Goal: Task Accomplishment & Management: Complete application form

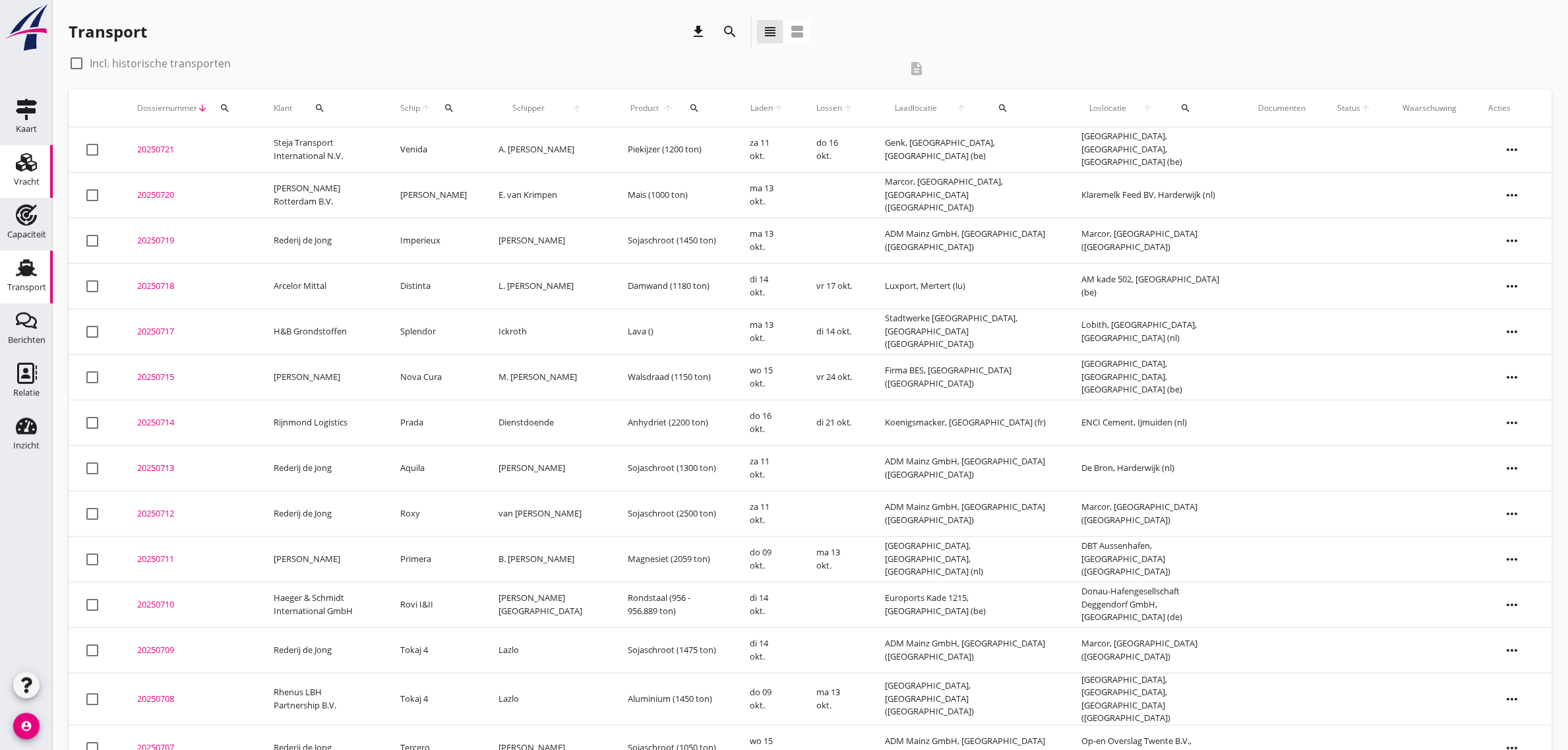
click at [33, 166] on icon "Vracht" at bounding box center [26, 162] width 21 height 21
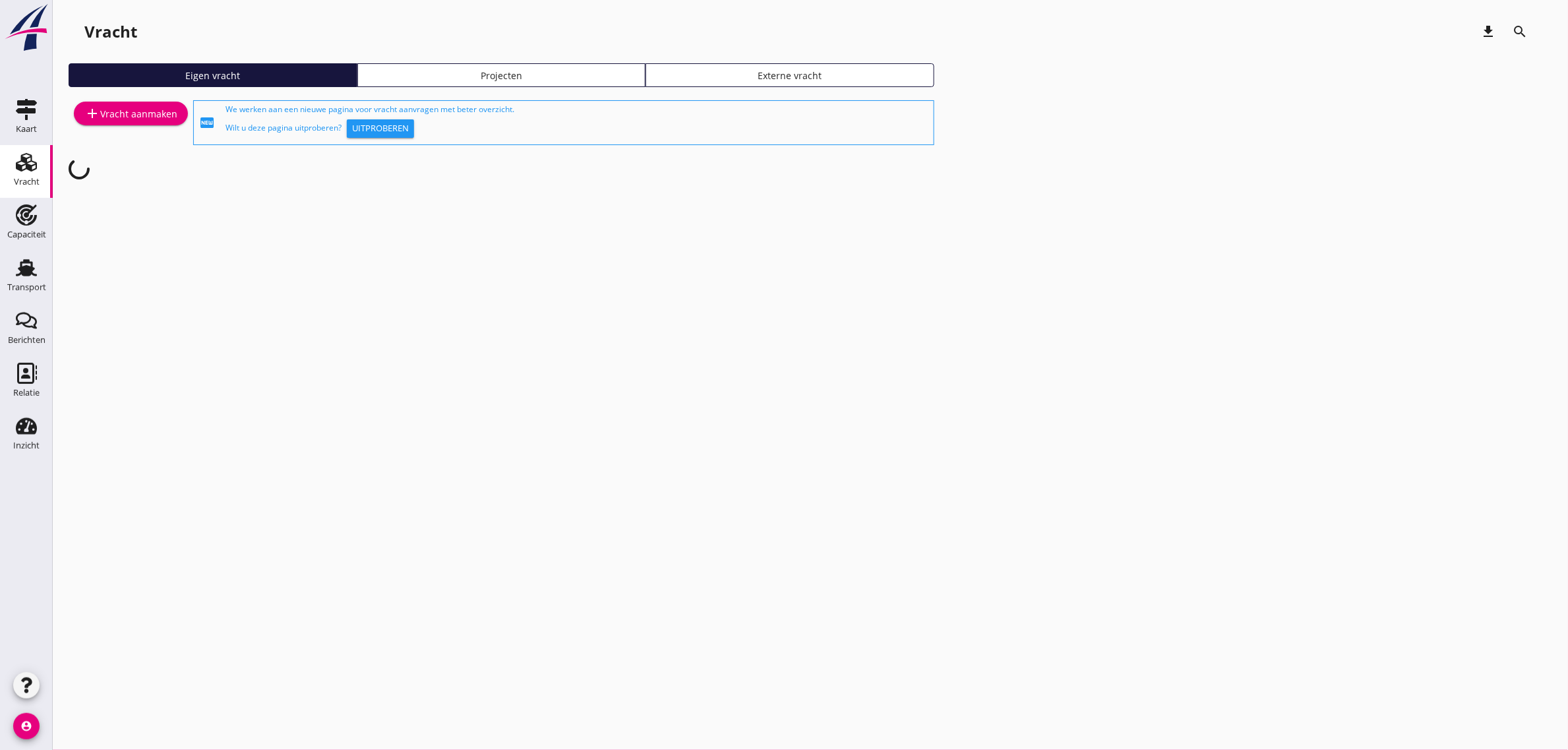
click at [149, 103] on link "add Vracht aanmaken" at bounding box center [131, 114] width 114 height 24
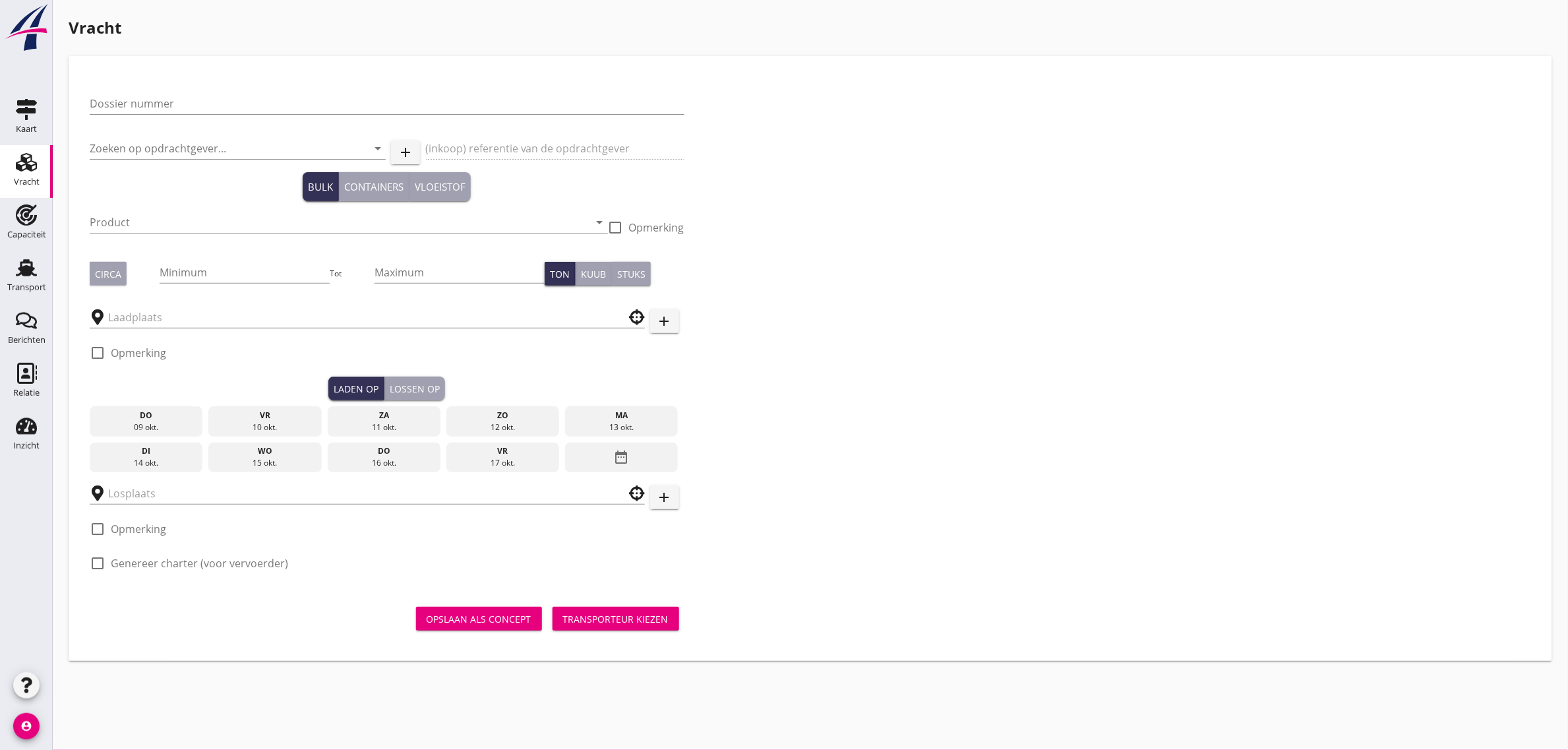
click at [197, 116] on div "Dossier nummer" at bounding box center [387, 110] width 595 height 34
click at [198, 97] on input "Dossier nummer" at bounding box center [387, 104] width 595 height 21
type input "20250722"
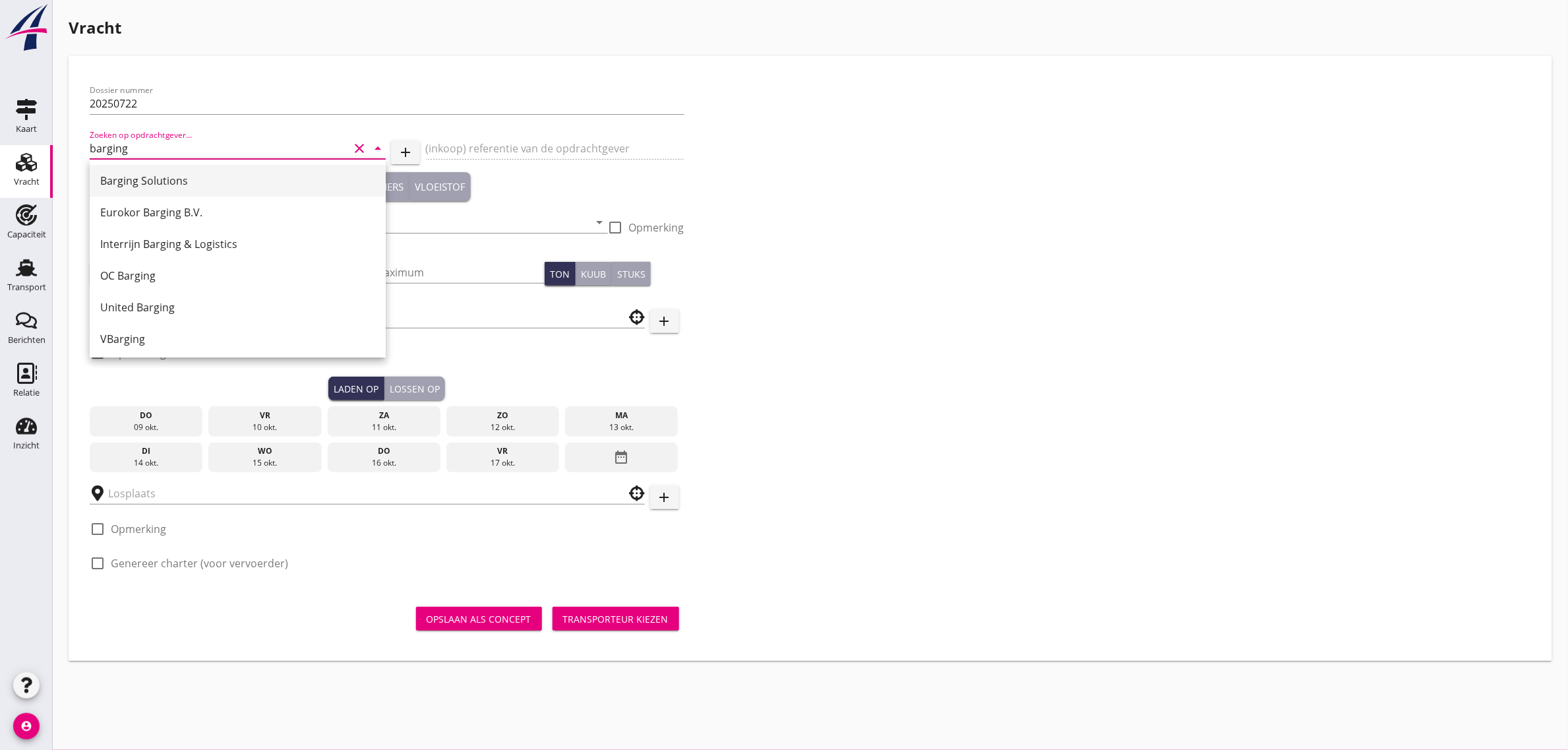
click at [215, 180] on div "Barging Solutions" at bounding box center [238, 181] width 275 height 16
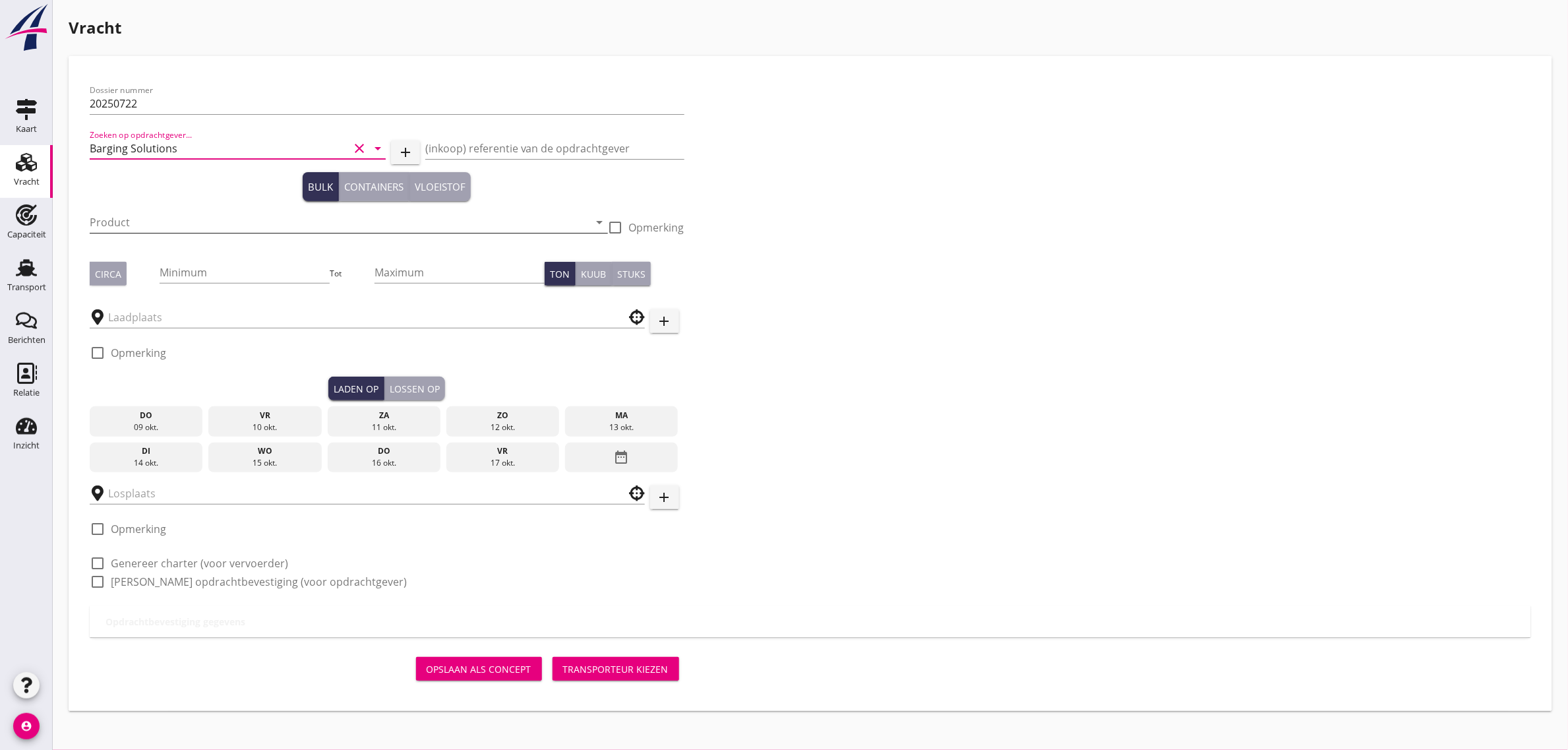
type input "Barging Solutions"
click at [160, 219] on input "Product" at bounding box center [339, 221] width 500 height 21
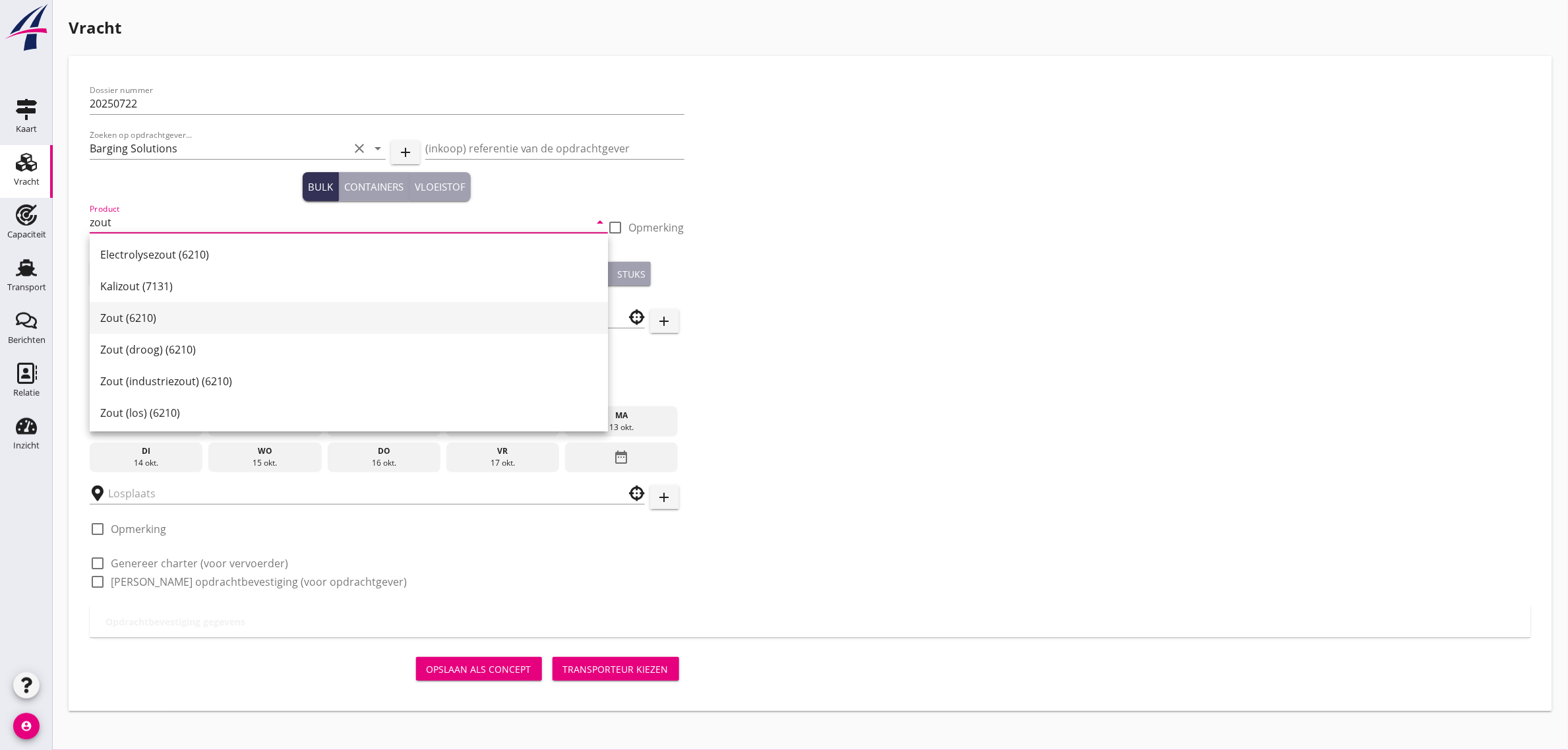
click at [139, 311] on div "Zout (6210)" at bounding box center [349, 317] width 497 height 16
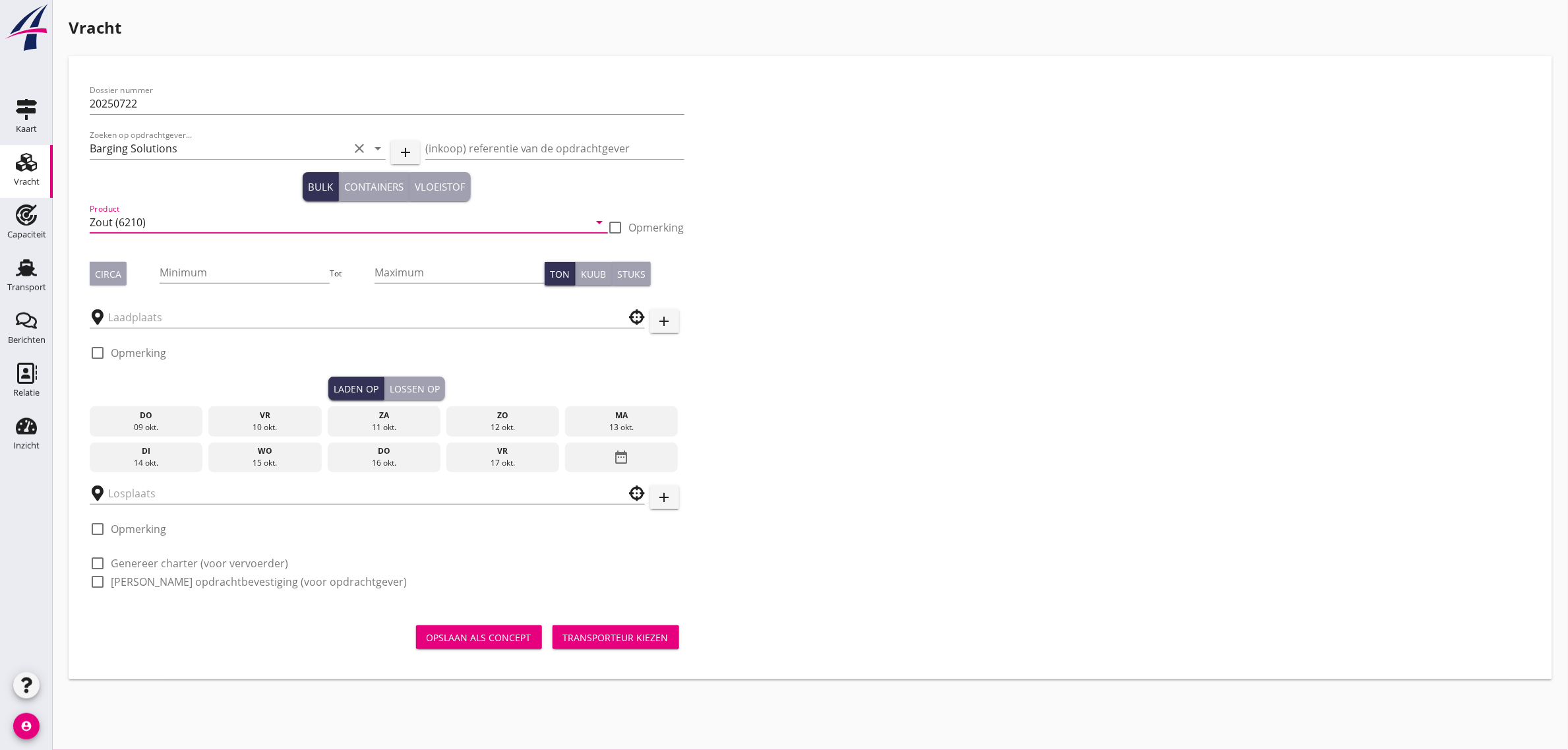
type input "Zout (6210)"
click at [120, 276] on div "Circa" at bounding box center [108, 274] width 26 height 14
click at [190, 278] on input "Minimum" at bounding box center [244, 272] width 170 height 21
type input "1200"
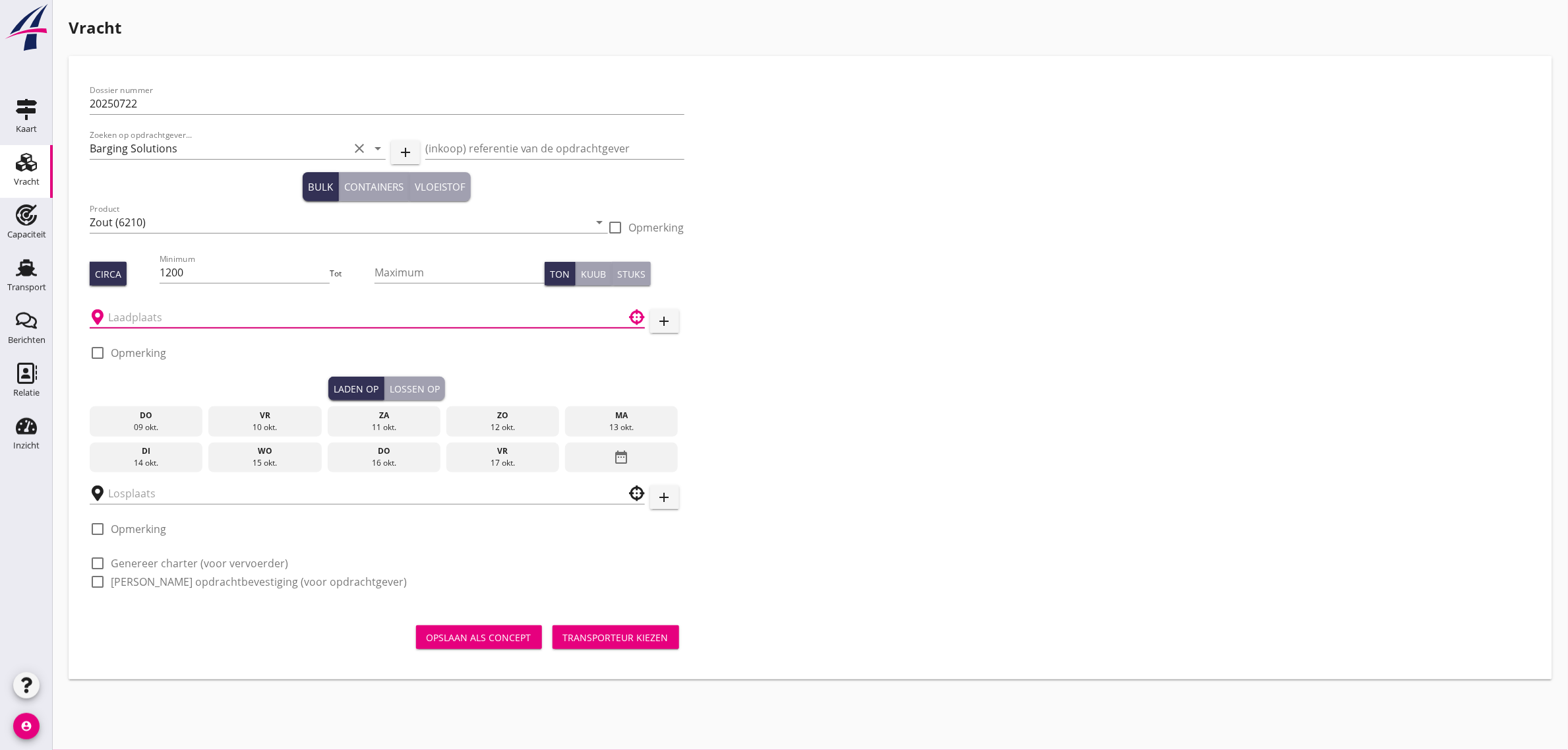
click at [160, 324] on input "text" at bounding box center [357, 316] width 500 height 21
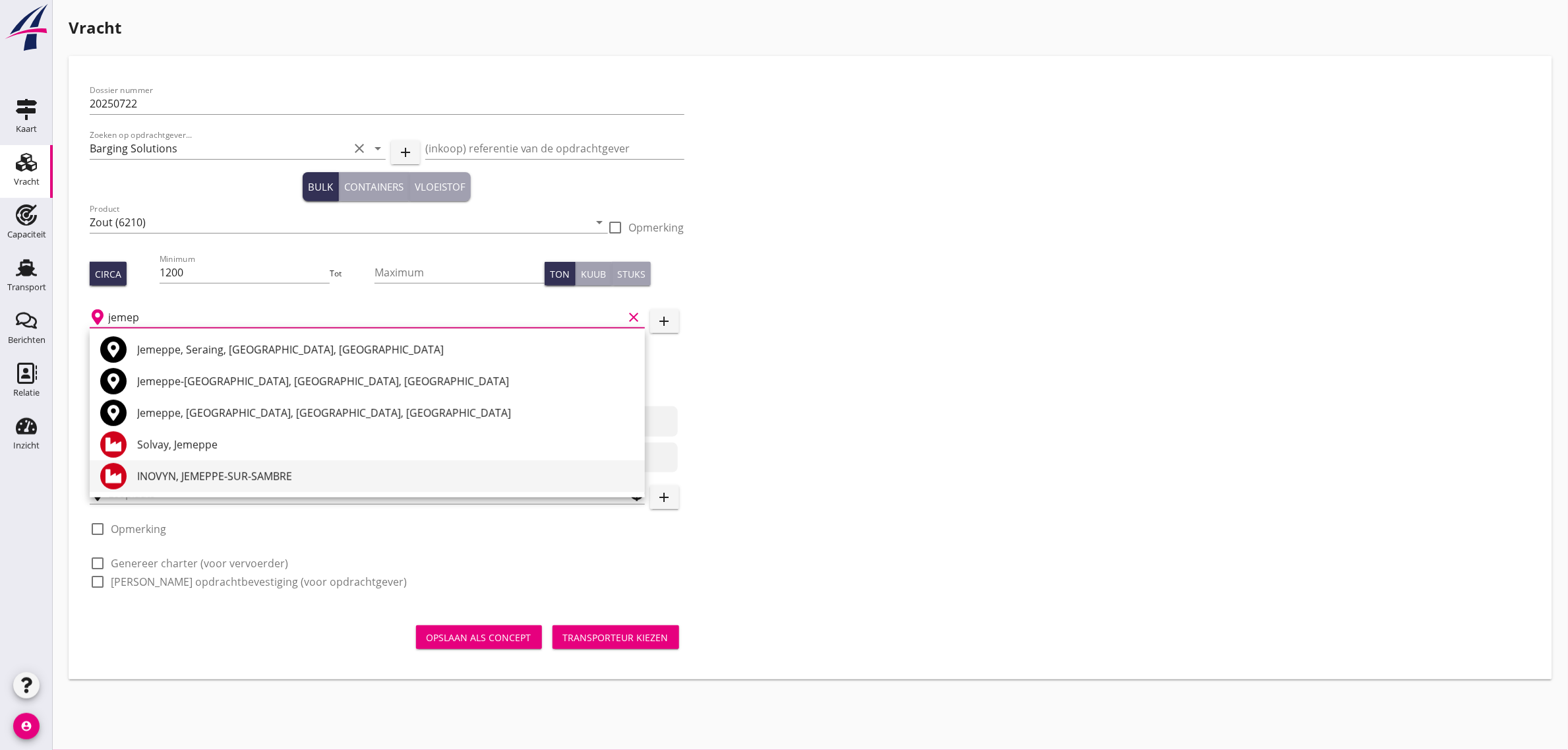
click at [202, 482] on div "INOVYN, JEMEPPE-SUR-SAMBRE" at bounding box center [386, 476] width 497 height 16
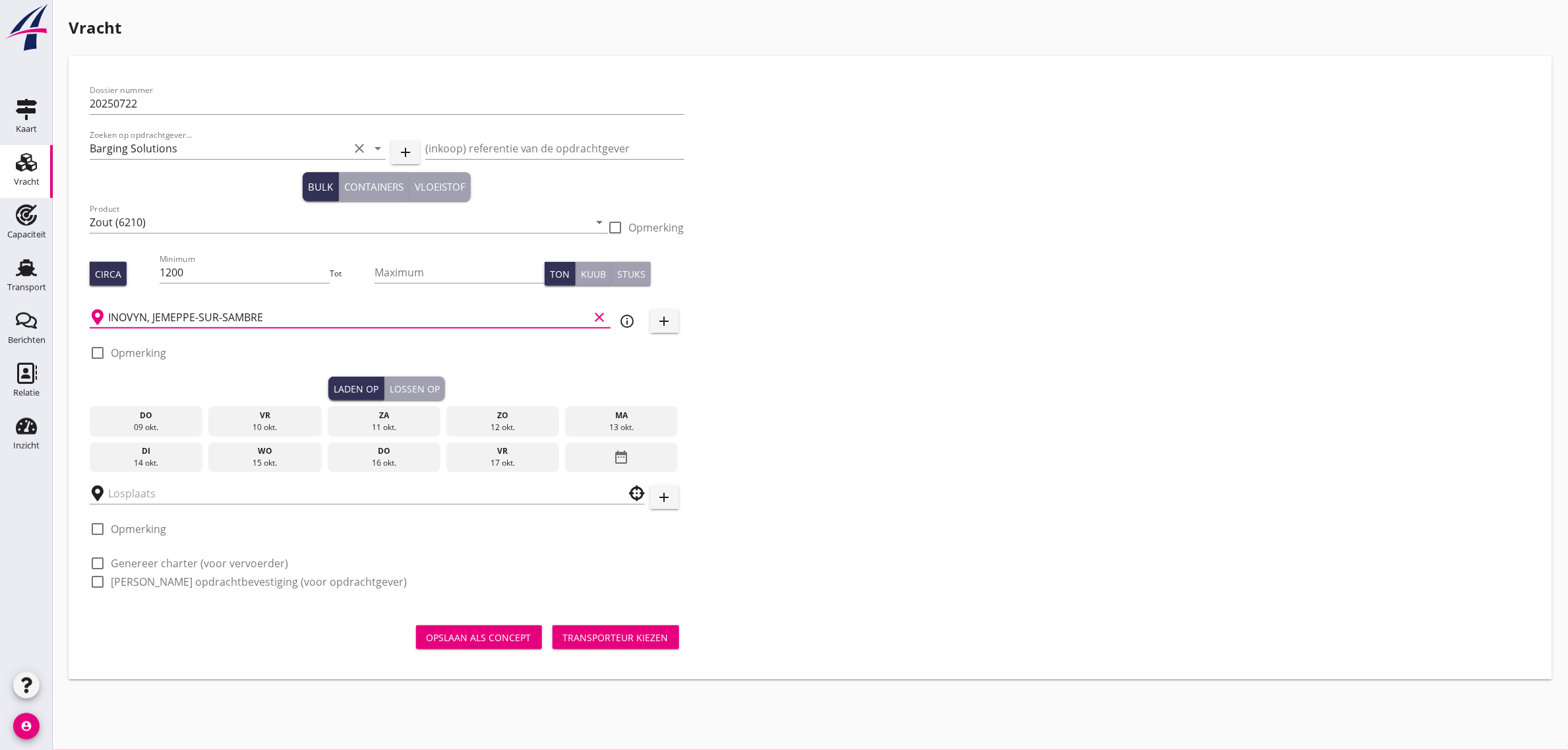
type input "INOVYN, JEMEPPE-SUR-SAMBRE"
click at [134, 350] on label "Opmerking" at bounding box center [138, 353] width 55 height 14
checkbox input "true"
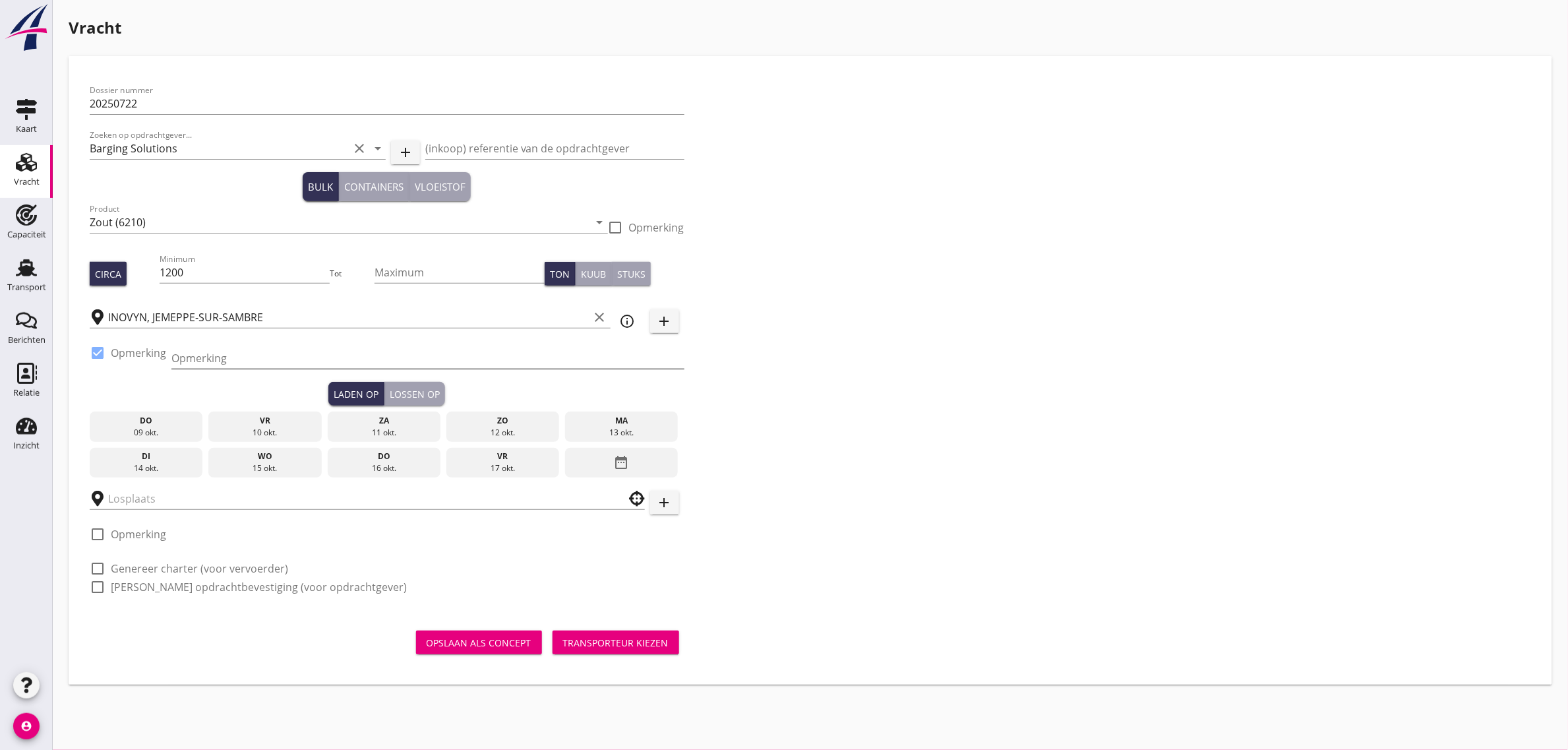
click at [211, 360] on input "Opmerking" at bounding box center [428, 358] width 513 height 21
type input "[PHONE_NUMBER]"
click at [794, 458] on div "Dossier nummer 20250722 Zoeken op opdrachtgever... Barging Solutions clear arro…" at bounding box center [809, 344] width 1452 height 534
click at [513, 462] on div "17 okt." at bounding box center [503, 468] width 107 height 12
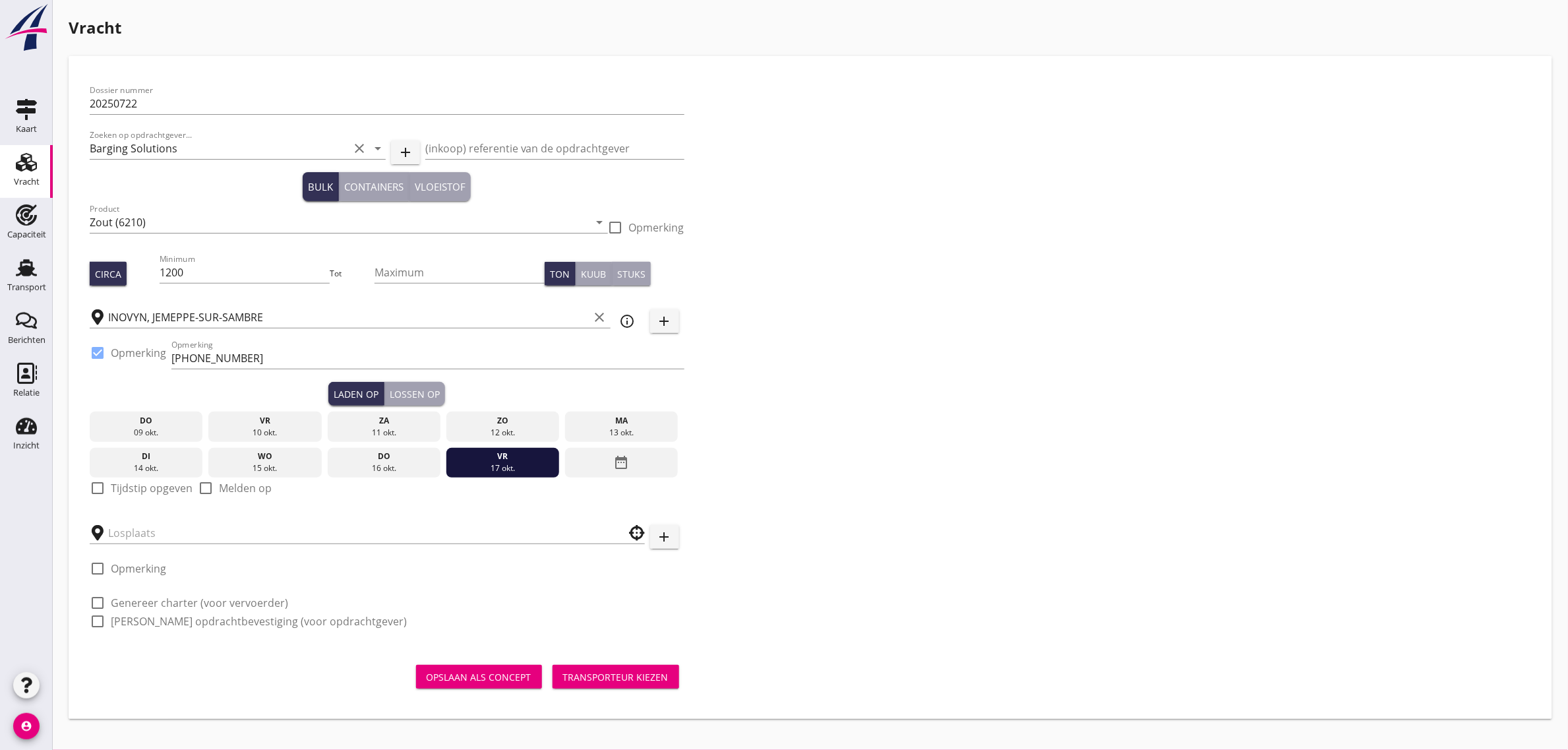
click at [140, 488] on label "Tijdstip opgeven" at bounding box center [152, 488] width 81 height 14
checkbox input "true"
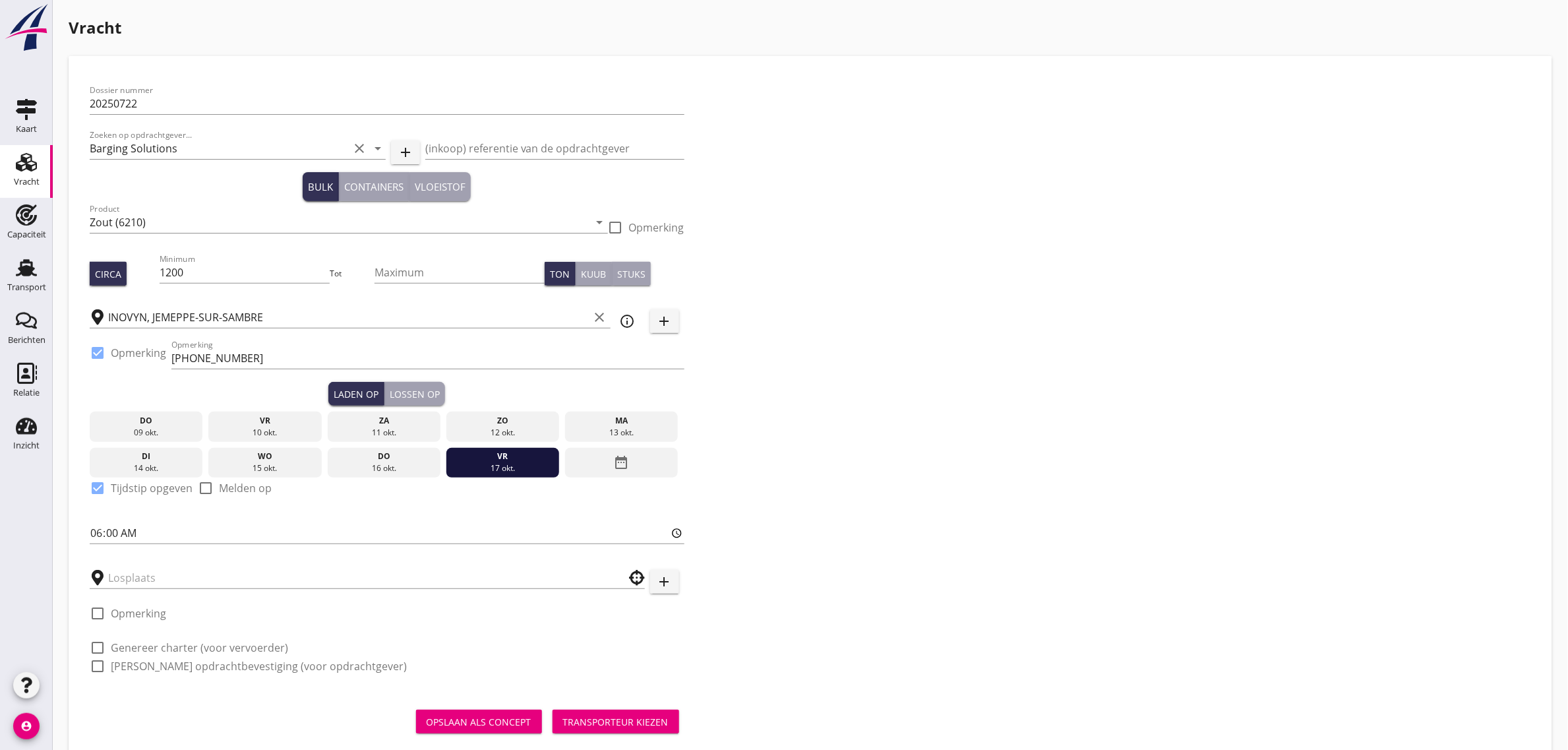
click at [404, 399] on div "Lossen op" at bounding box center [414, 394] width 50 height 14
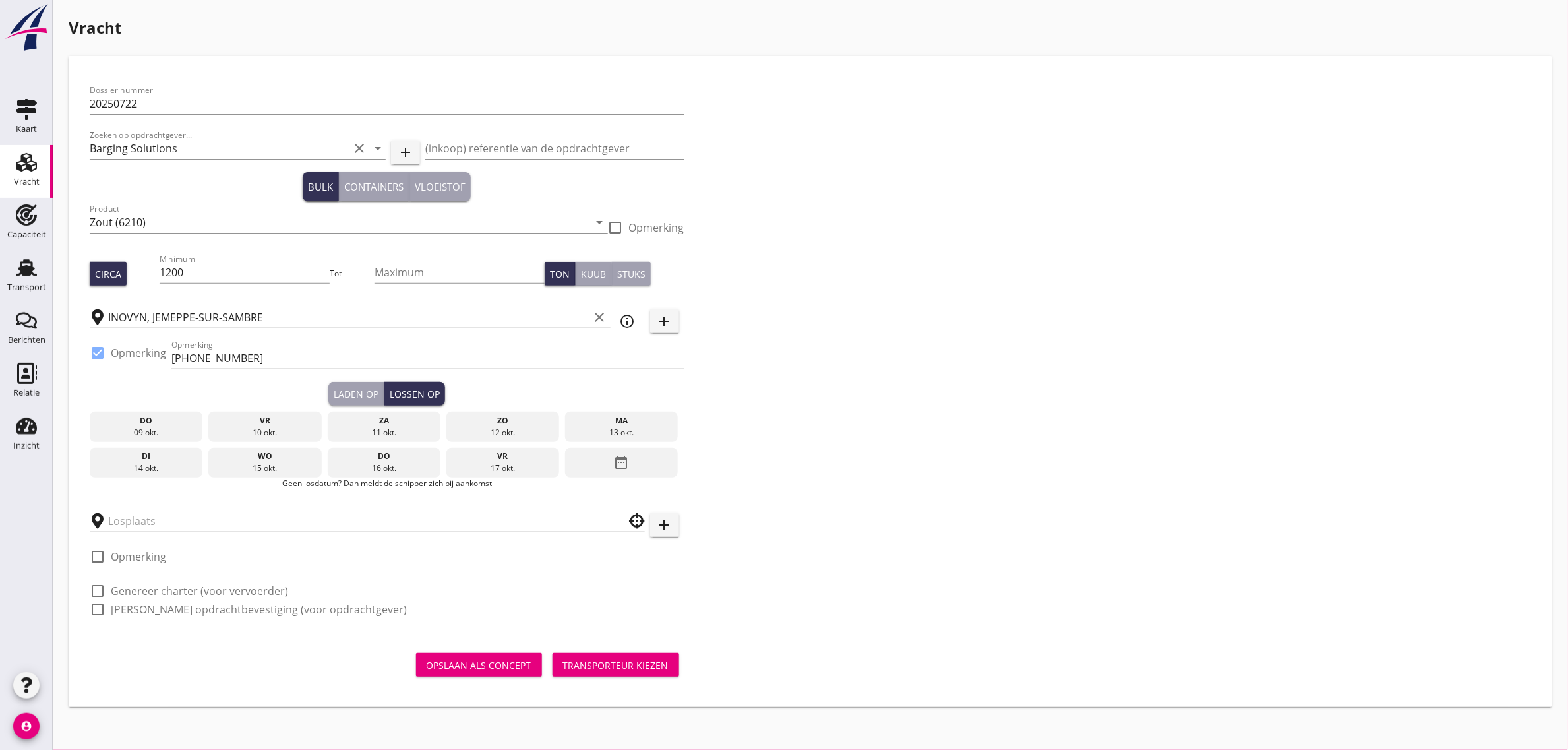
click at [581, 445] on div "[DATE] [DATE] [DATE] [DATE] [DATE] [DATE] [DATE] [DATE] [DATE] date_range" at bounding box center [387, 441] width 595 height 72
click at [605, 467] on div "date_range" at bounding box center [621, 463] width 113 height 31
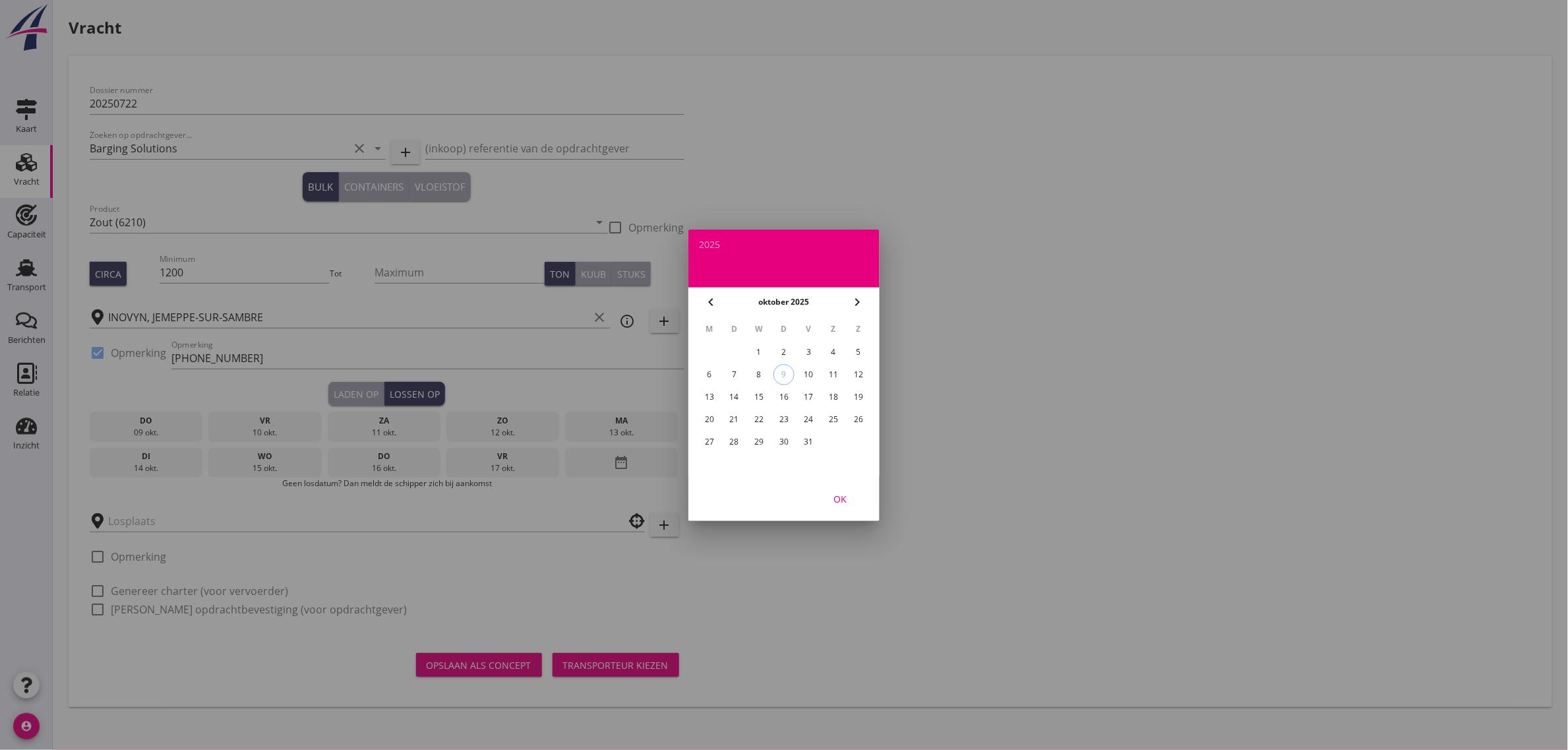
click at [732, 417] on div "21" at bounding box center [734, 419] width 21 height 21
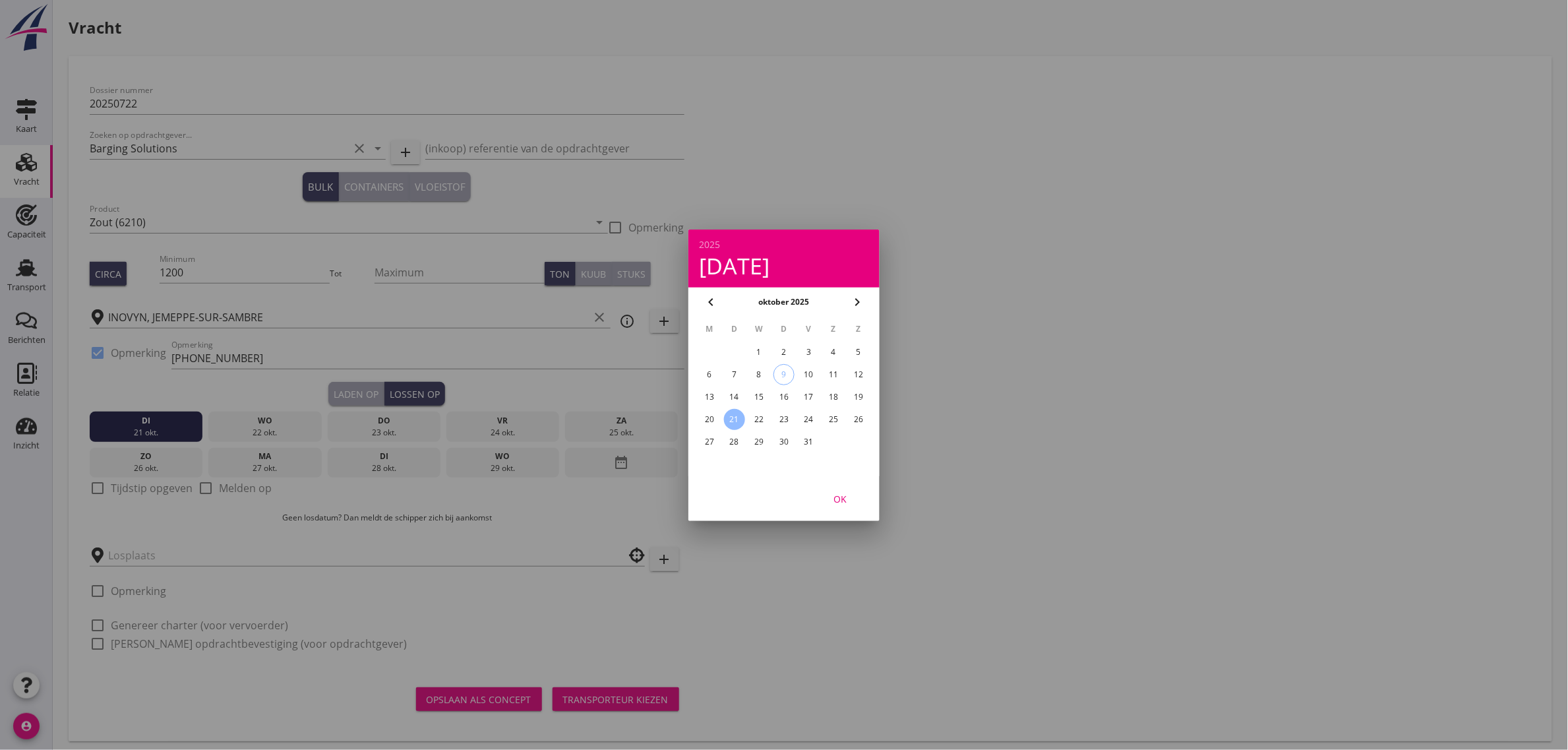
click at [842, 501] on div "OK" at bounding box center [840, 498] width 37 height 14
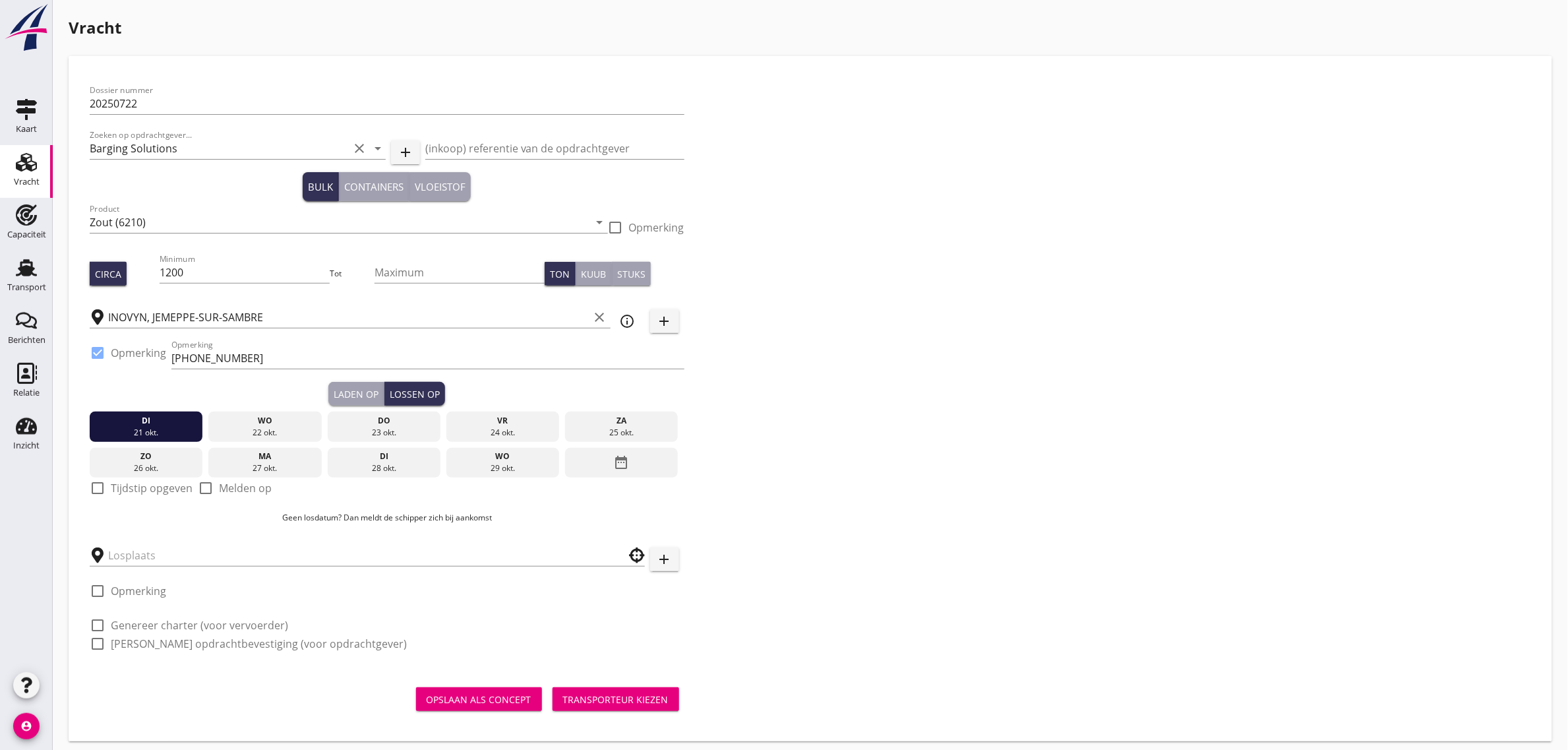
click at [176, 495] on label "Tijdstip opgeven" at bounding box center [152, 488] width 81 height 14
checkbox input "true"
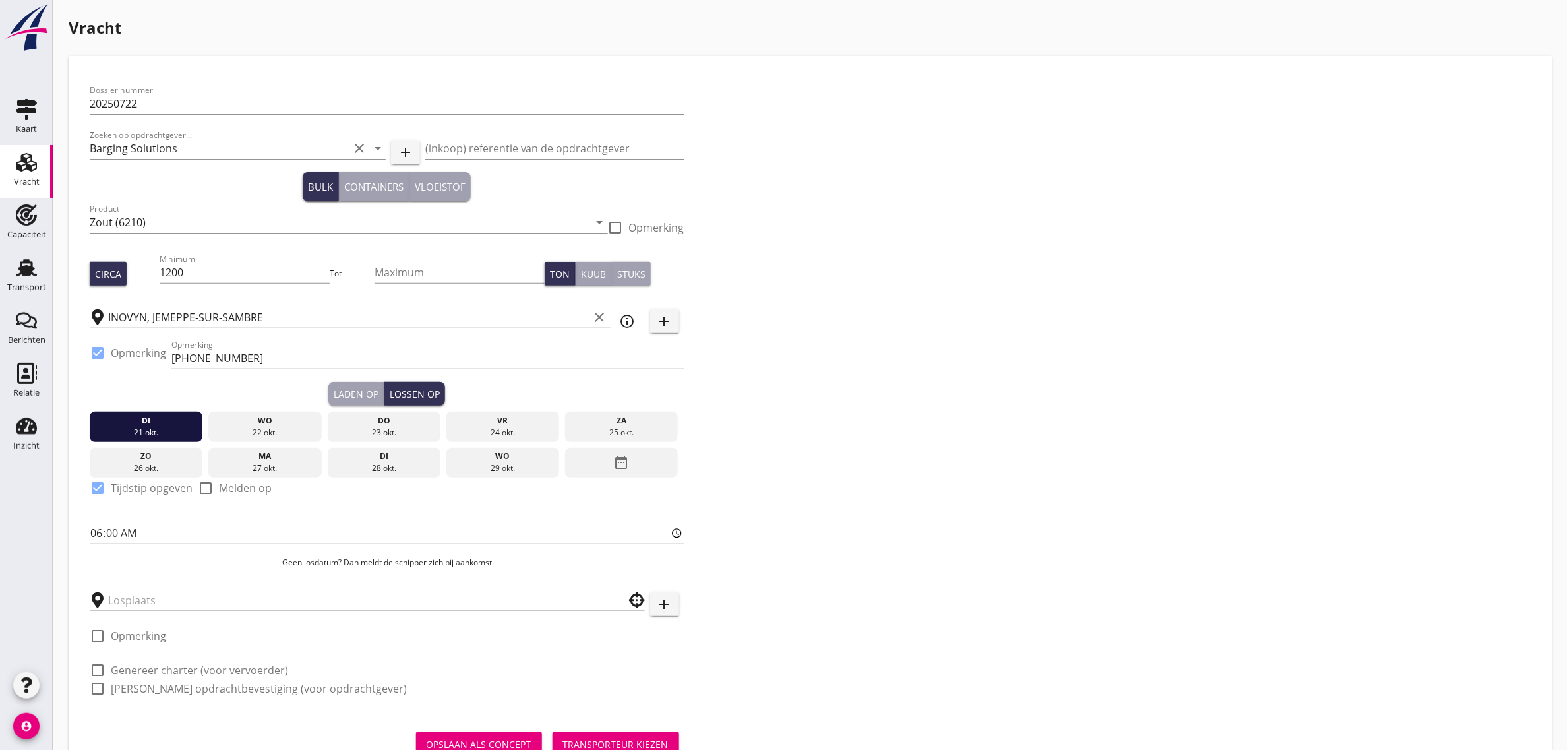
click at [167, 601] on input "text" at bounding box center [357, 600] width 500 height 21
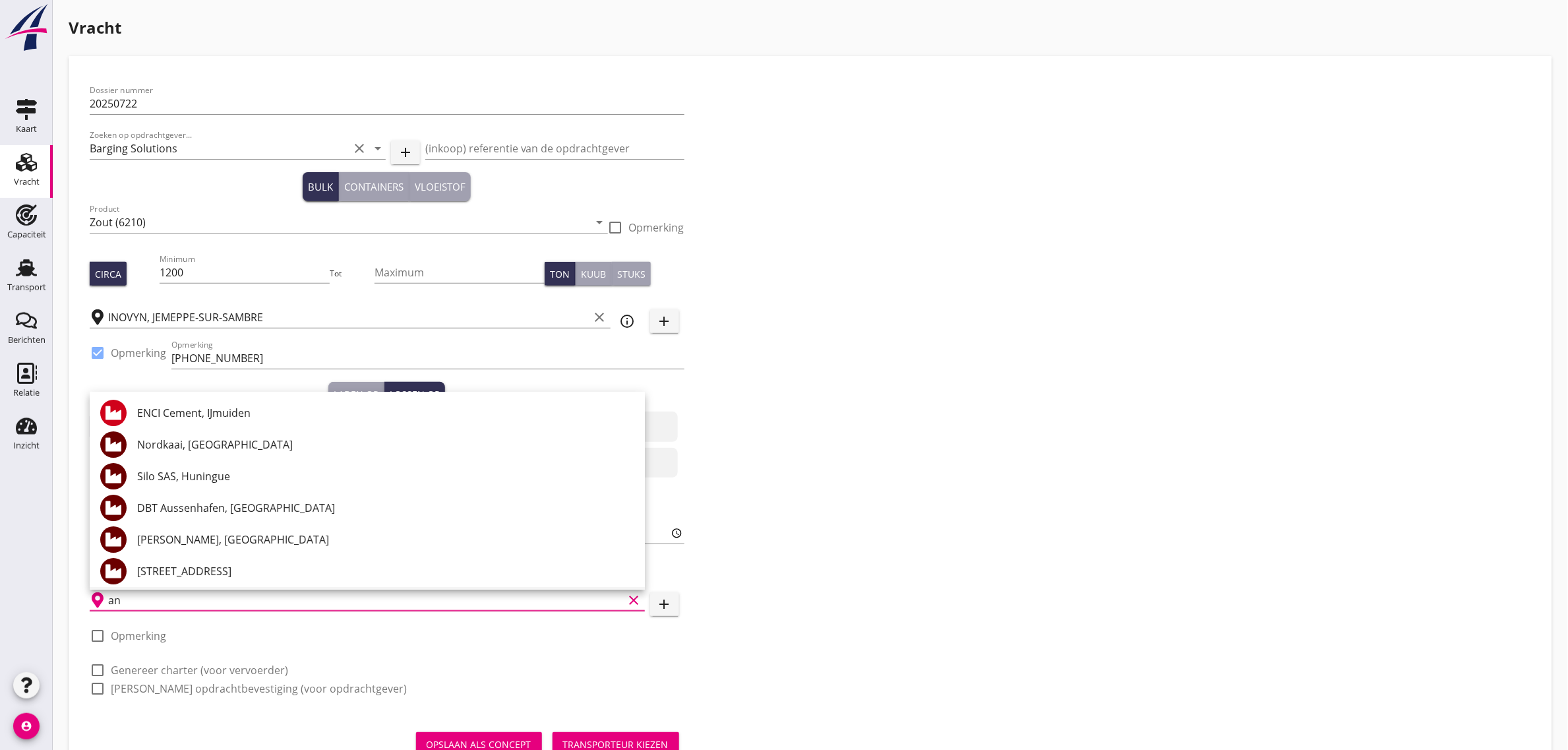
type input "a"
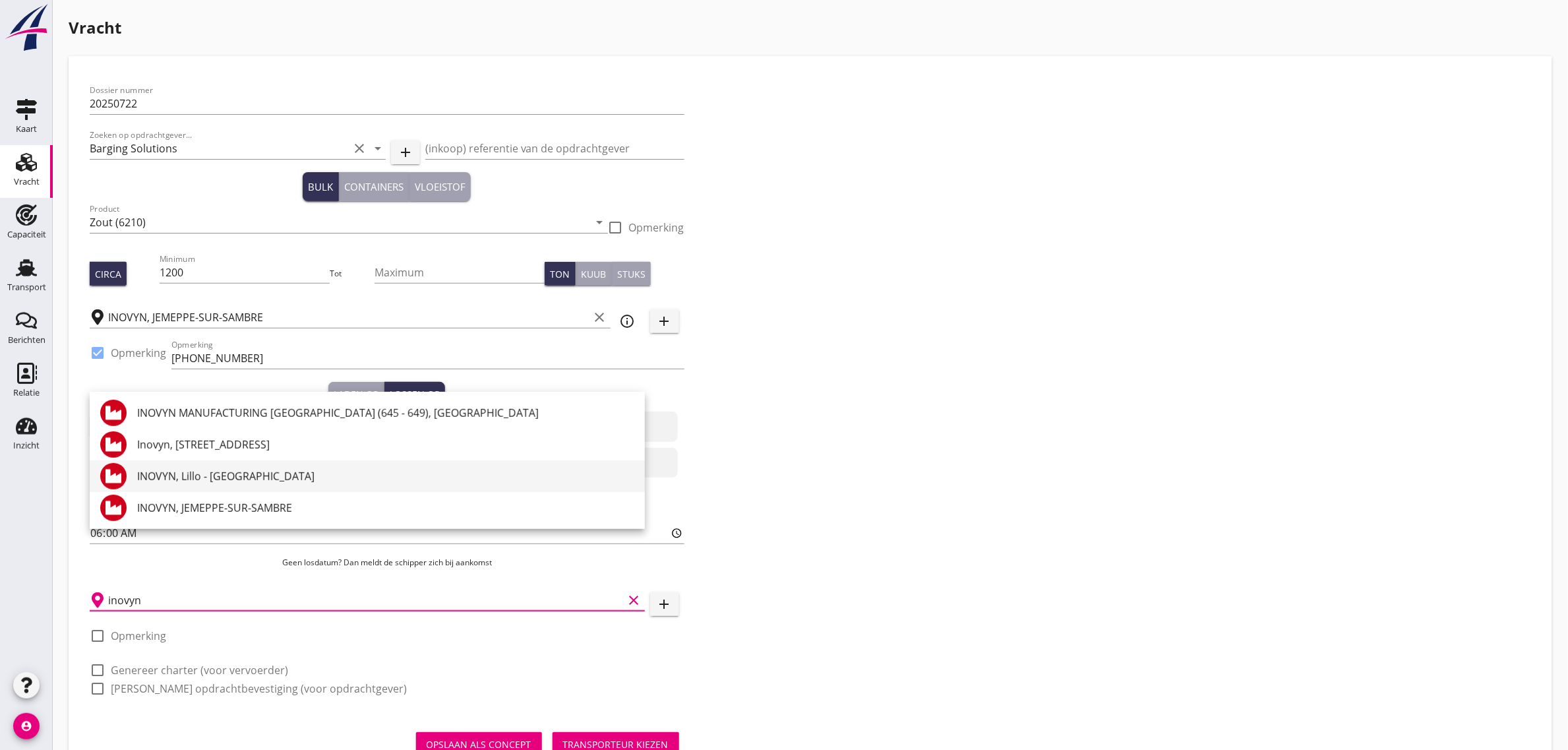
click at [264, 470] on div "INOVYN, Lillo - [GEOGRAPHIC_DATA]" at bounding box center [386, 476] width 497 height 16
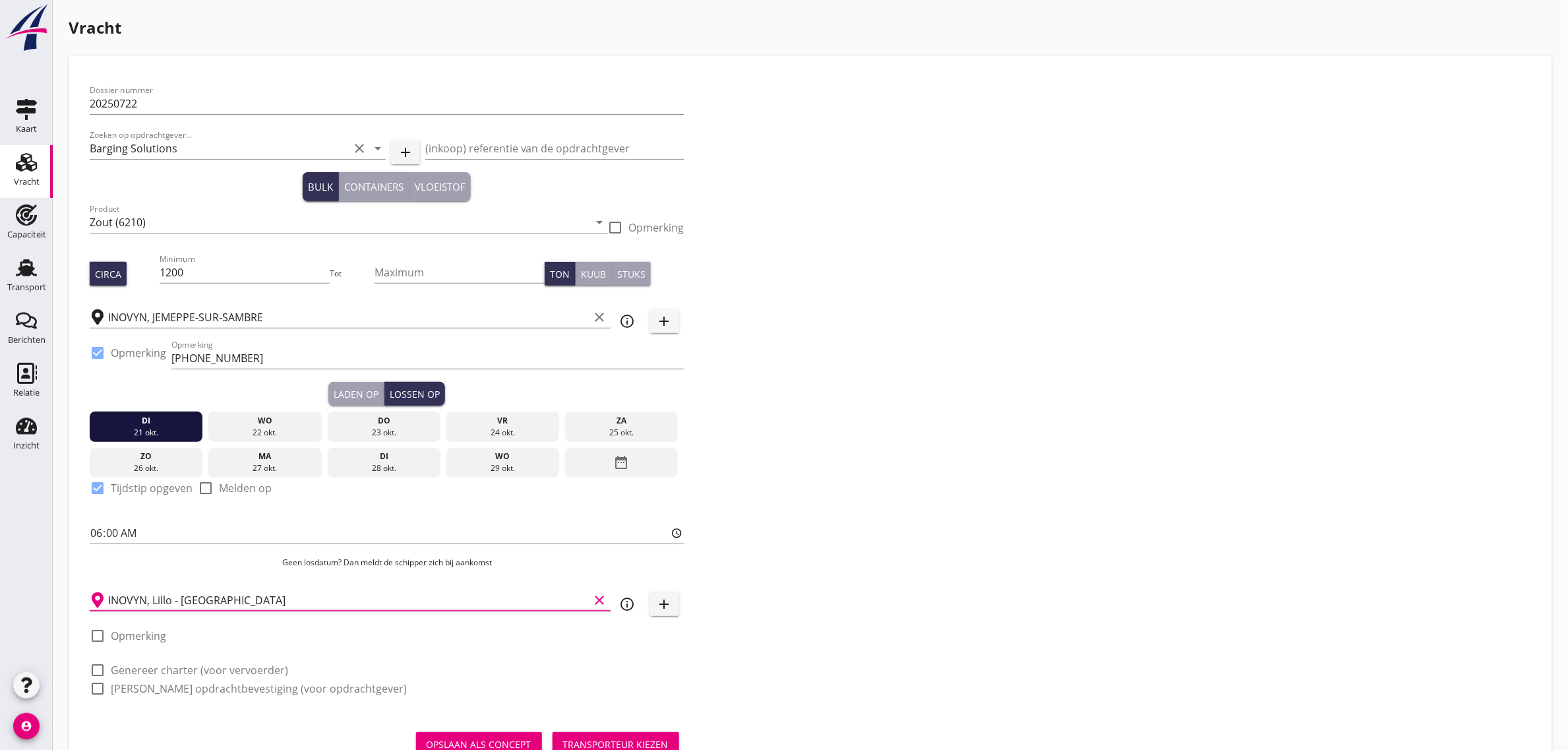
type input "INOVYN, Lillo - [GEOGRAPHIC_DATA]"
click at [143, 635] on label "Opmerking" at bounding box center [138, 635] width 55 height 14
checkbox input "true"
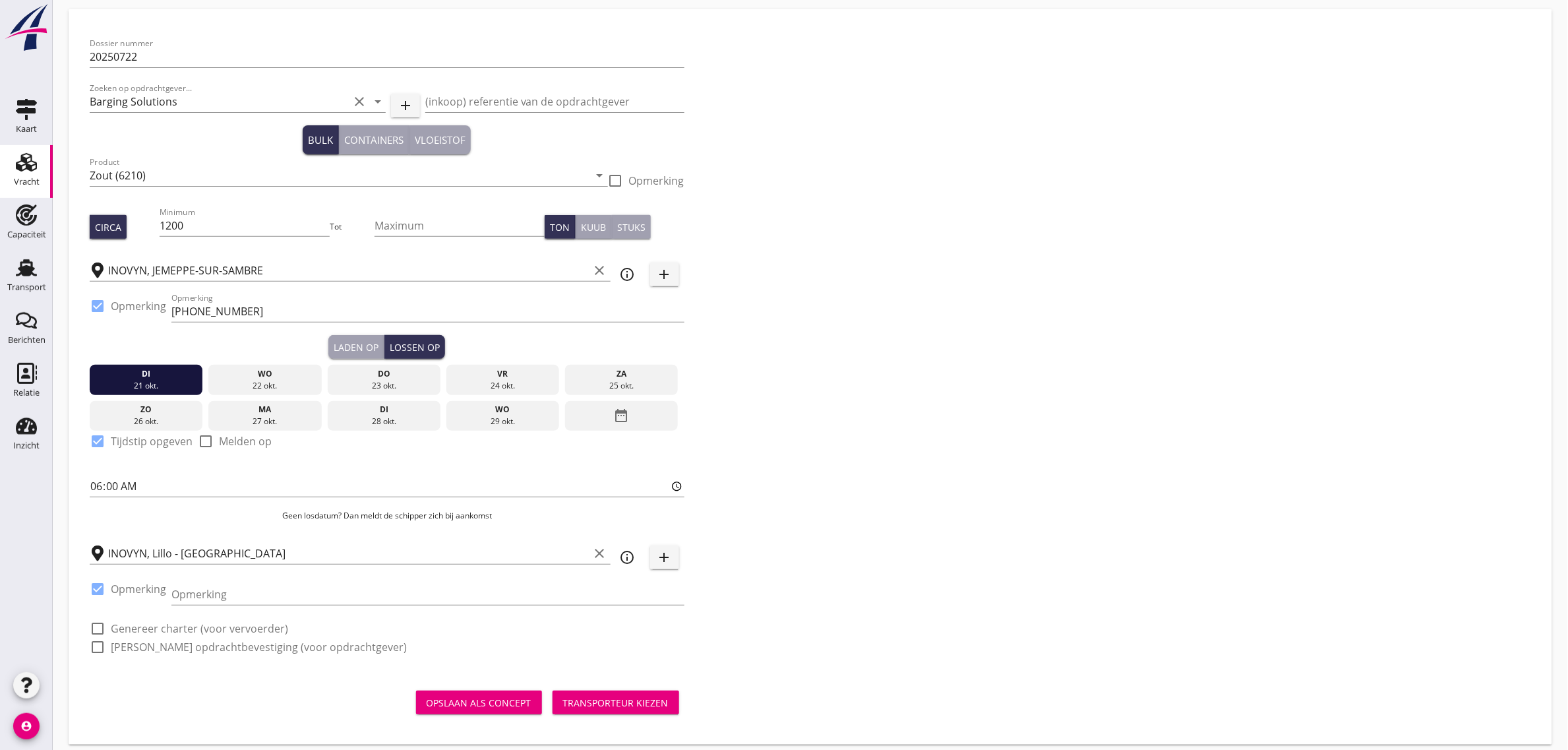
scroll to position [57, 0]
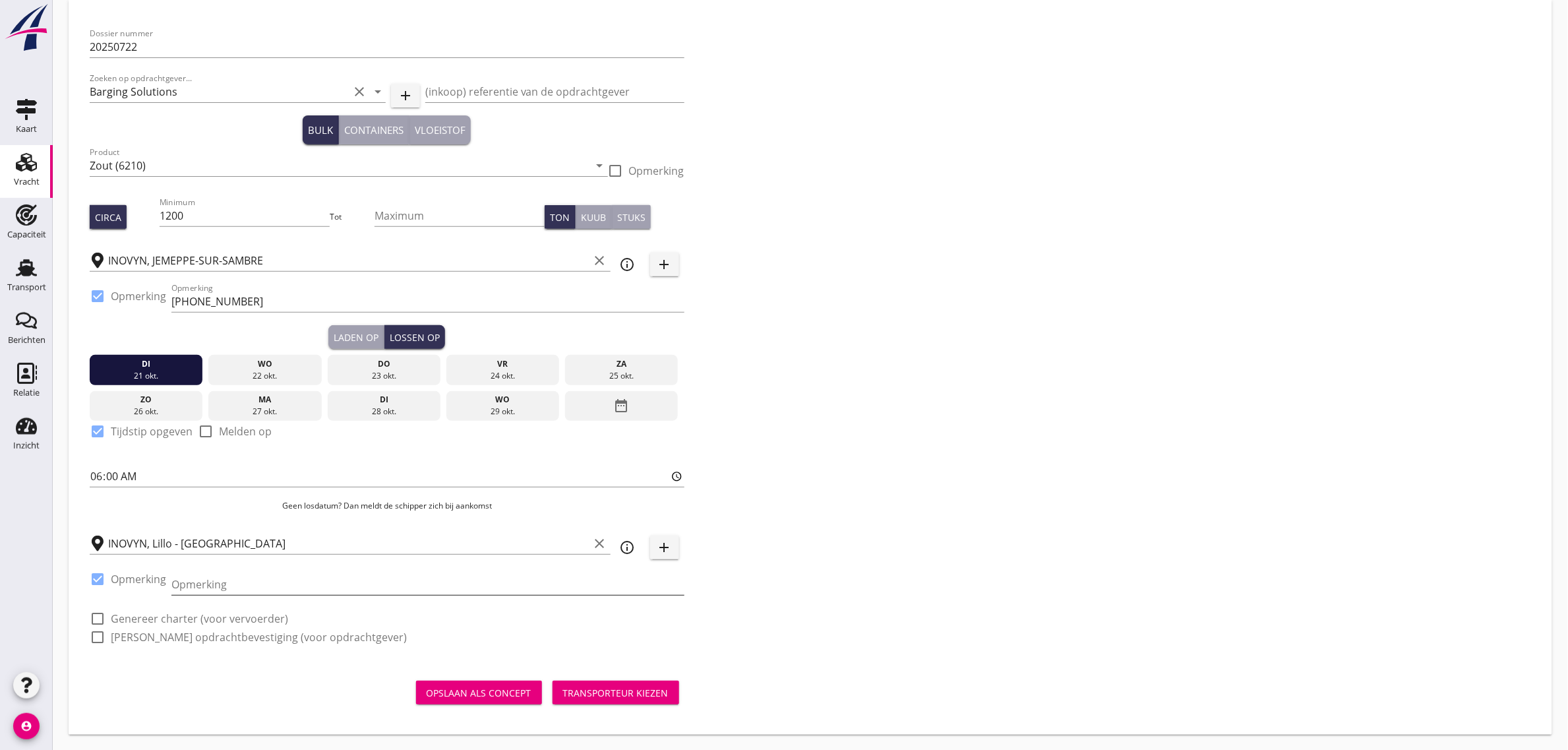
click at [288, 582] on input "Opmerking" at bounding box center [428, 584] width 513 height 21
type input "[PHONE_NUMBER]"
click at [171, 618] on label "Genereer charter (voor vervoerder)" at bounding box center [199, 618] width 177 height 14
click at [160, 637] on label "[PERSON_NAME] opdrachtbevestiging (voor opdrachtgever)" at bounding box center [259, 637] width 296 height 14
checkbox input "true"
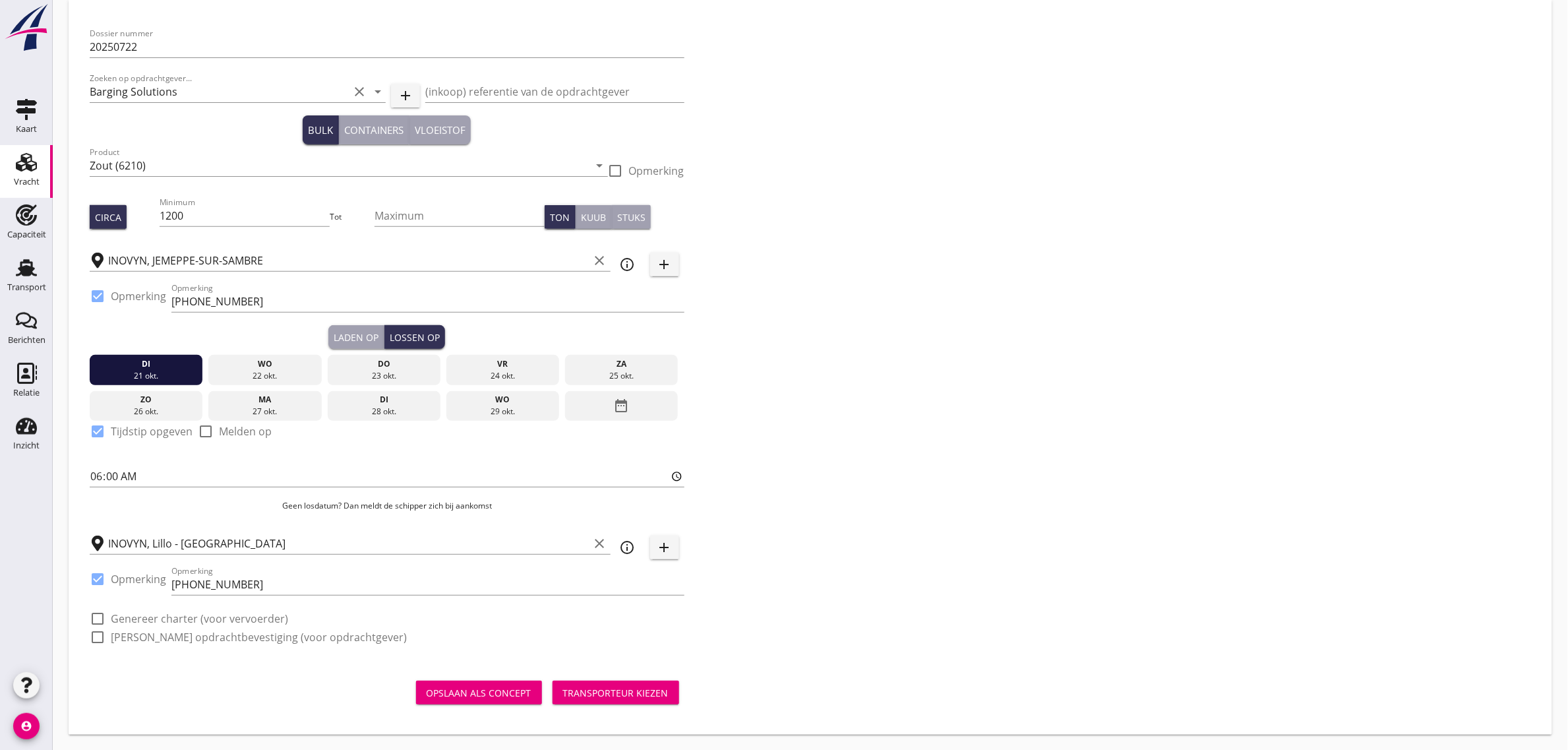
checkbox input "true"
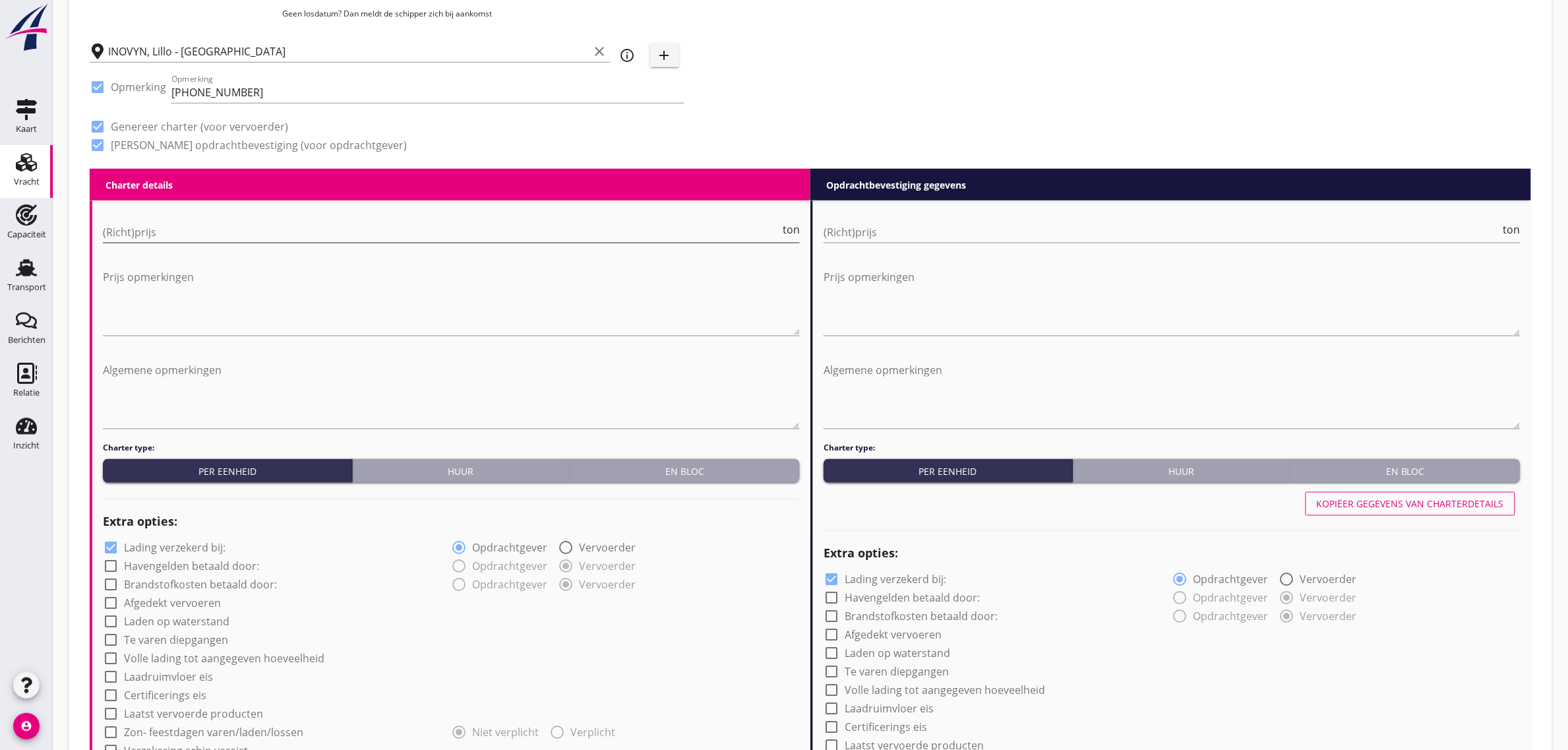
scroll to position [551, 0]
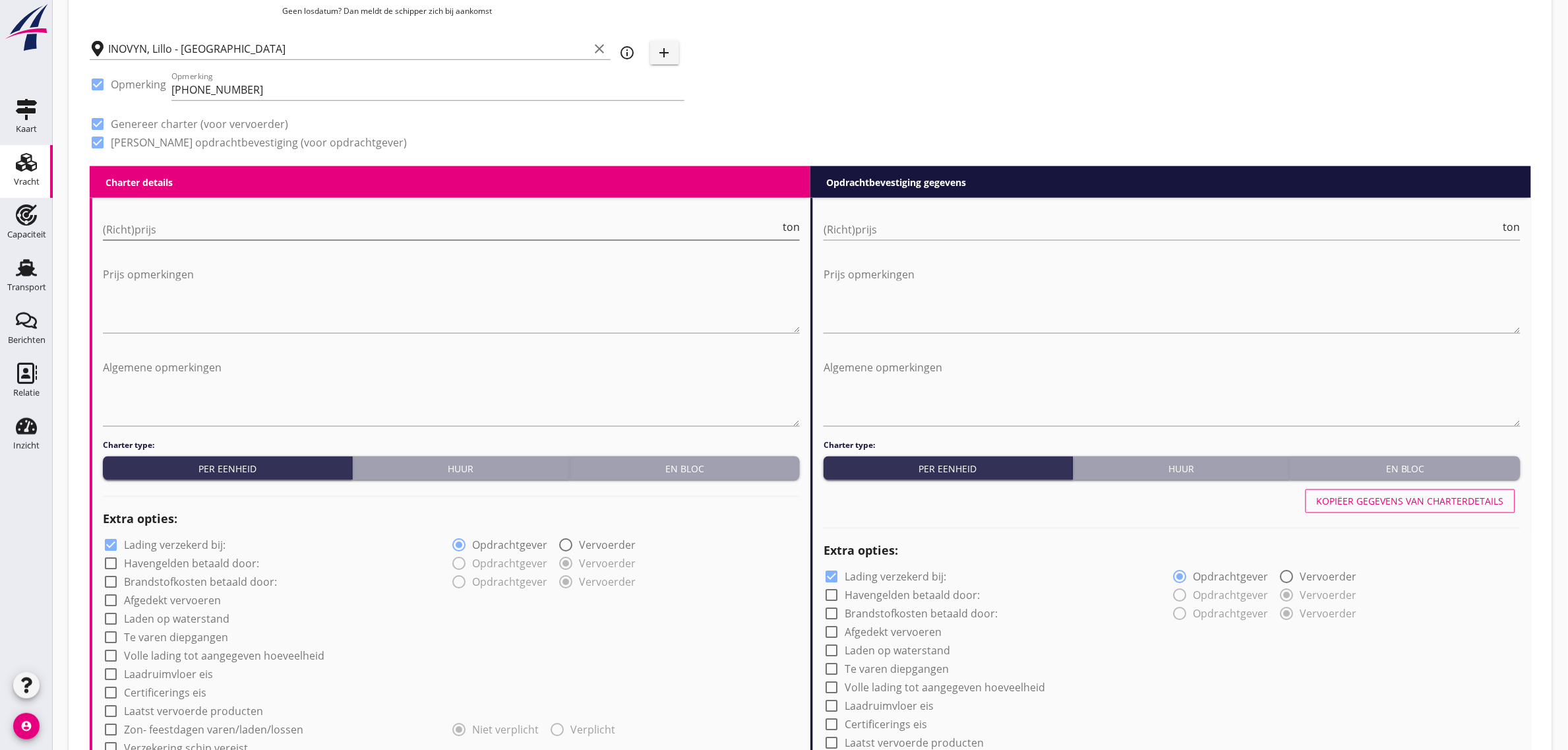
click at [138, 234] on input "(Richt)prijs" at bounding box center [441, 229] width 677 height 21
type input "6"
type input "6.25"
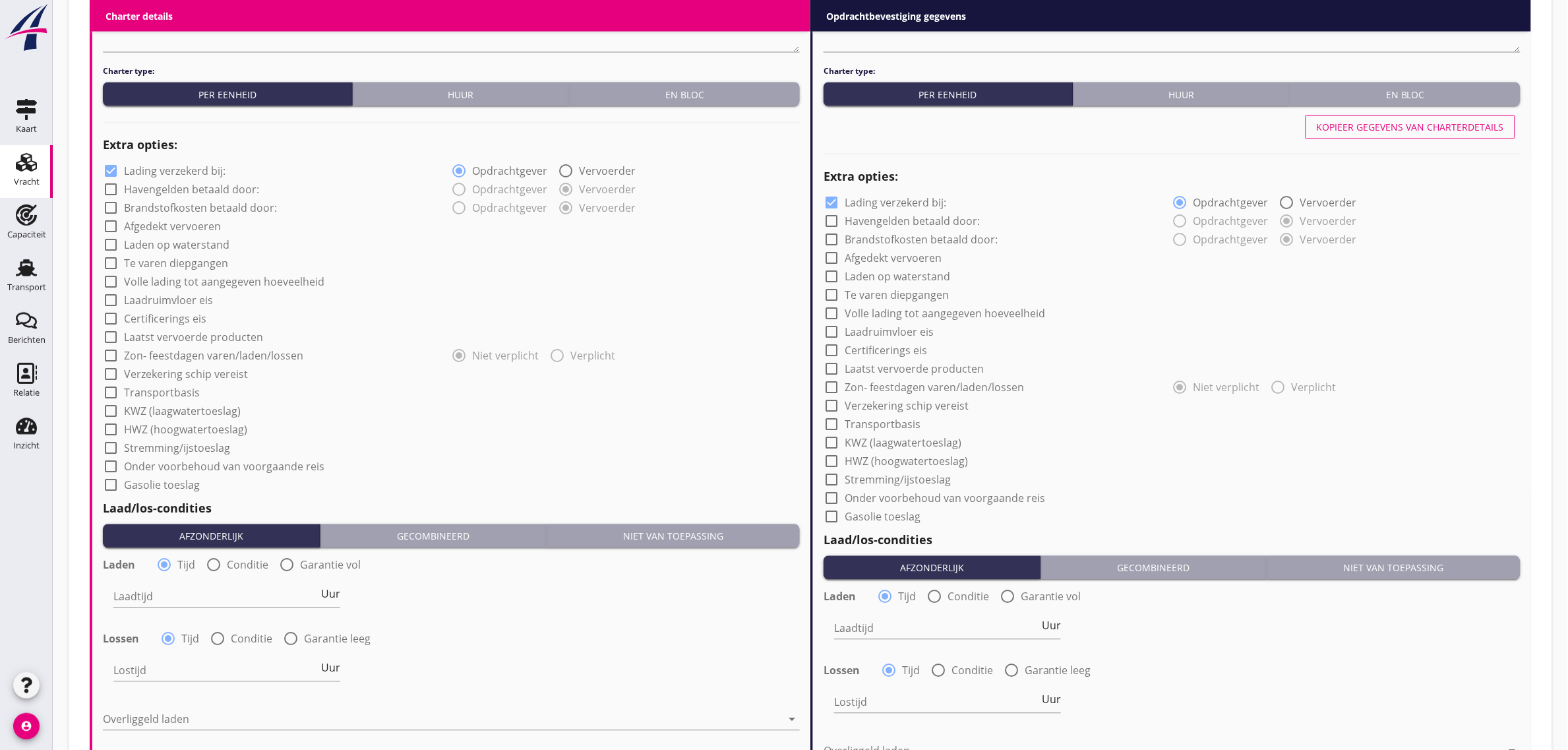
scroll to position [963, 0]
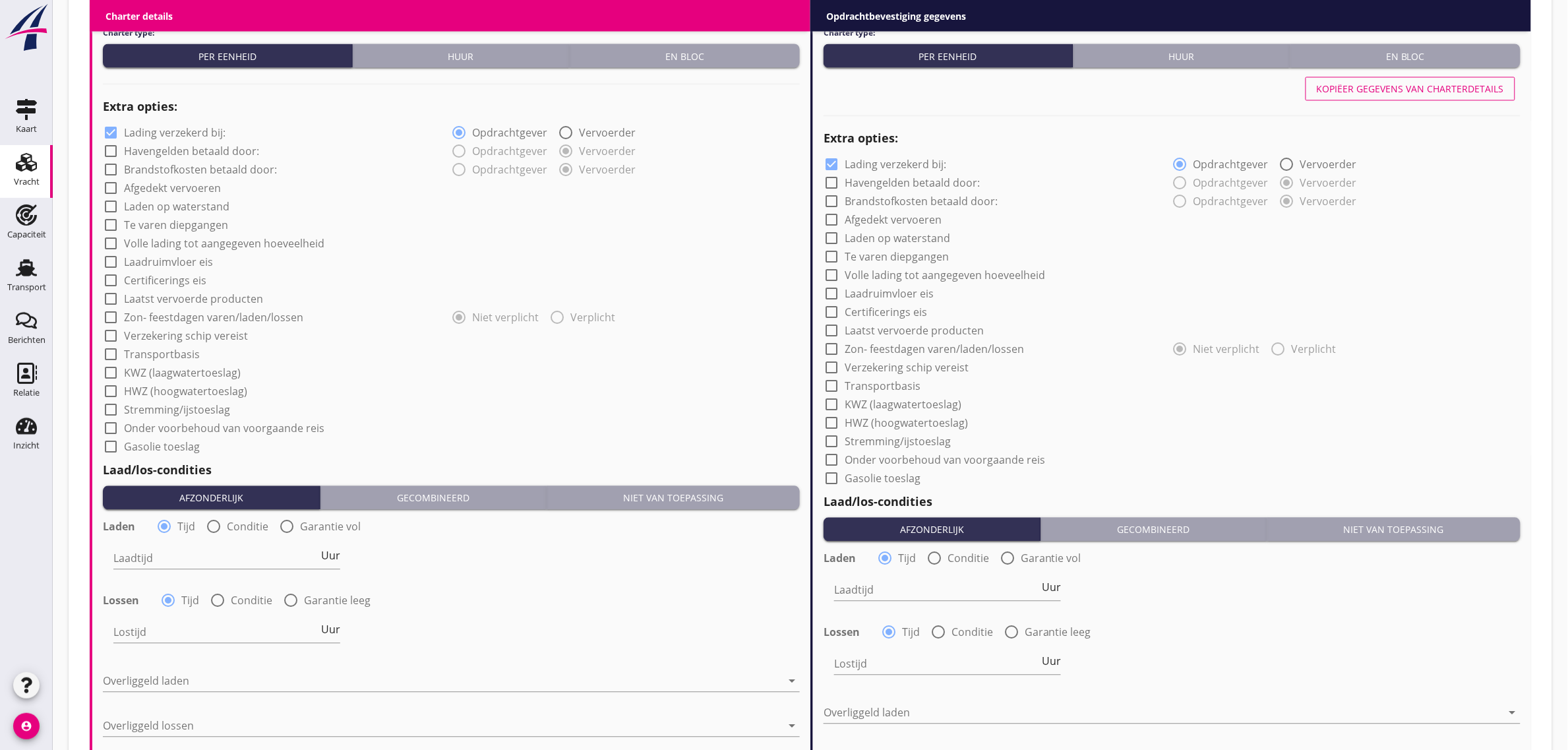
click at [185, 194] on label "Afgedekt vervoeren" at bounding box center [172, 188] width 97 height 14
checkbox input "true"
click at [180, 266] on label "Laadruimvloer eis" at bounding box center [168, 263] width 89 height 14
checkbox input "true"
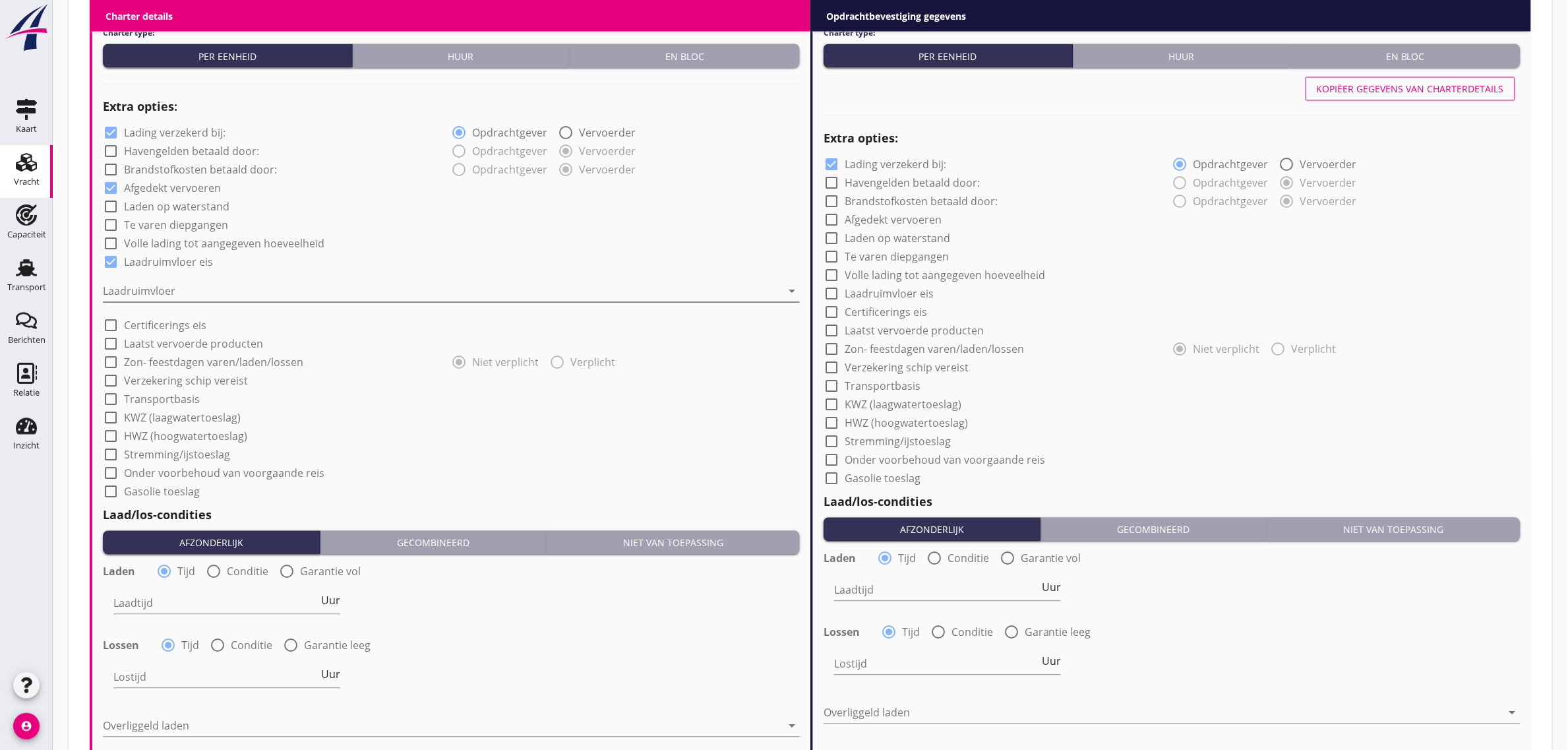
click at [172, 284] on div at bounding box center [442, 291] width 679 height 21
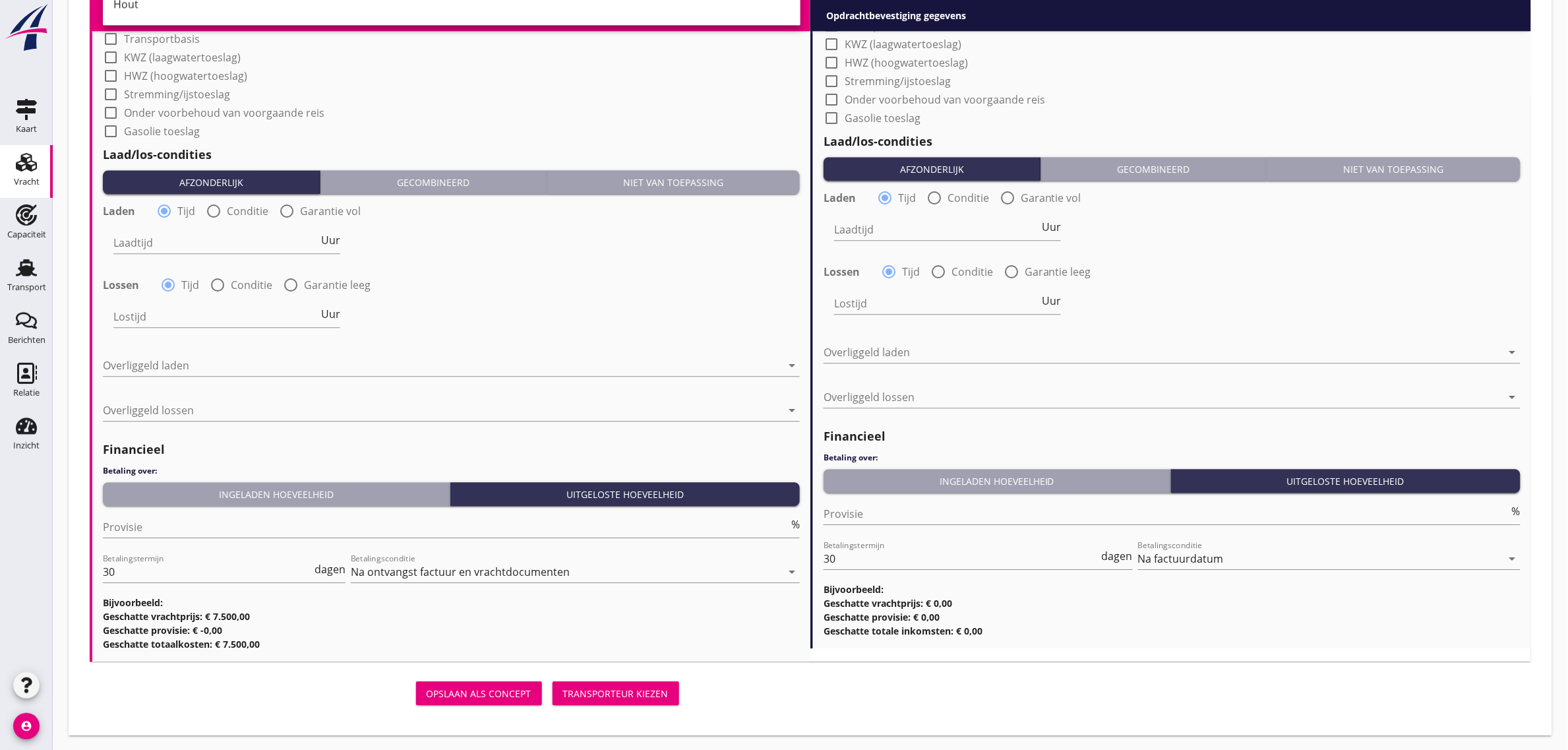
scroll to position [912, 0]
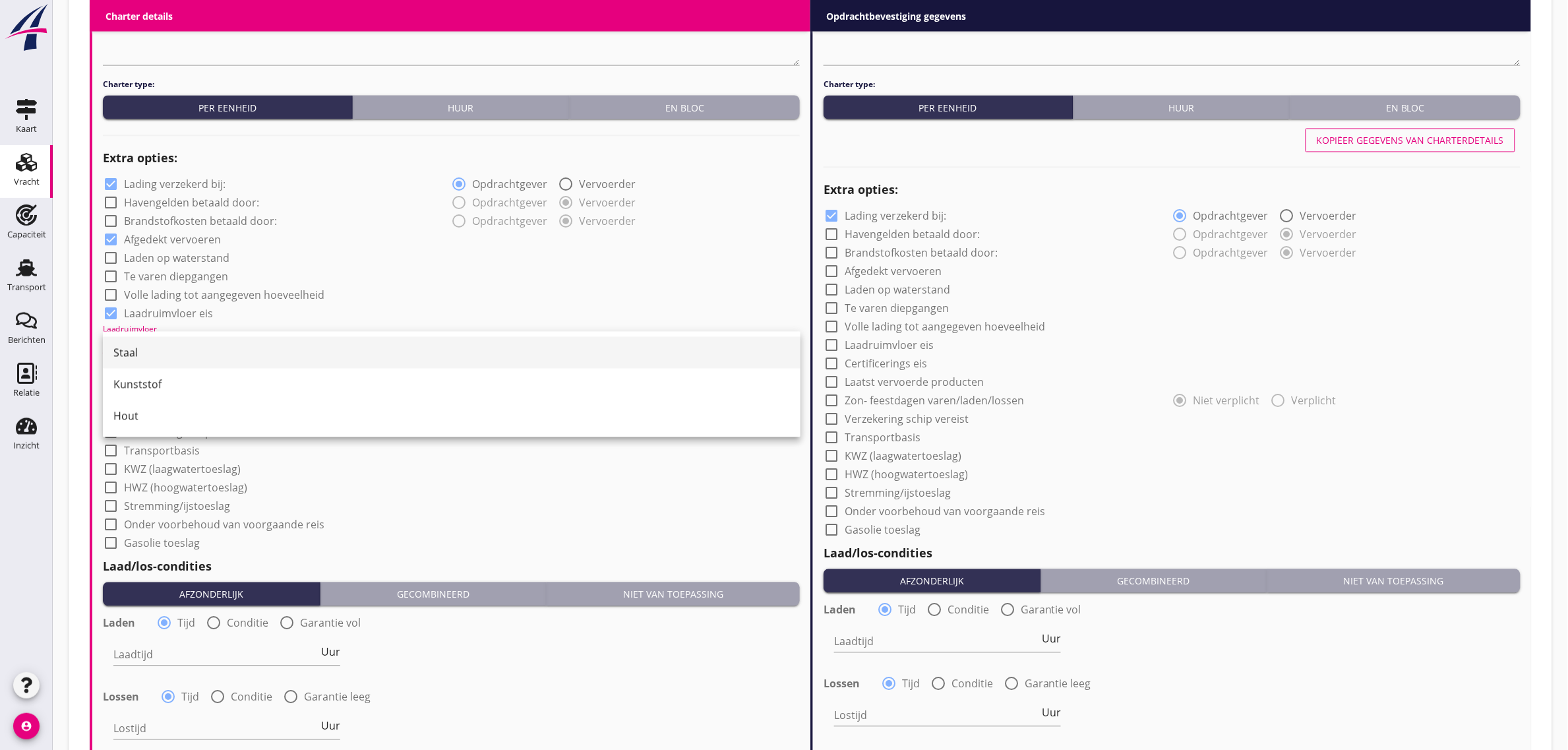
click at [216, 348] on div "Staal" at bounding box center [451, 352] width 676 height 16
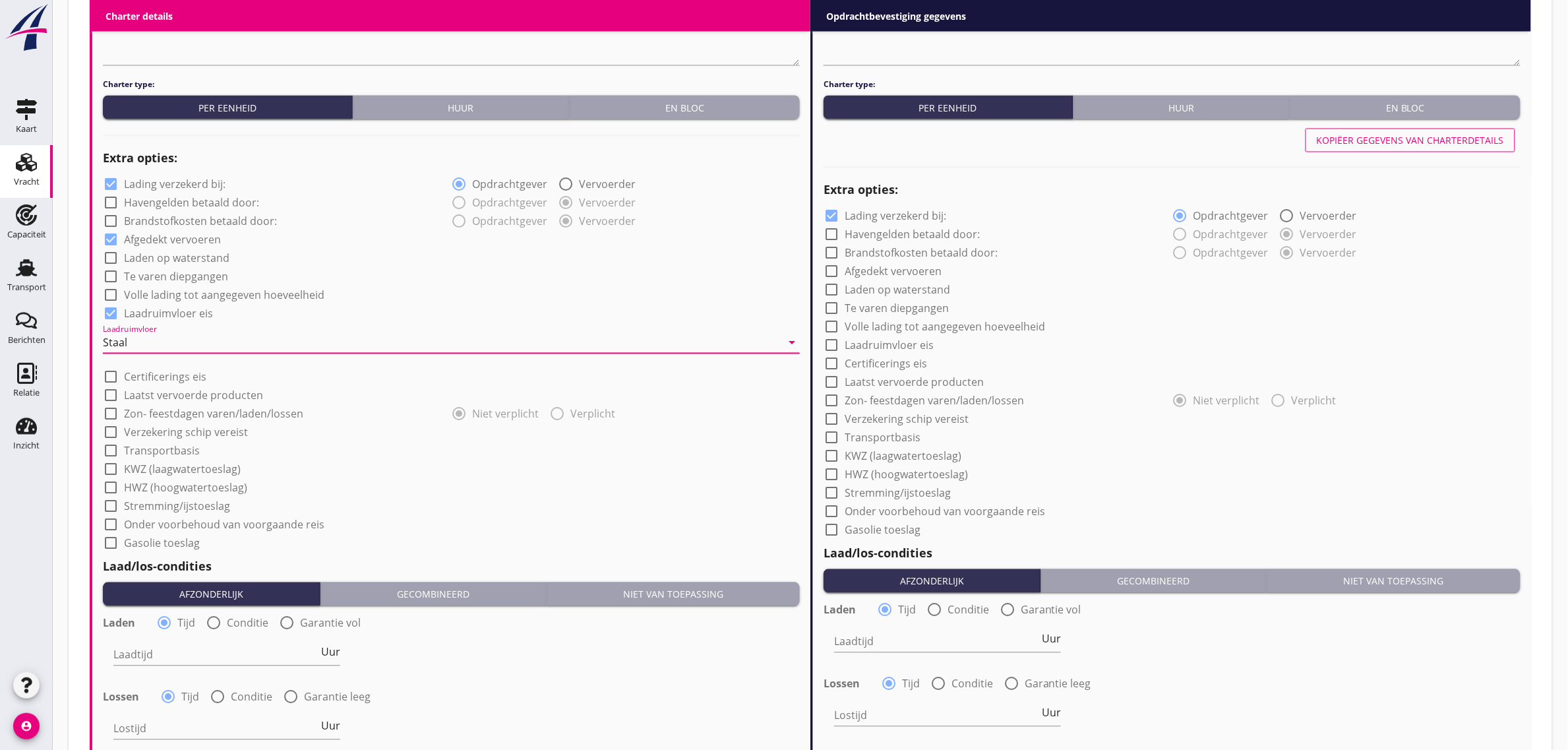
drag, startPoint x: 159, startPoint y: 445, endPoint x: 162, endPoint y: 470, distance: 25.2
click at [159, 446] on label "Transportbasis" at bounding box center [161, 451] width 76 height 14
checkbox input "true"
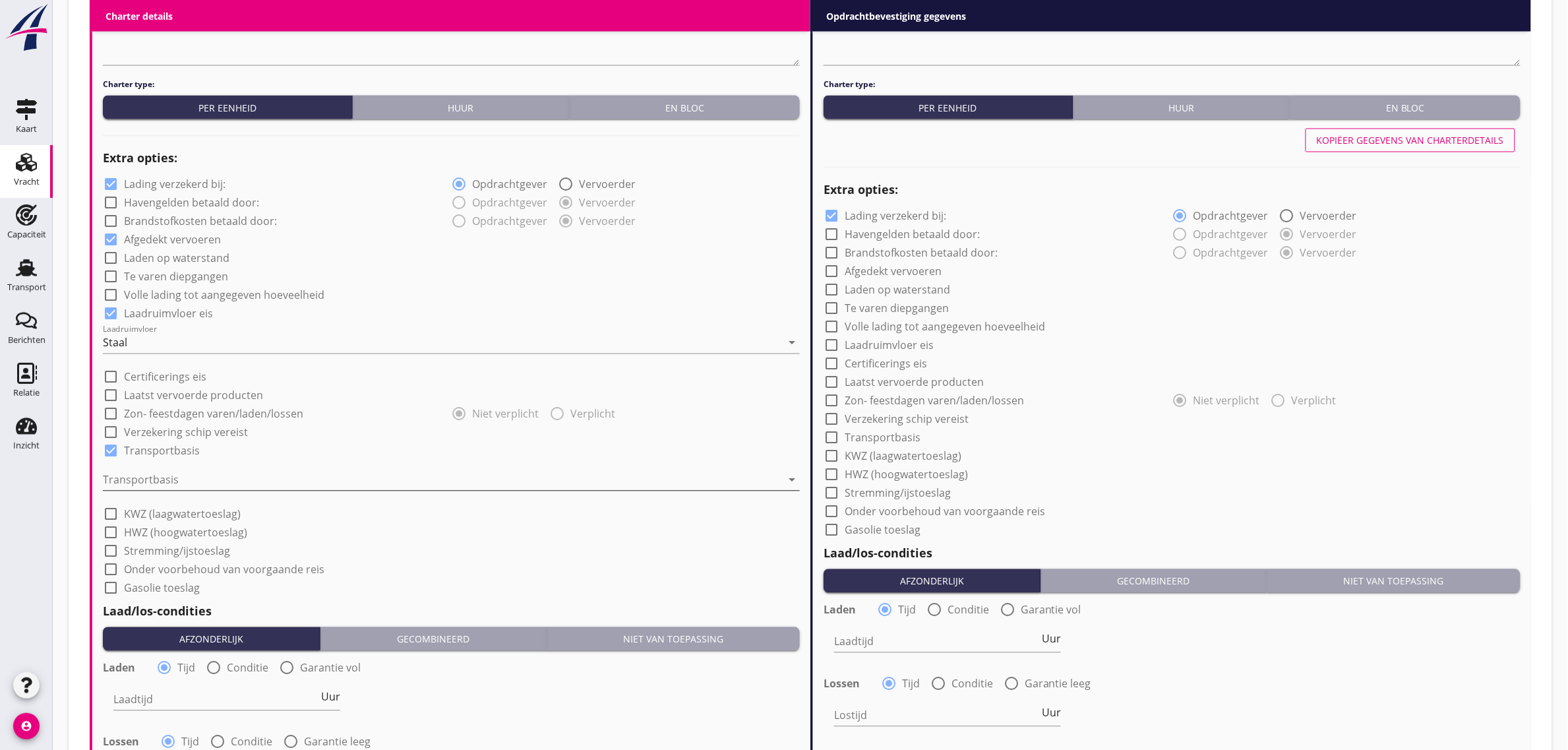
click at [162, 479] on div at bounding box center [442, 479] width 679 height 21
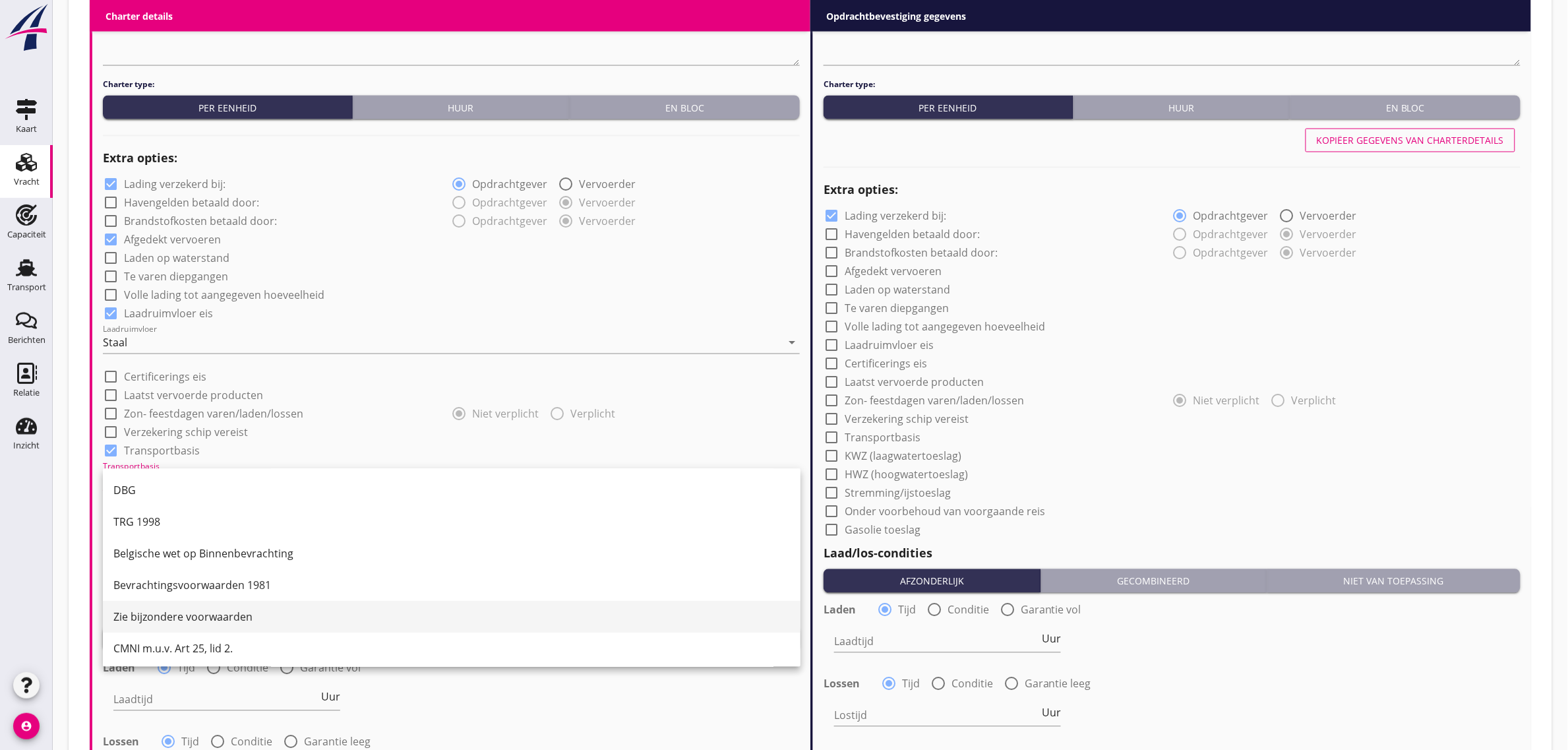
scroll to position [34, 0]
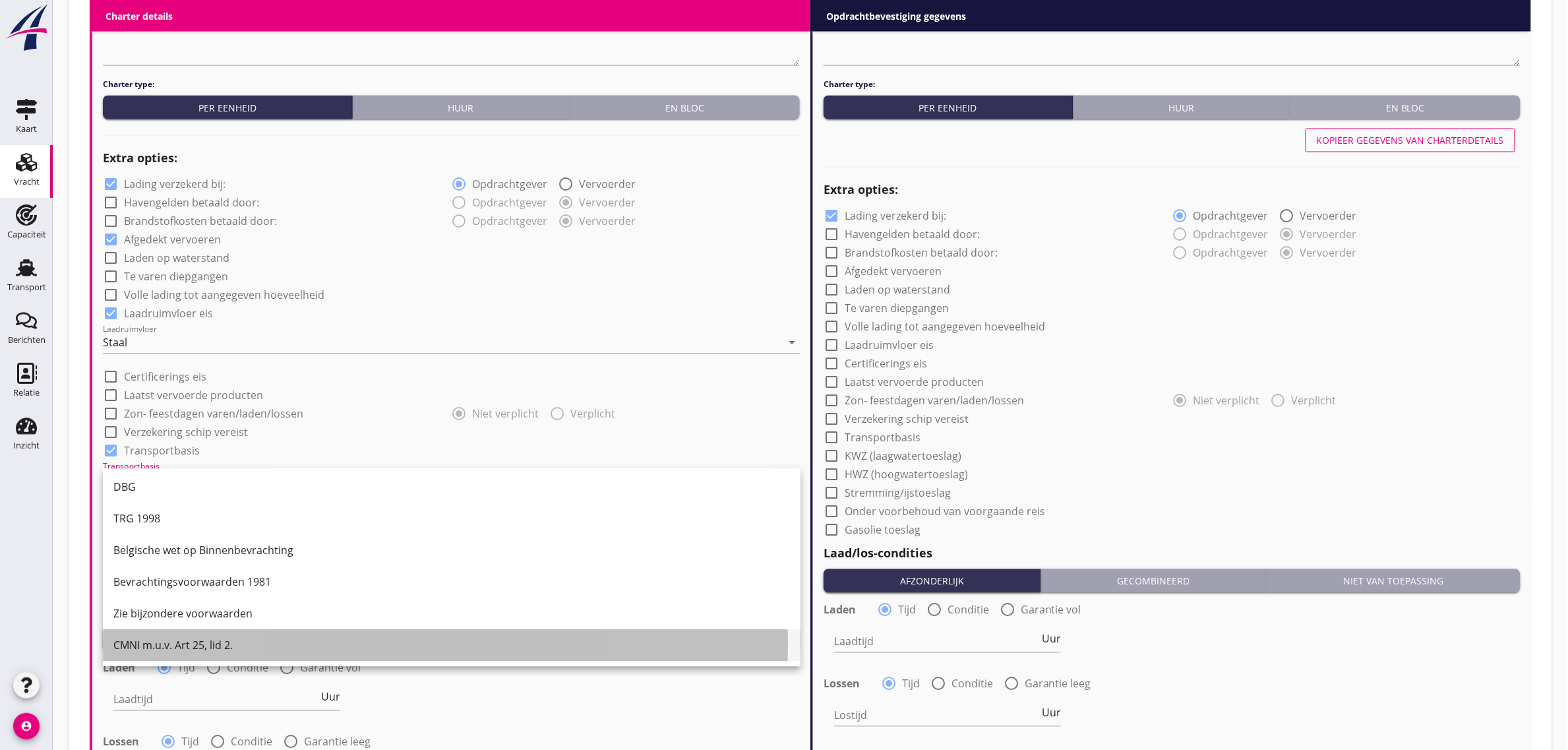
click at [235, 647] on div "CMNI m.u.v. Art 25, lid 2." at bounding box center [451, 645] width 676 height 16
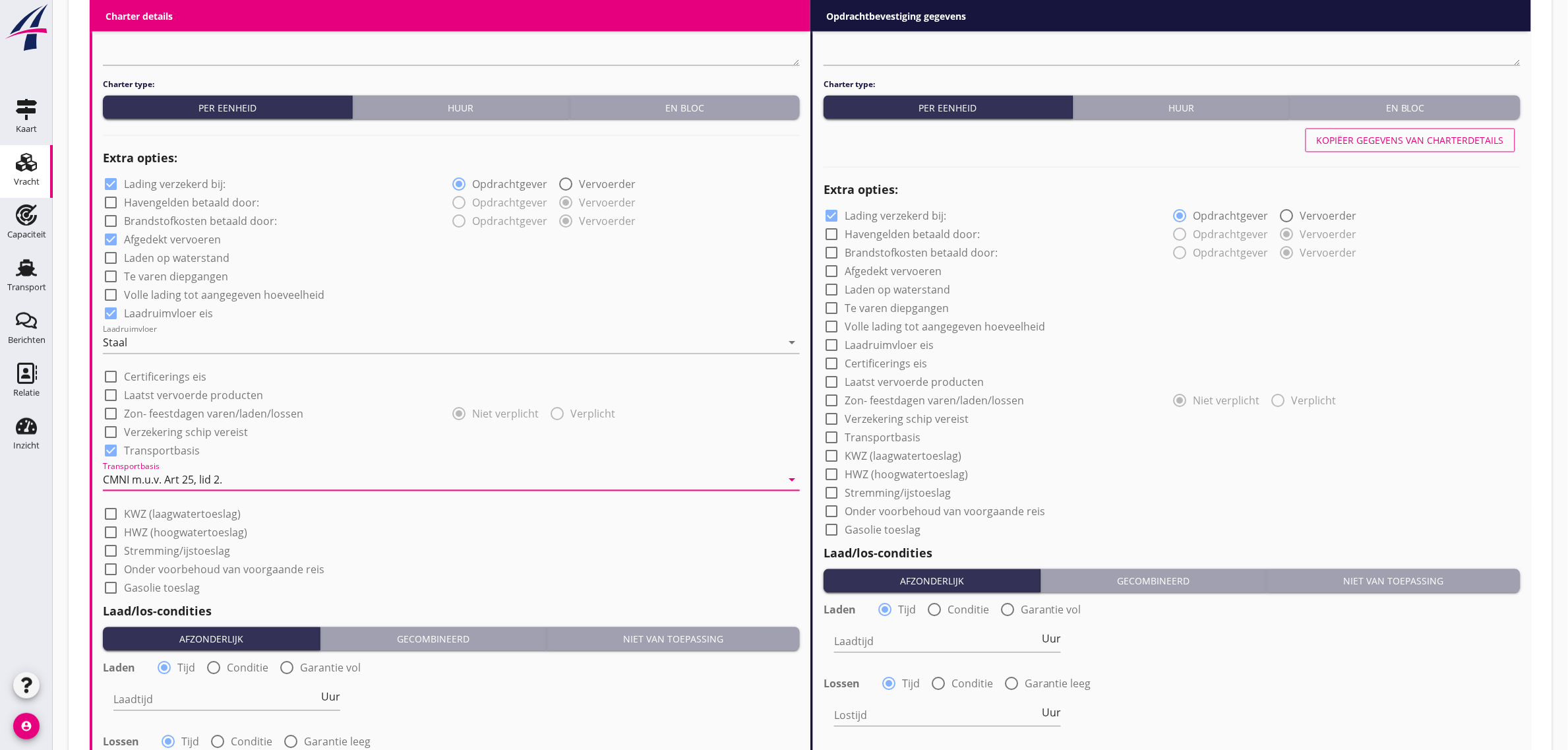
click at [466, 541] on div "check_box_outline_blank Stremming/ijstoeslag" at bounding box center [451, 550] width 697 height 19
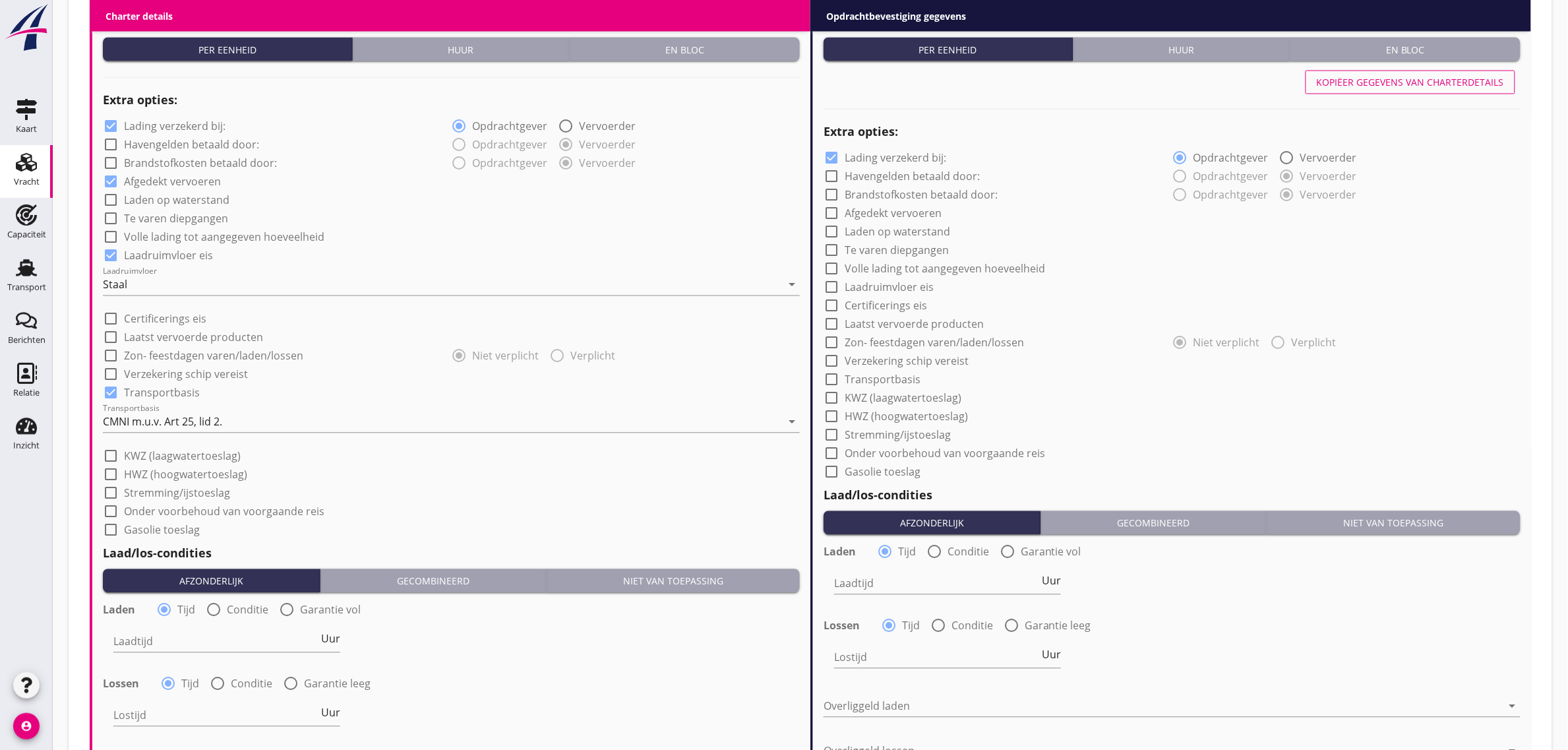
scroll to position [1159, 0]
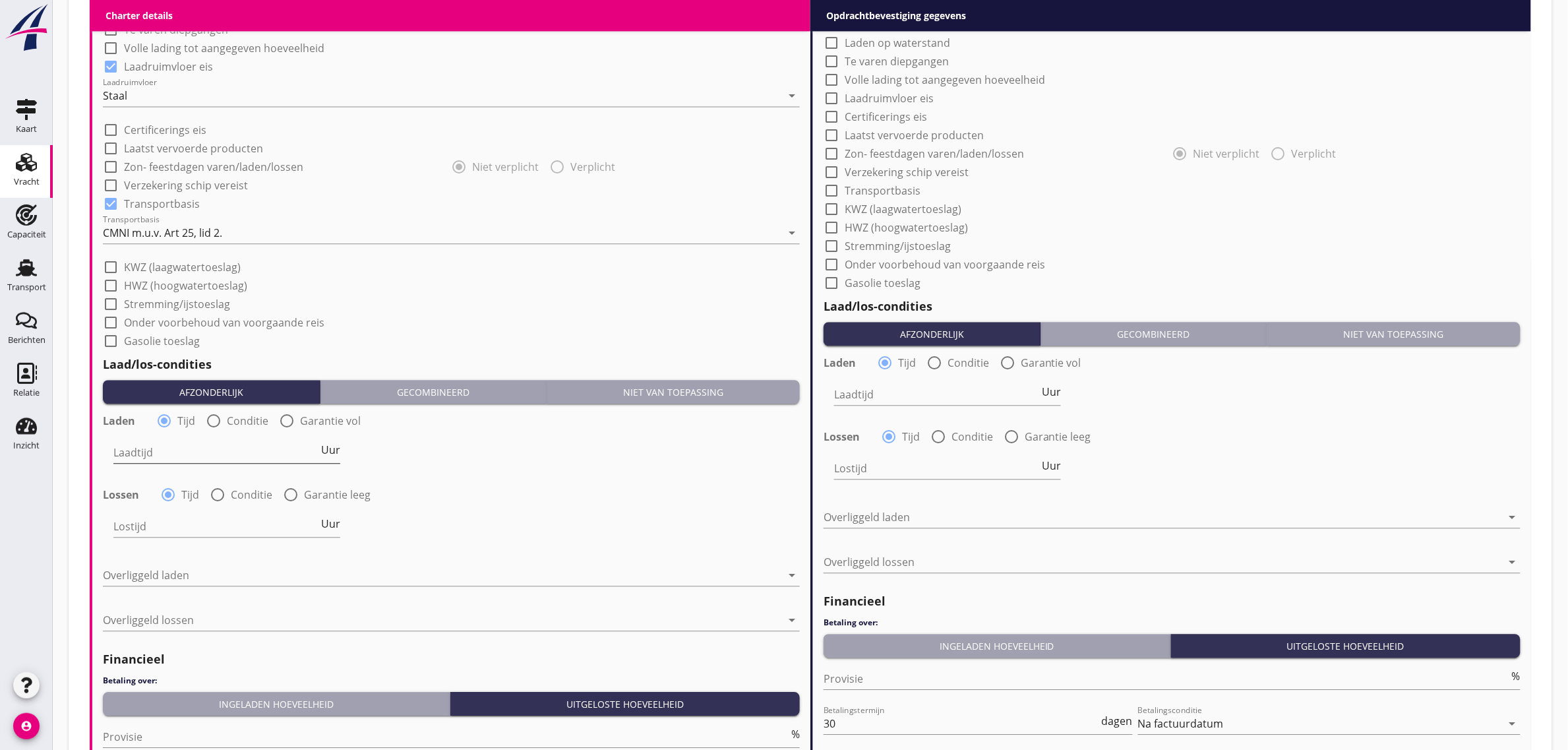
click at [171, 453] on input "Laadtijd" at bounding box center [216, 452] width 205 height 21
type input "48"
click at [532, 531] on div "Lostijd 48 Uur" at bounding box center [451, 528] width 700 height 48
click at [213, 565] on div at bounding box center [442, 574] width 679 height 21
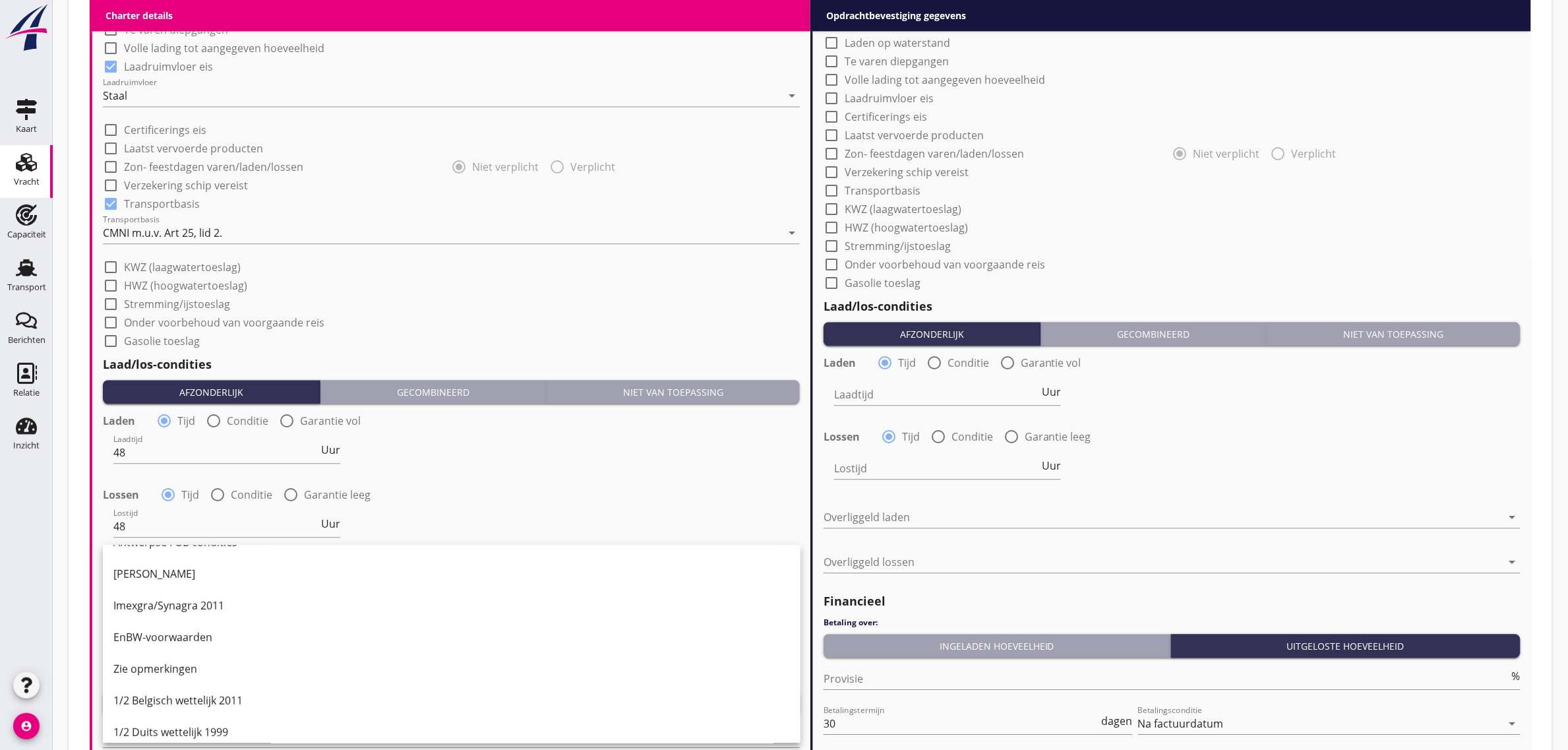
scroll to position [247, 0]
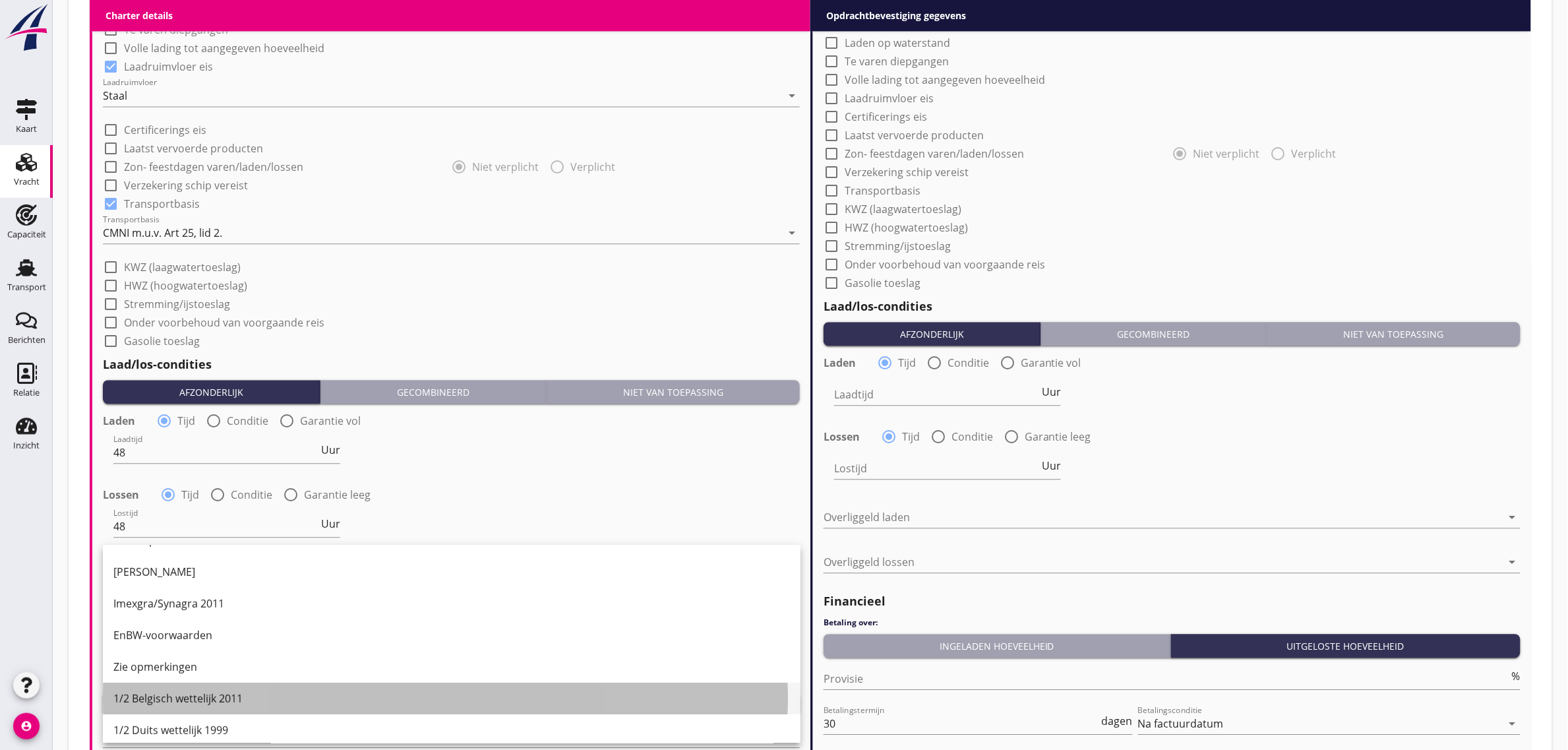
click at [238, 691] on div "1/2 Belgisch wettelijk 2011" at bounding box center [451, 698] width 676 height 16
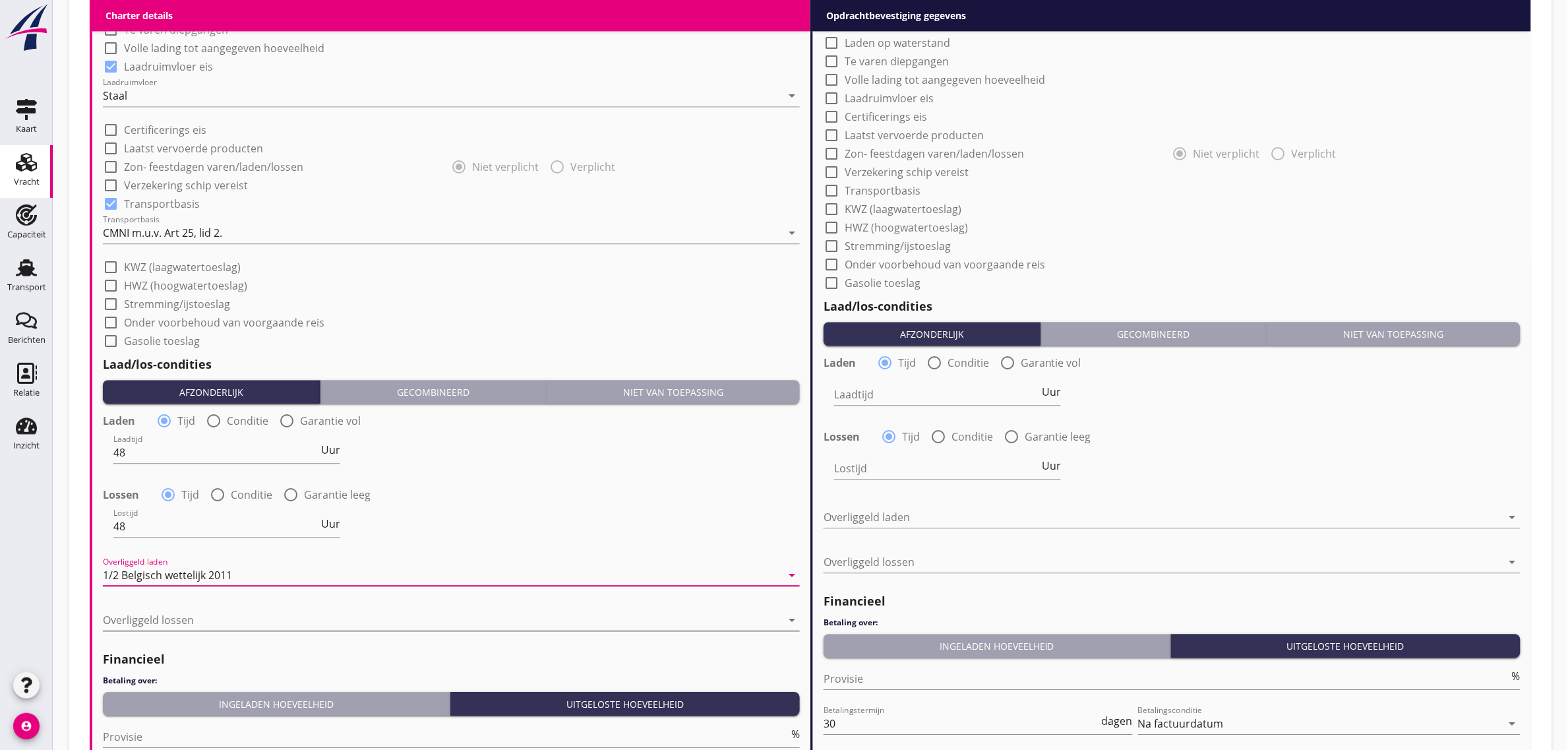
click at [186, 618] on div at bounding box center [442, 619] width 679 height 21
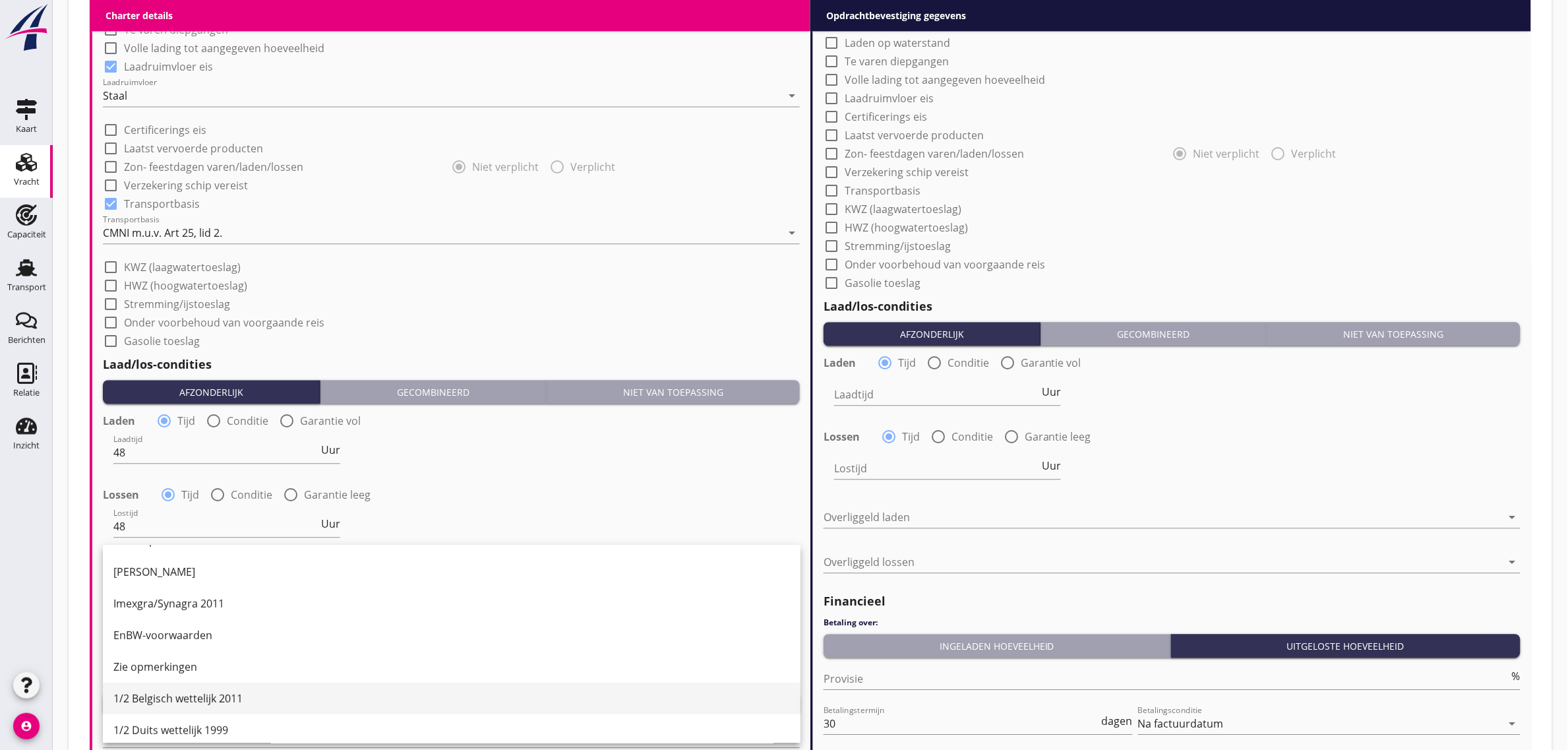
click at [223, 696] on div "1/2 Belgisch wettelijk 2011" at bounding box center [451, 698] width 676 height 16
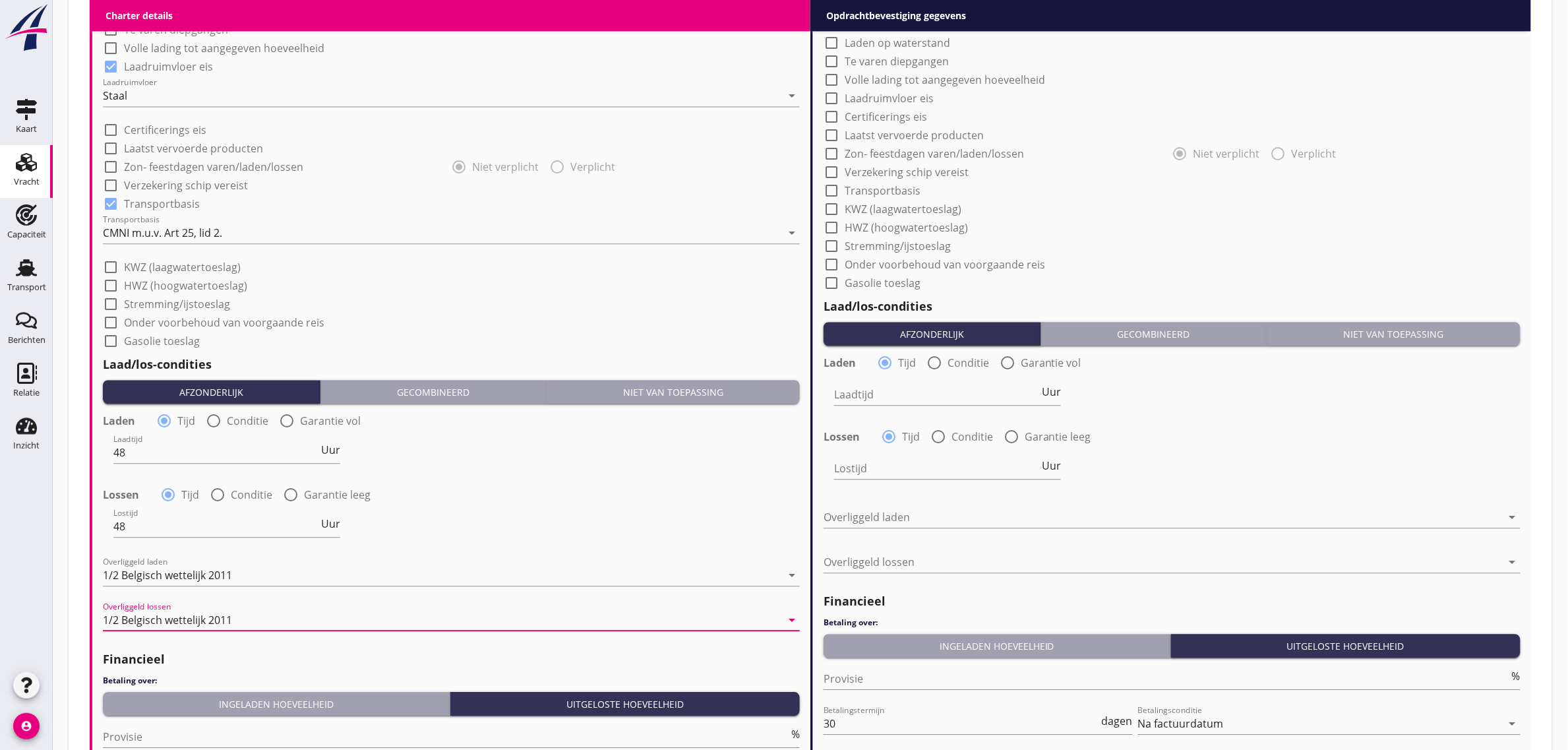
click at [482, 536] on div "Lostijd 48 Uur" at bounding box center [451, 528] width 700 height 48
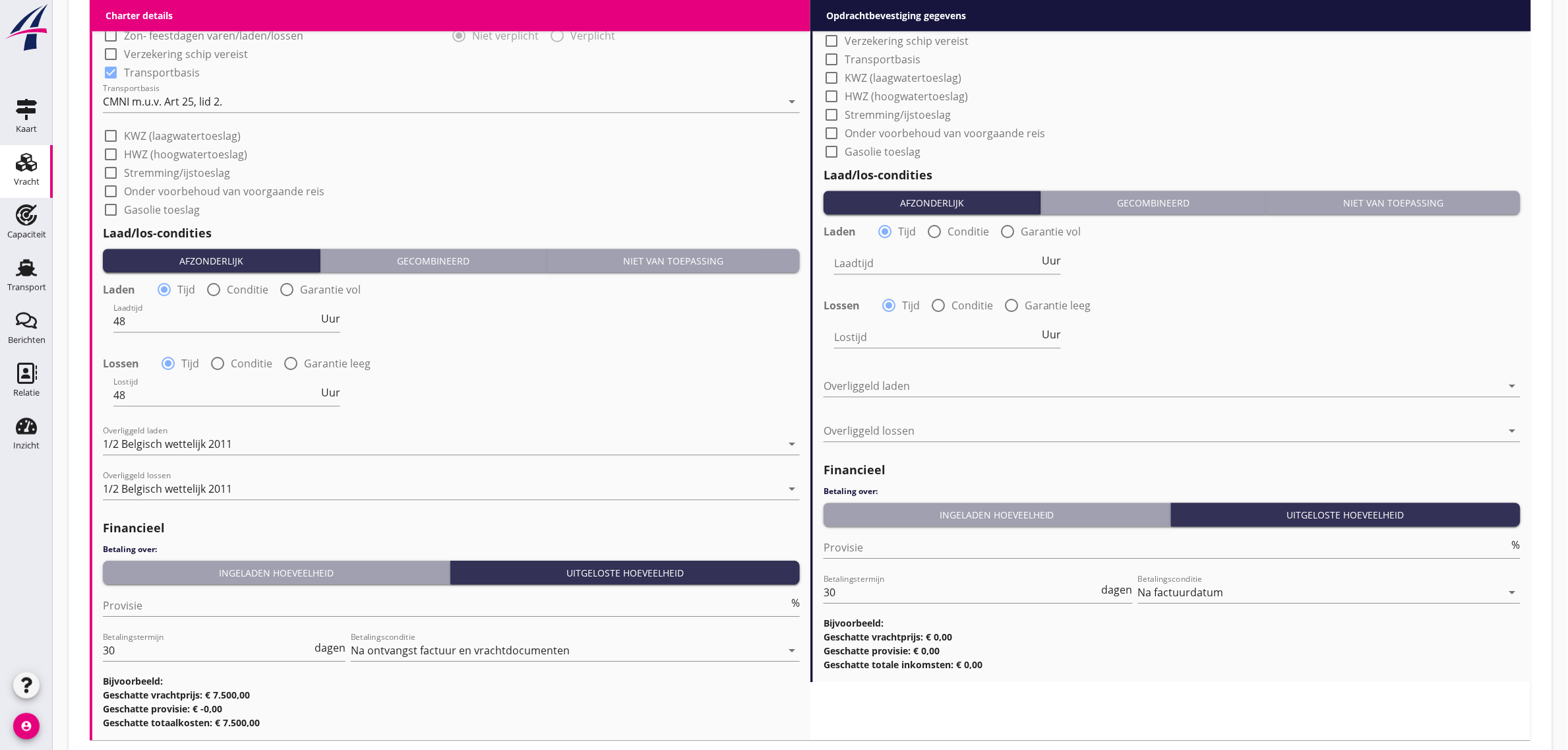
scroll to position [1324, 0]
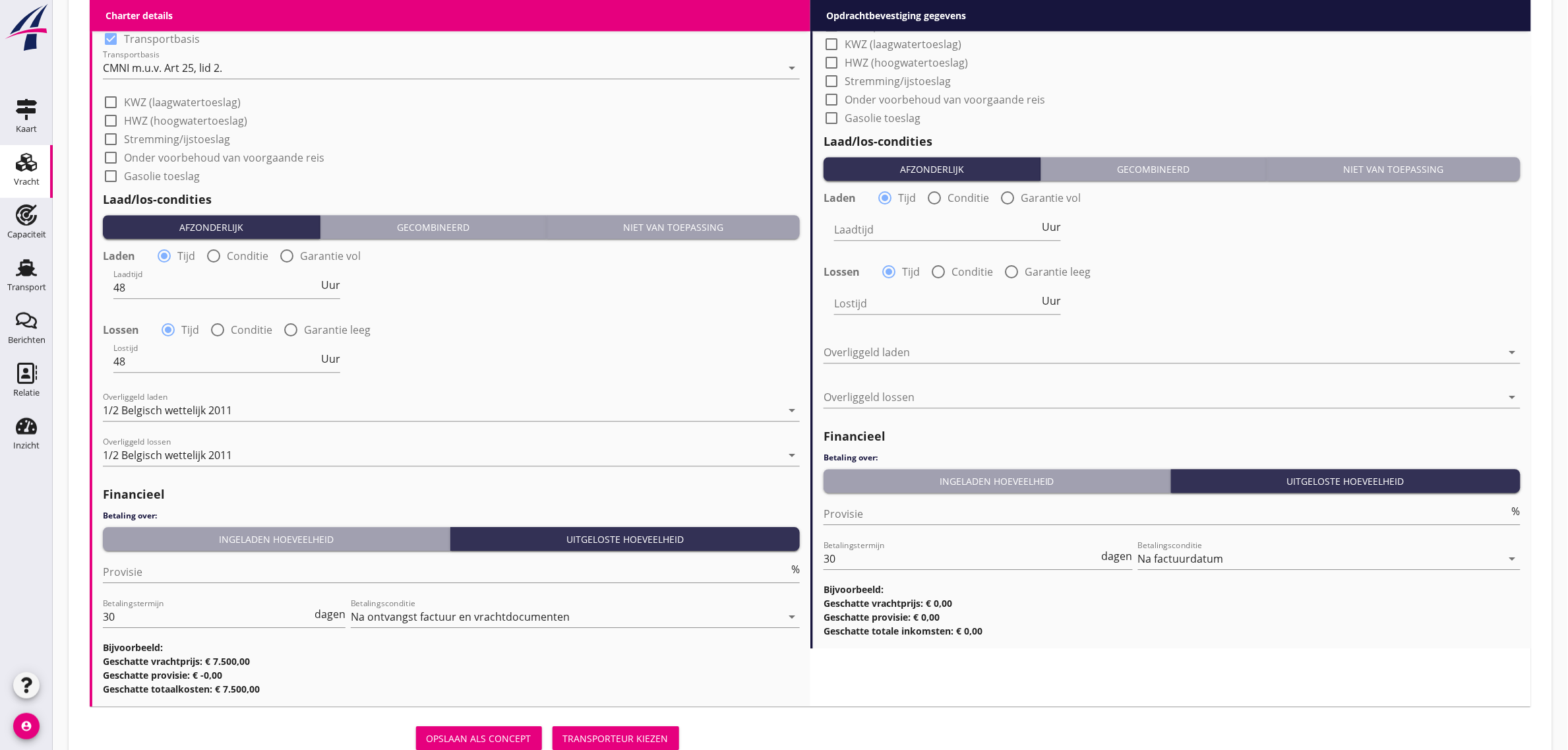
click at [258, 546] on button "Ingeladen hoeveelheid" at bounding box center [277, 539] width 348 height 24
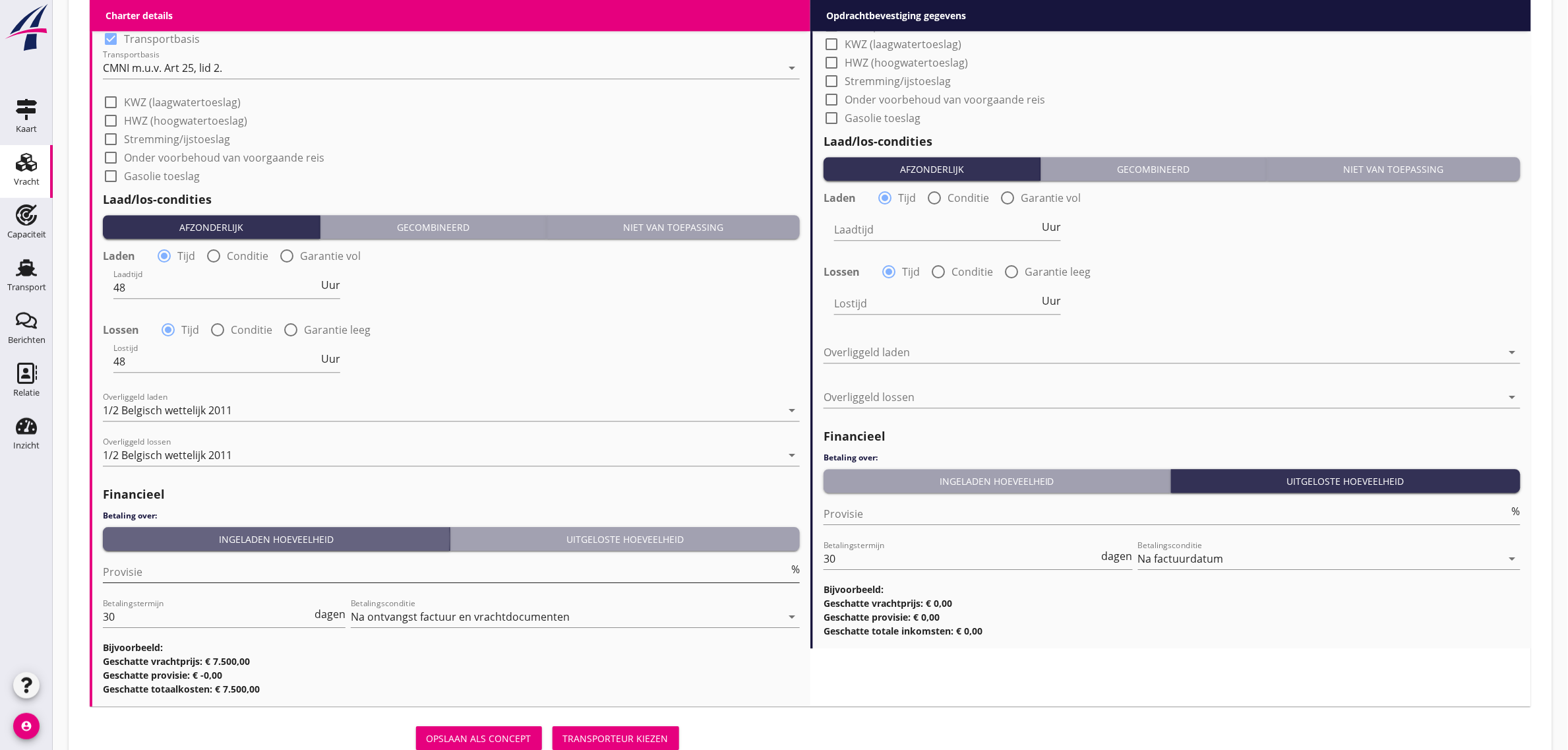
click at [204, 579] on input "Provisie" at bounding box center [445, 571] width 686 height 21
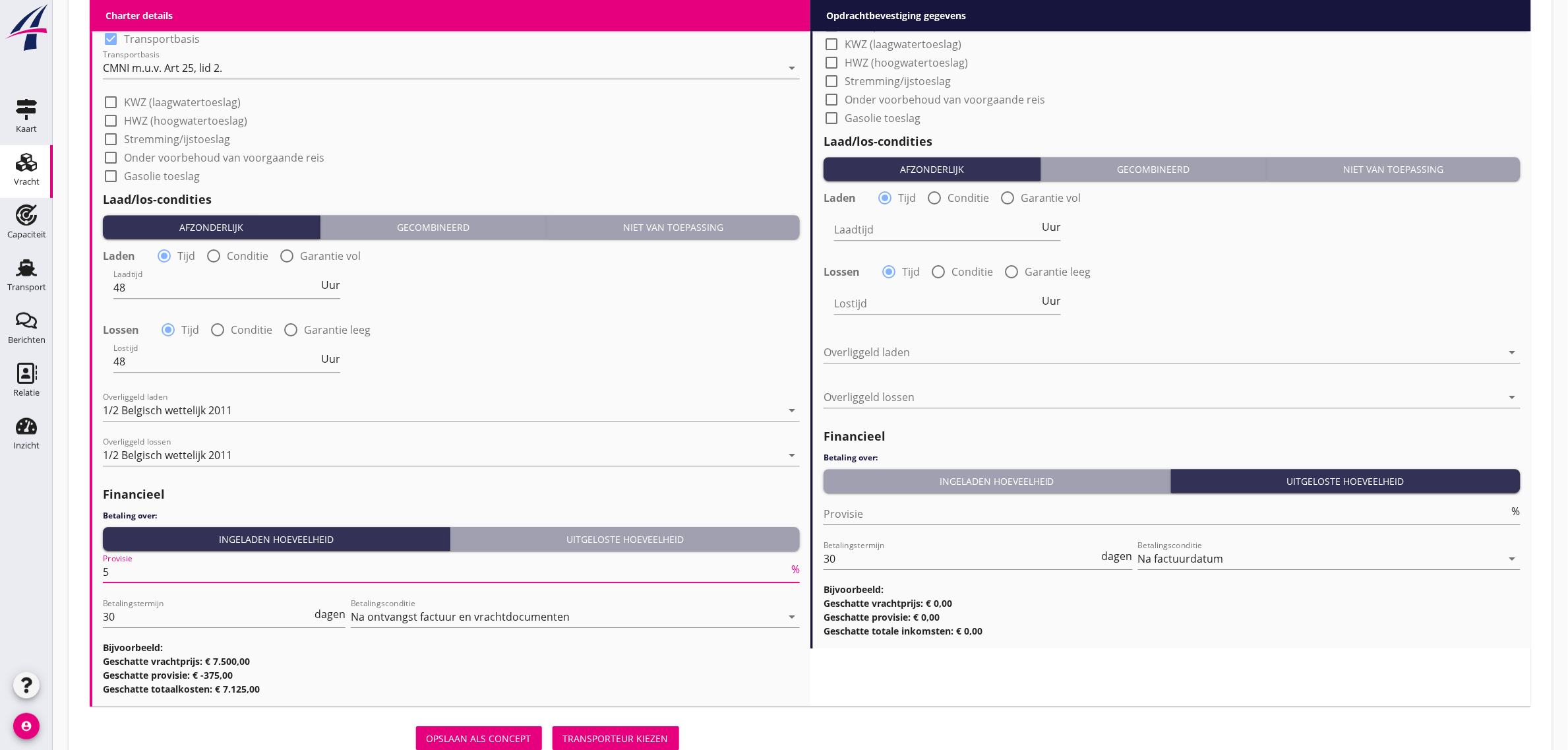
type input "5"
click at [487, 384] on div "Lostijd 48 Uur" at bounding box center [451, 362] width 700 height 48
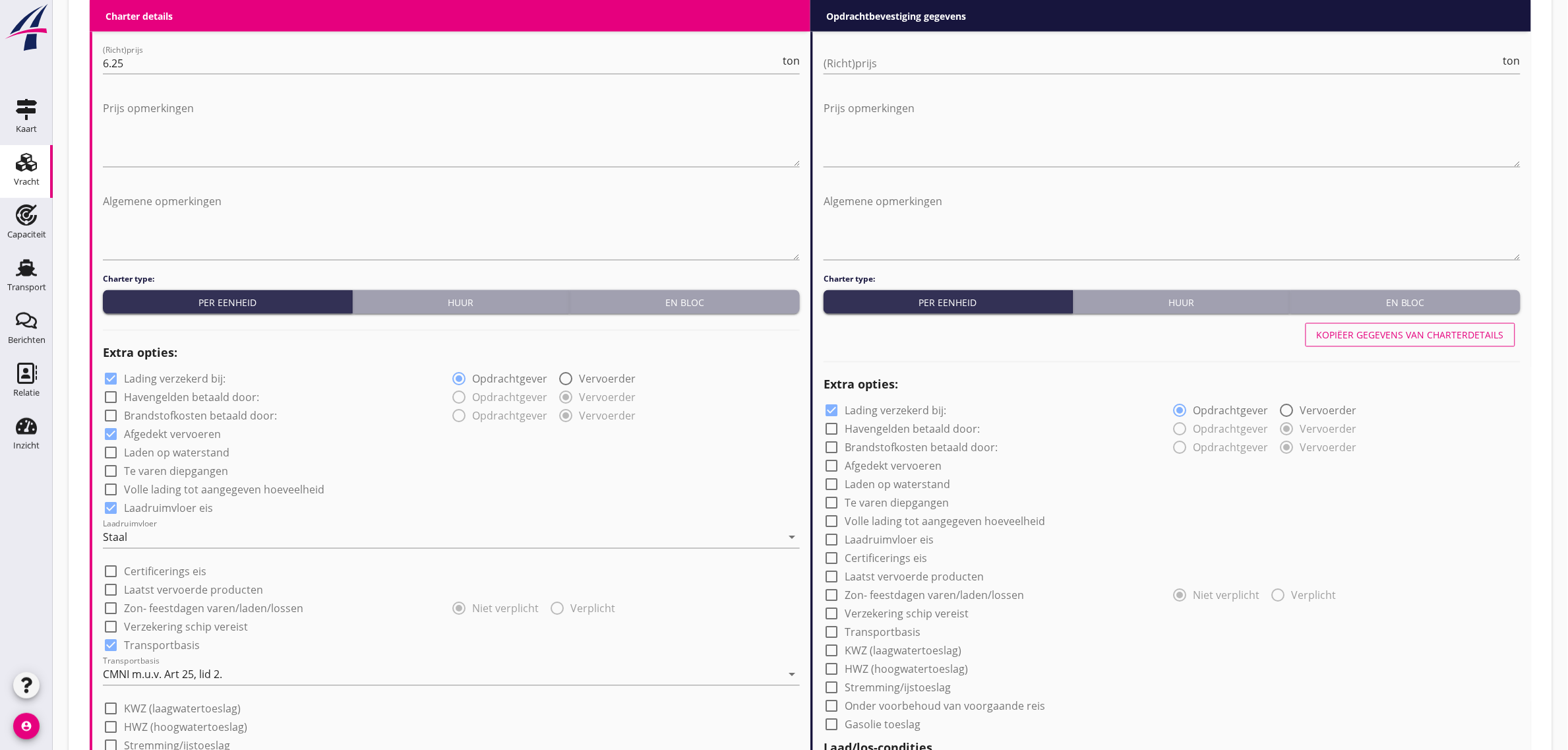
scroll to position [500, 0]
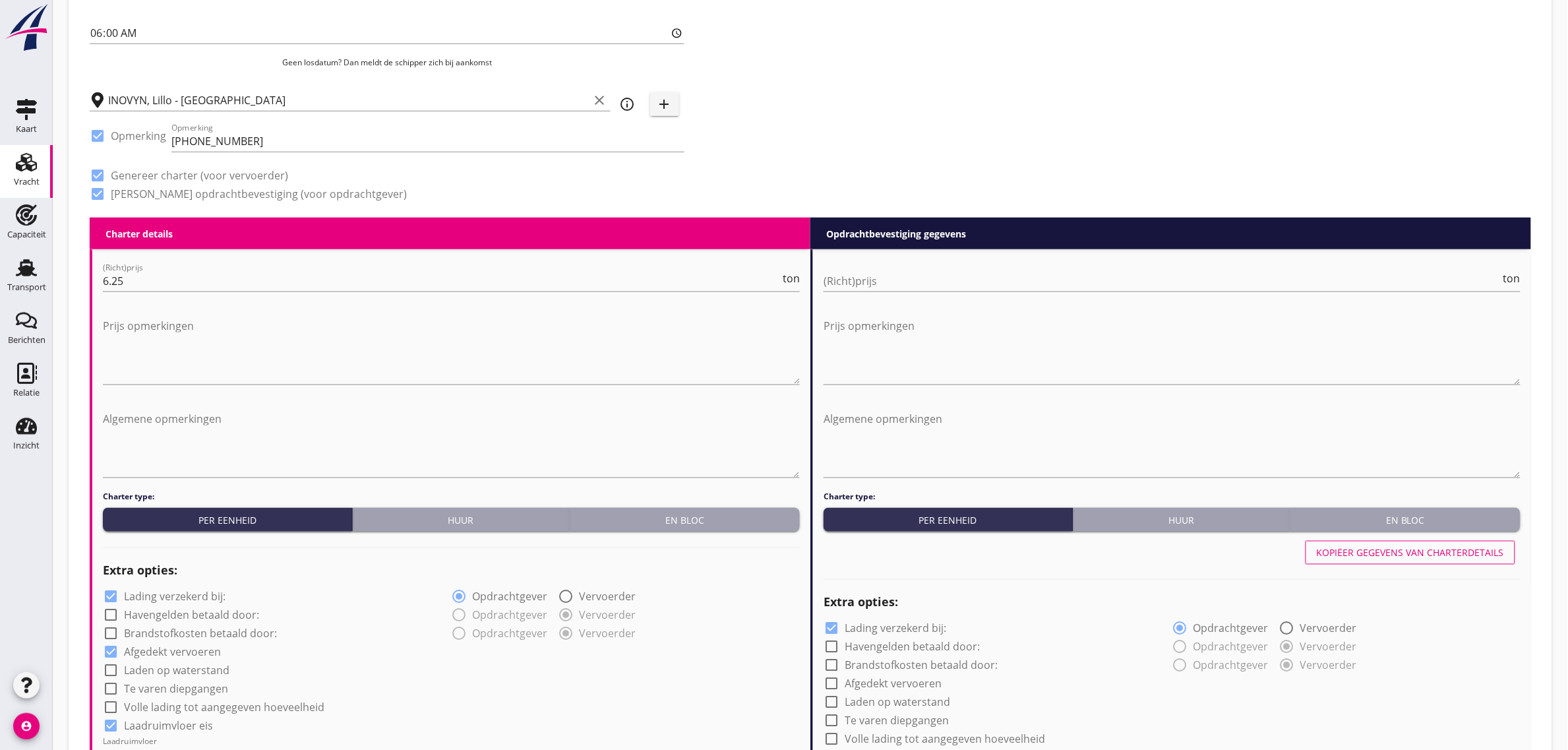
click at [1406, 541] on button "Kopiëer gegevens van charterdetails" at bounding box center [1410, 552] width 210 height 24
checkbox input "true"
type input "48"
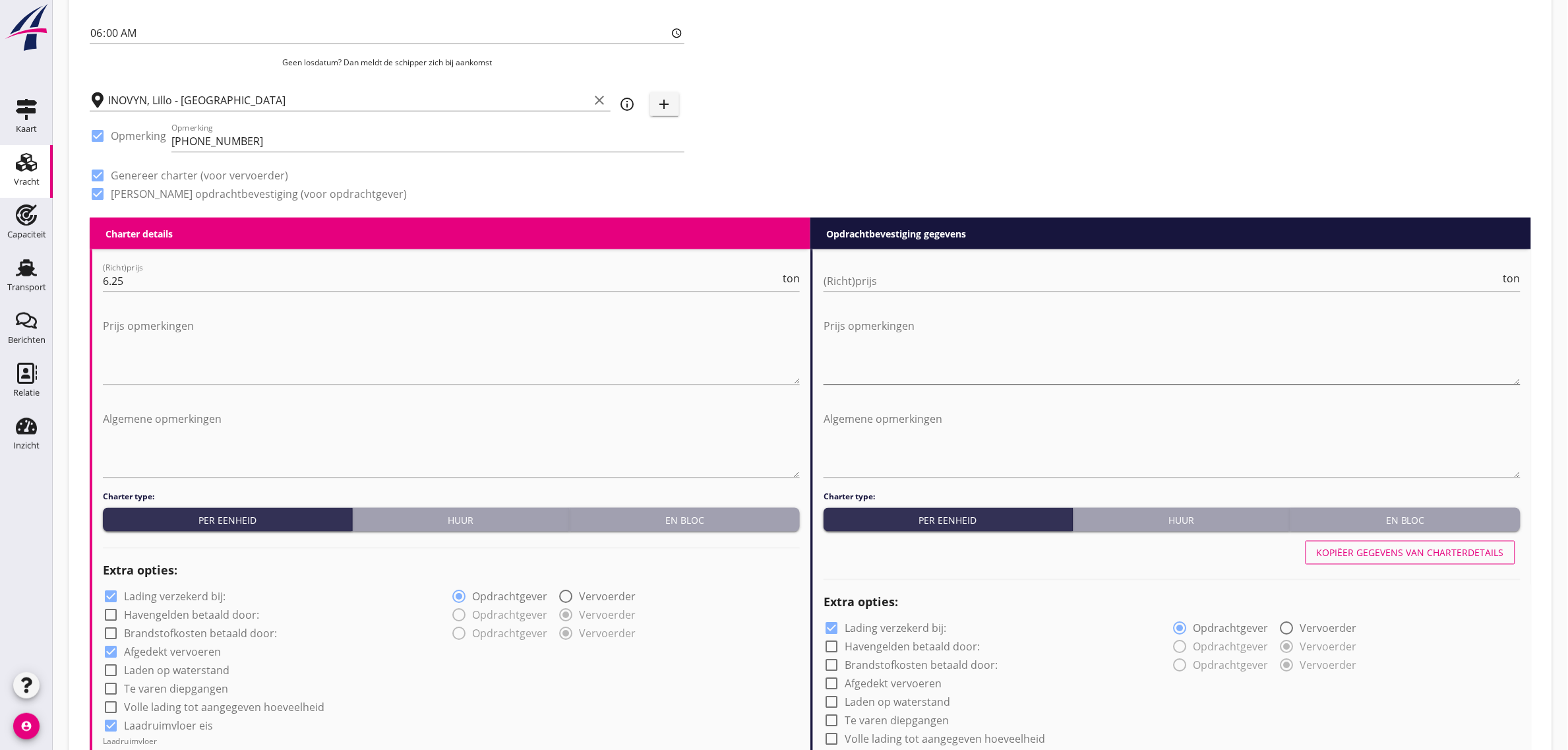
type input "48"
click at [892, 277] on input "(Richt)prijs" at bounding box center [1162, 281] width 677 height 21
type input "6"
type input "6.25"
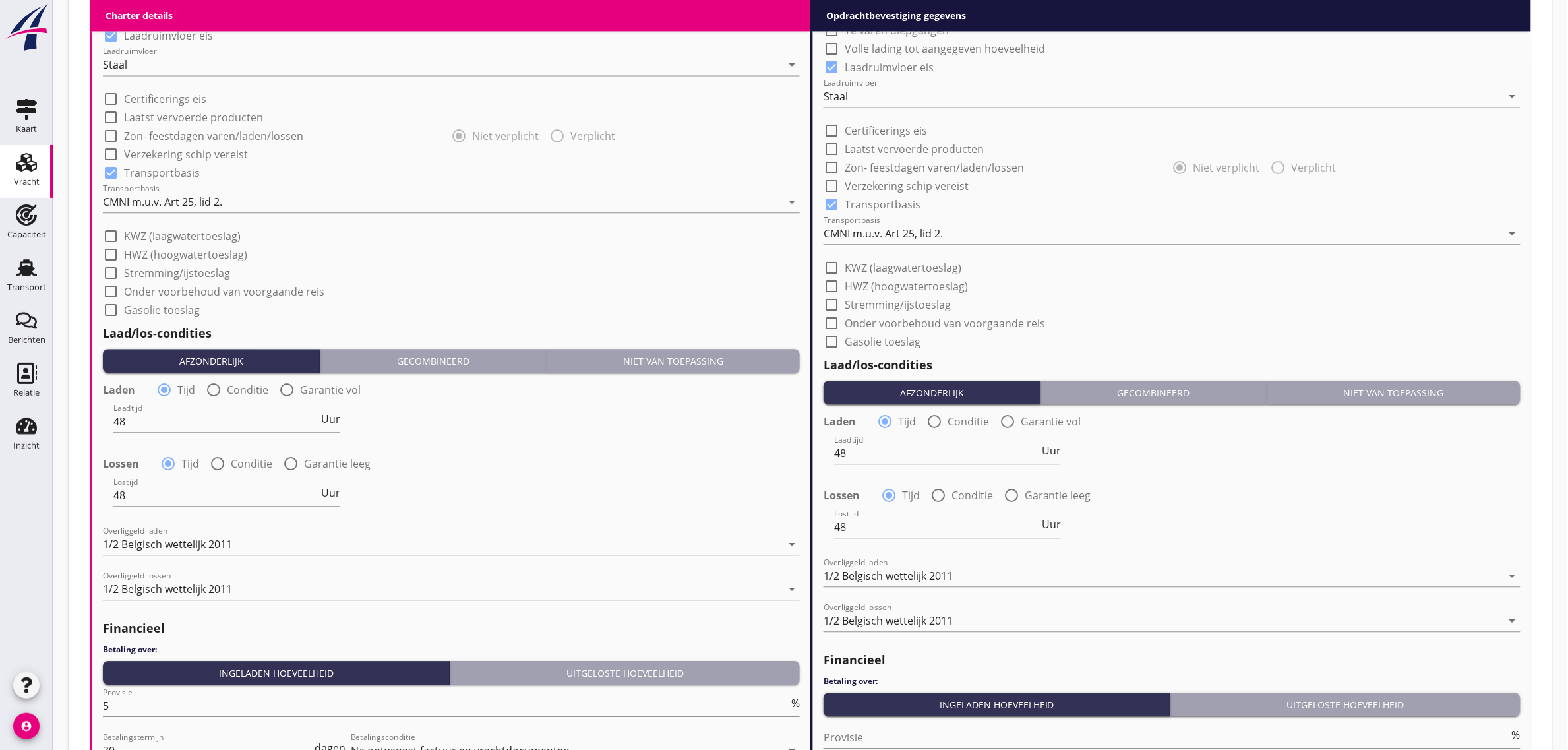
scroll to position [1400, 0]
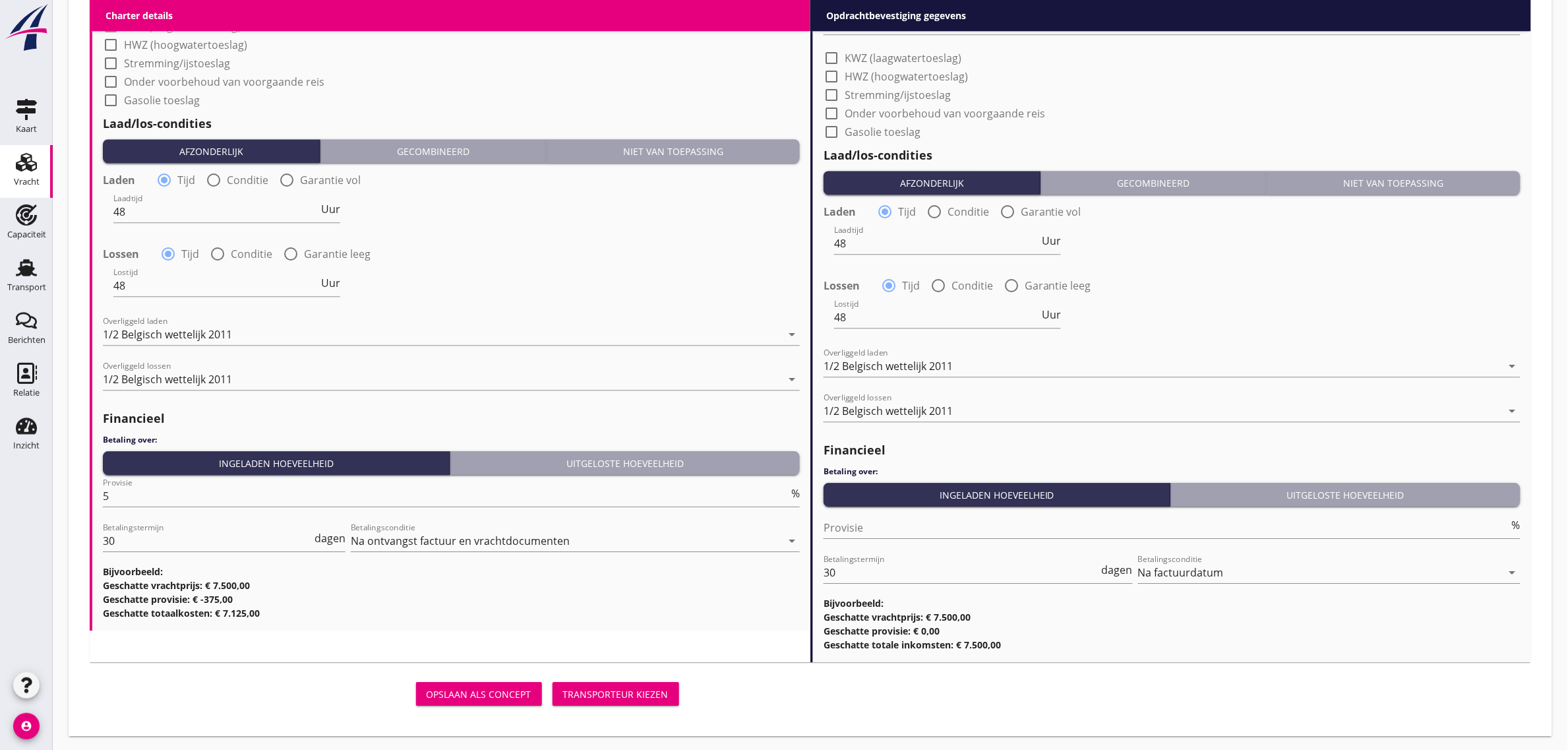
click at [921, 513] on div "Provisie %" at bounding box center [1172, 530] width 697 height 42
click at [916, 522] on input "Provisie" at bounding box center [1167, 527] width 686 height 21
type input "0"
click at [1144, 310] on div "Lostijd 48 Uur" at bounding box center [1172, 318] width 700 height 48
click at [1161, 306] on div "Lostijd 48 Uur" at bounding box center [1172, 318] width 700 height 48
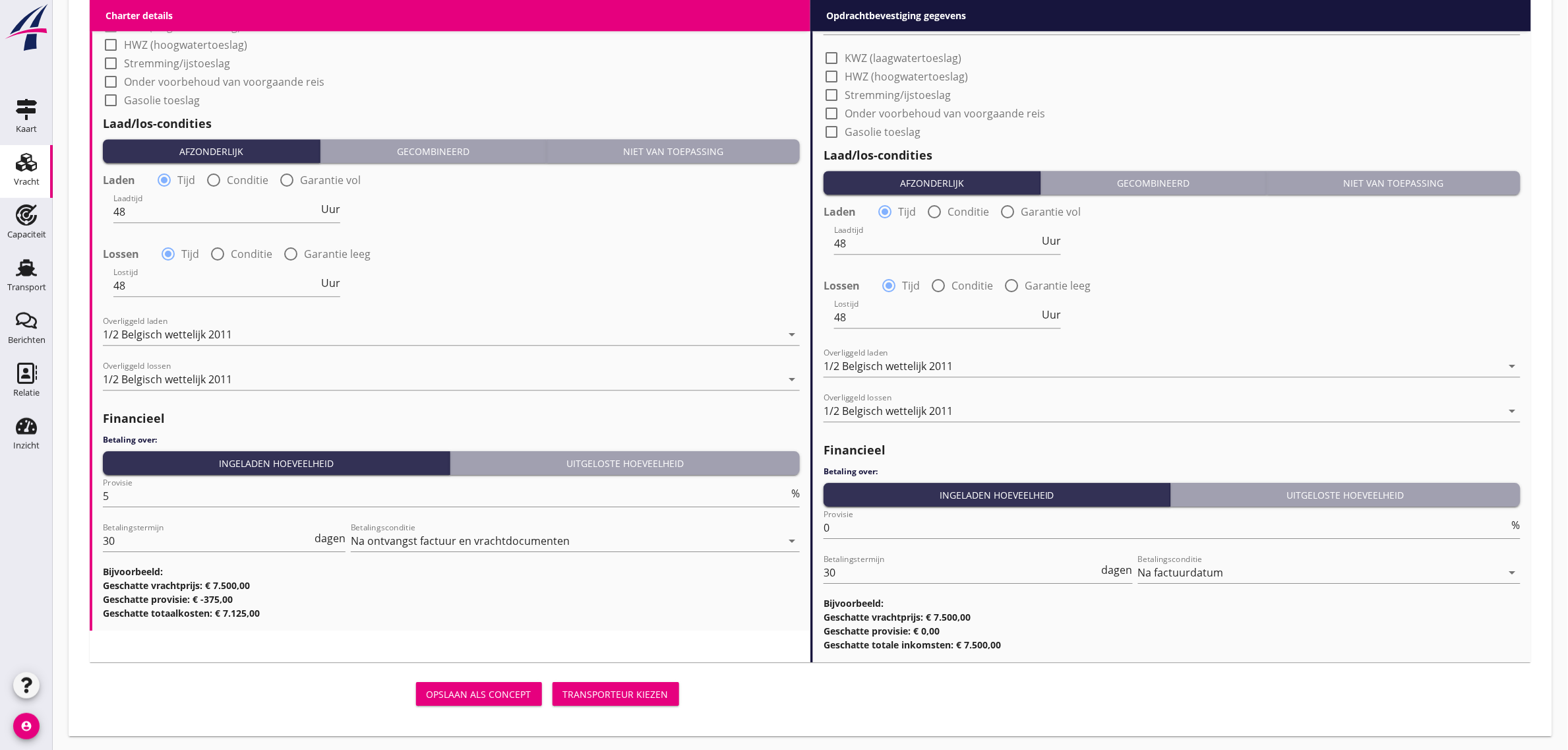
click at [594, 697] on div "Transporteur kiezen" at bounding box center [616, 694] width 105 height 14
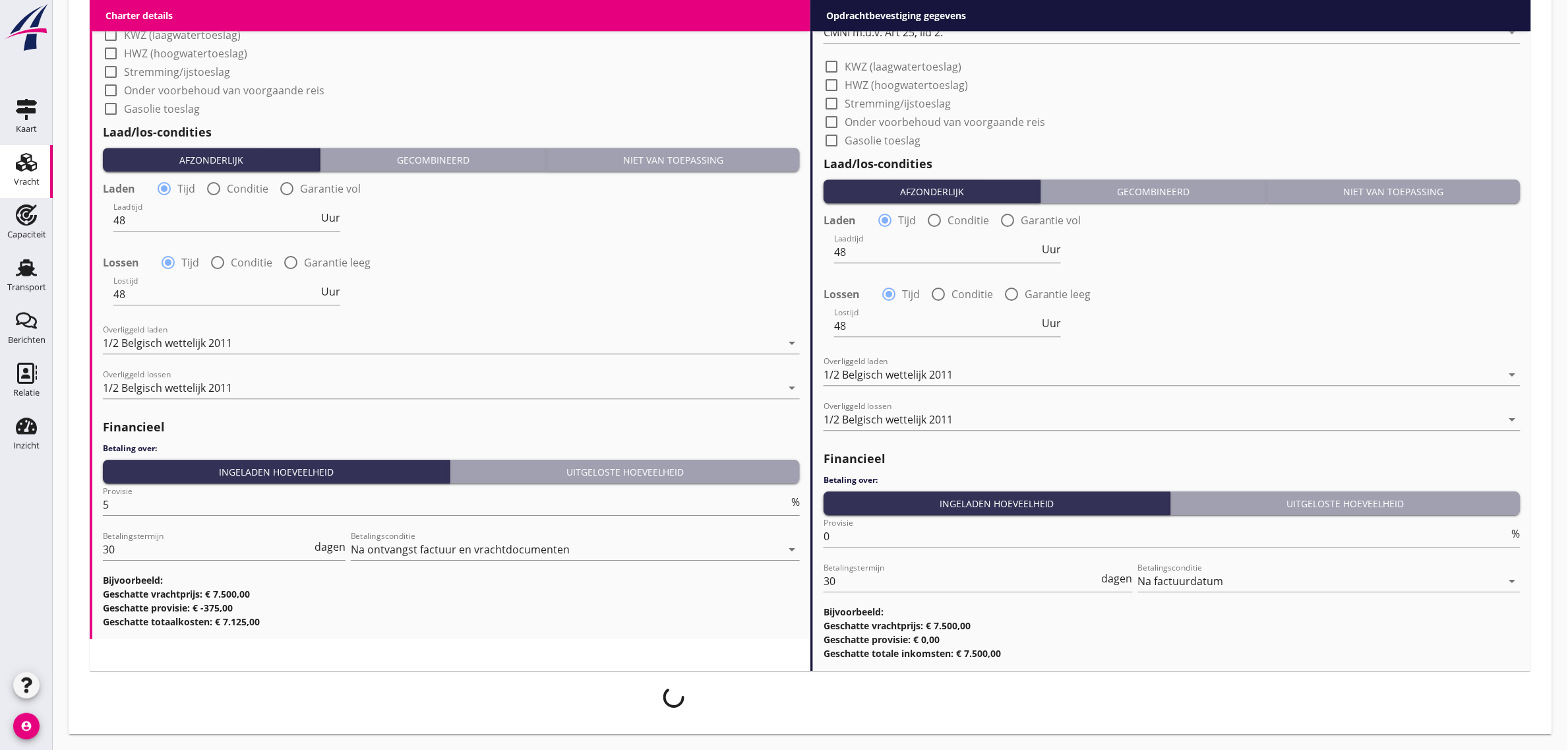
scroll to position [1390, 0]
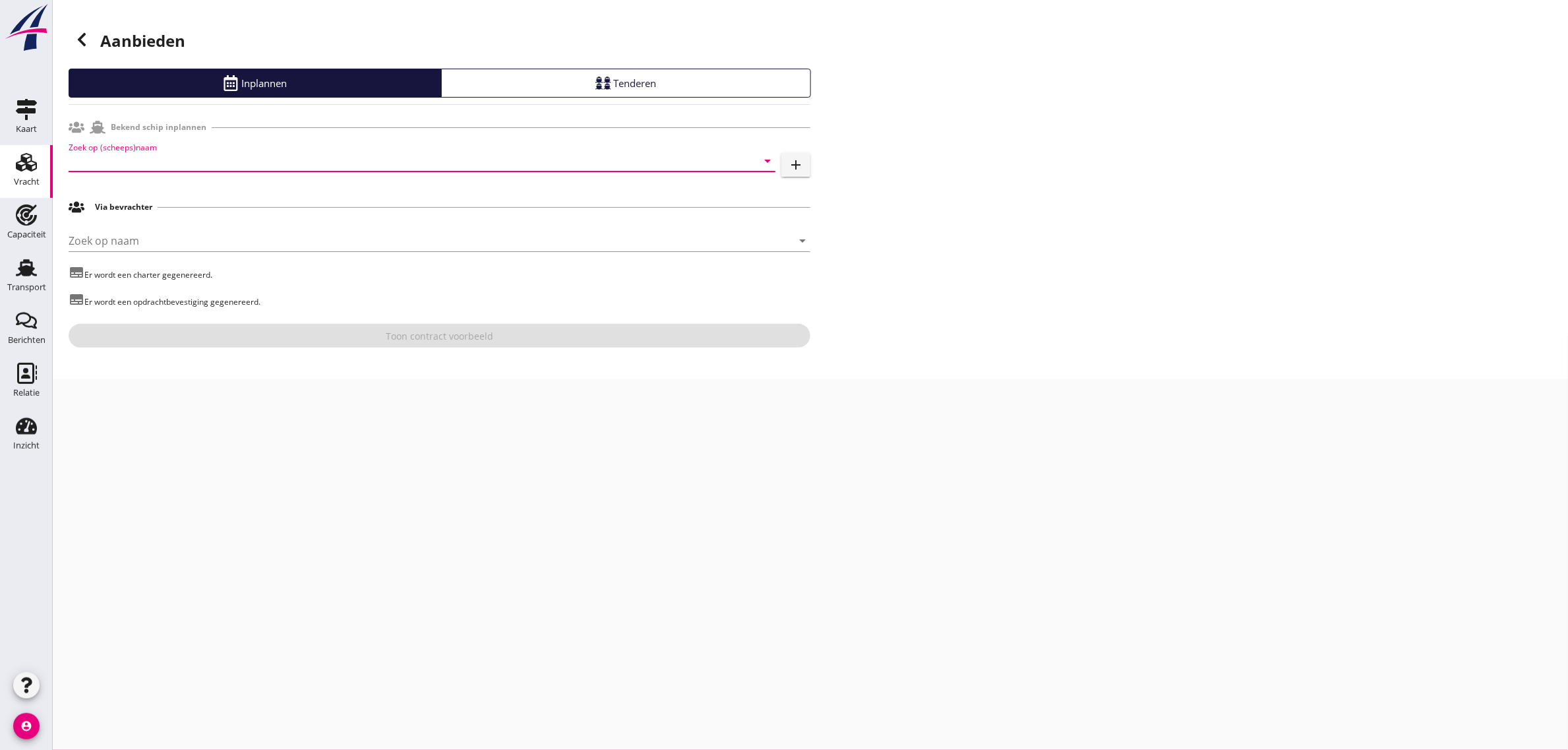
click at [116, 165] on input "Zoek op (scheeps)naam" at bounding box center [404, 160] width 670 height 21
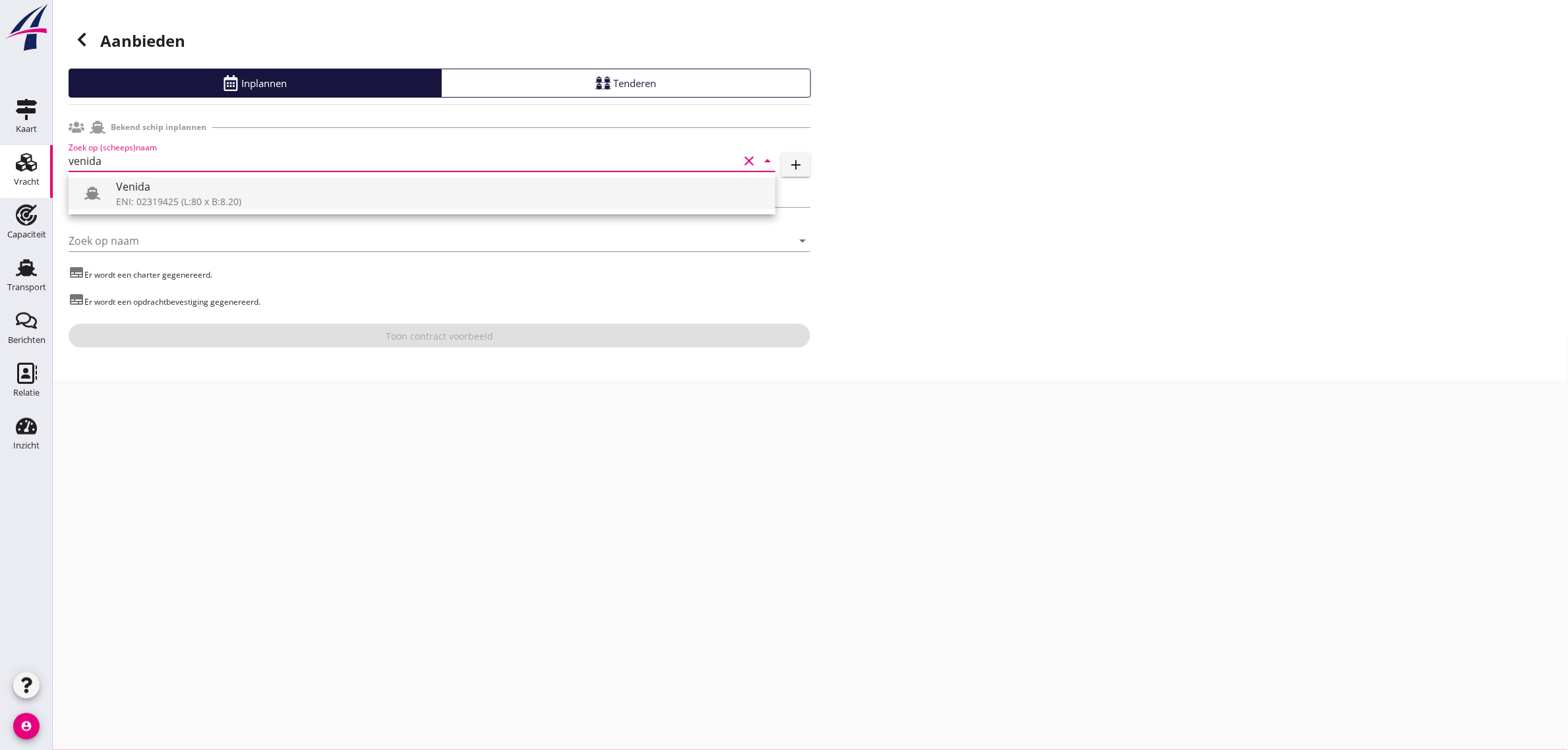
click at [160, 198] on div "ENI: 02319425 (L:80 x B:8.20)" at bounding box center [440, 201] width 649 height 14
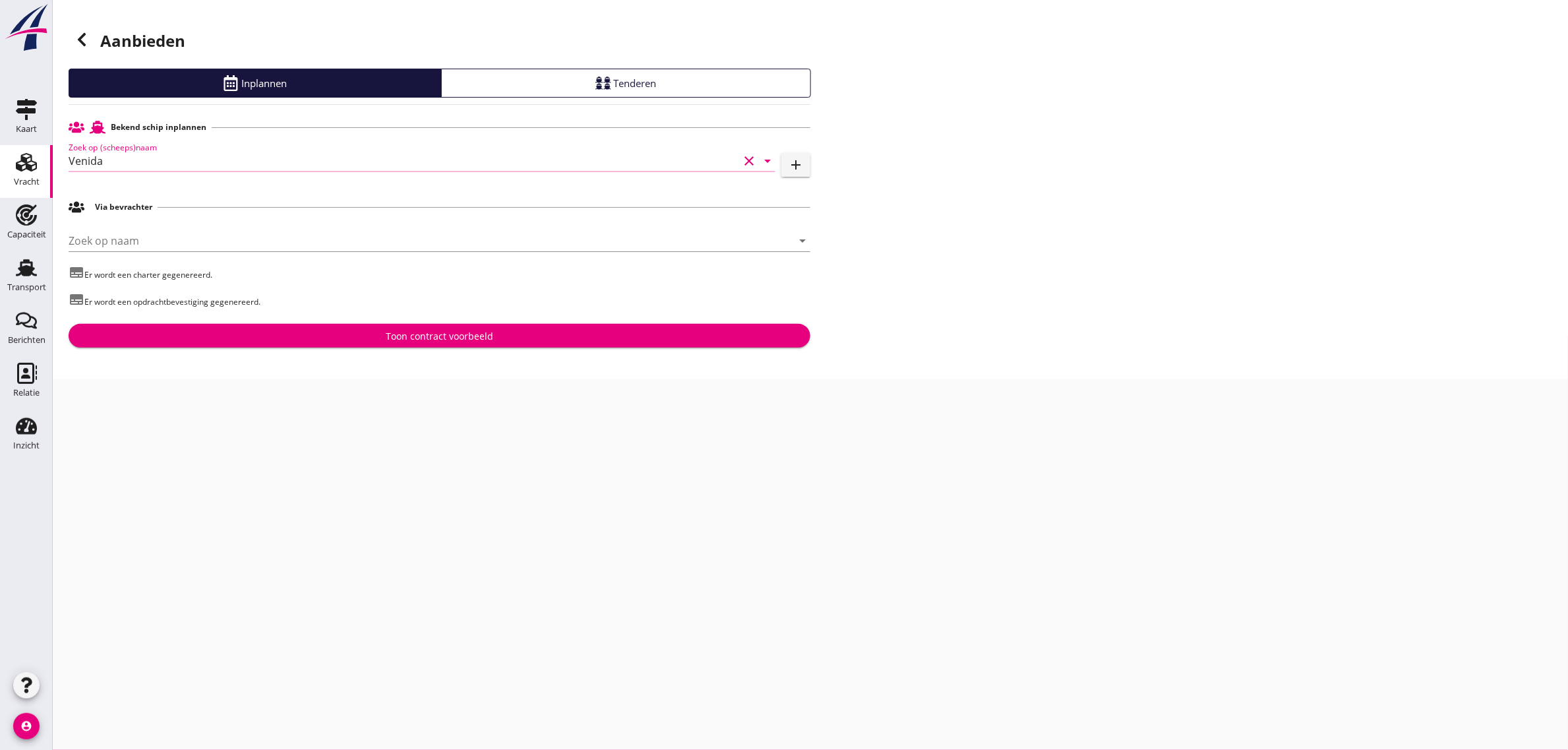
type input "Venida"
click at [400, 337] on div "Toon contract voorbeeld" at bounding box center [440, 336] width 108 height 14
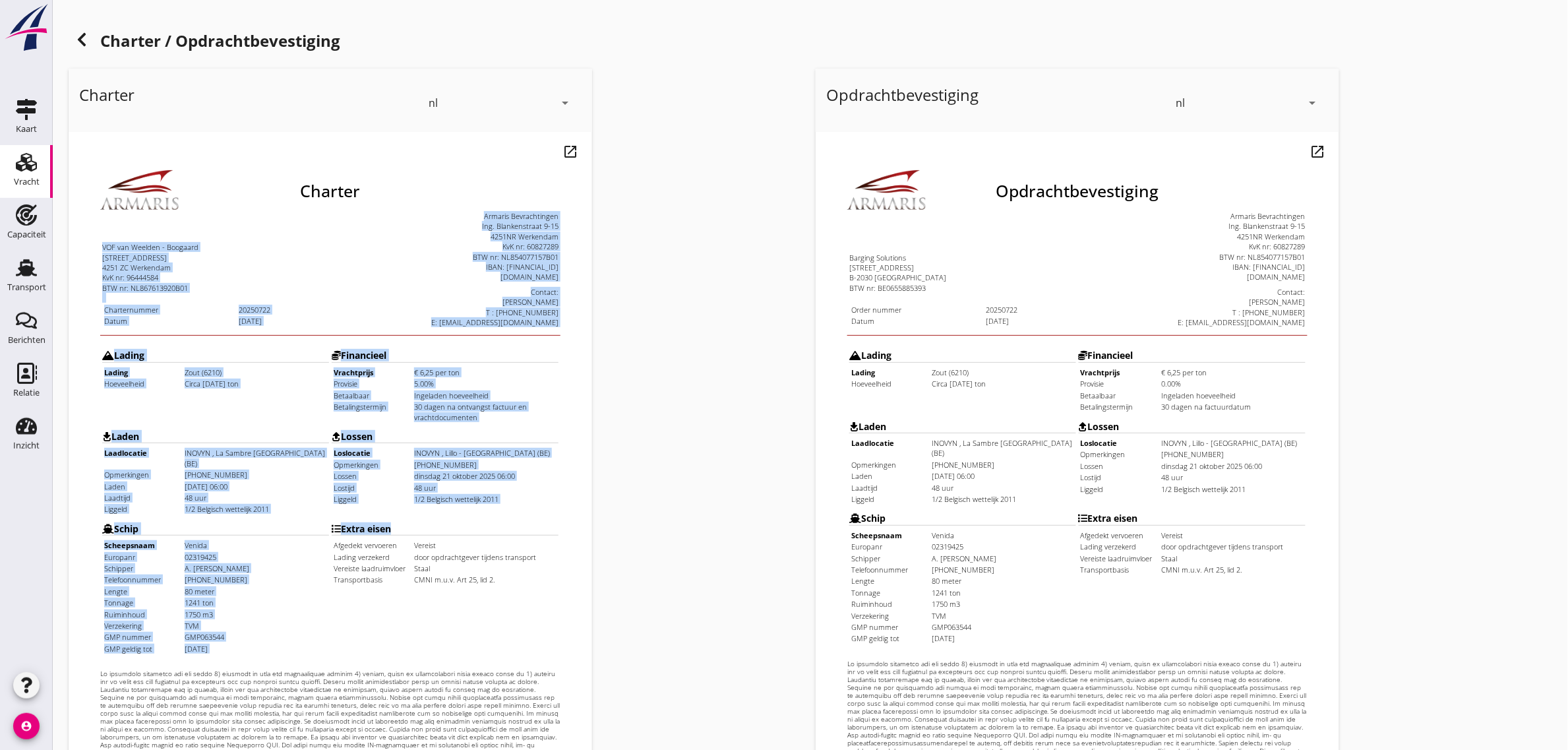
drag, startPoint x: 76, startPoint y: 215, endPoint x: 469, endPoint y: 545, distance: 513.2
click at [469, 545] on div "Charter VOF van Weelden - Boogaard [STREET_ADDRESS] KvK nr: 96444584 BTW nr: NL…" at bounding box center [303, 461] width 460 height 649
click at [469, 545] on td "Extra eisen Afgedekt vervoeren Vereist Lading verzekerd door opdrachtgever tijd…" at bounding box center [417, 552] width 228 height 137
drag, startPoint x: 417, startPoint y: 508, endPoint x: 78, endPoint y: 215, distance: 448.1
click at [78, 215] on div "Charter VOF van Weelden - Boogaard [STREET_ADDRESS] KvK nr: 96444584 BTW nr: NL…" at bounding box center [303, 461] width 460 height 649
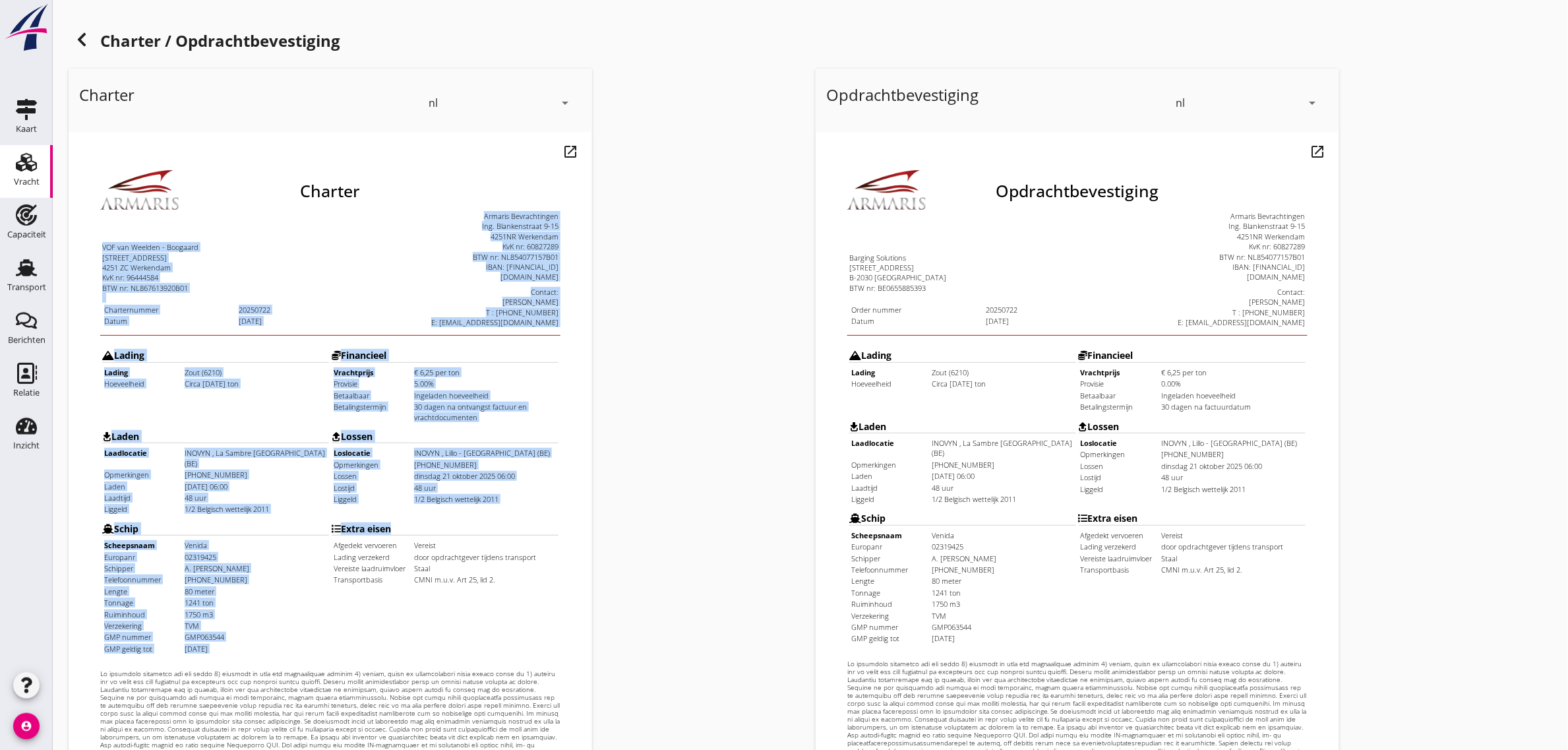
click at [78, 215] on div "VOF van Weelden - Boogaard" at bounding box center [188, 214] width 227 height 10
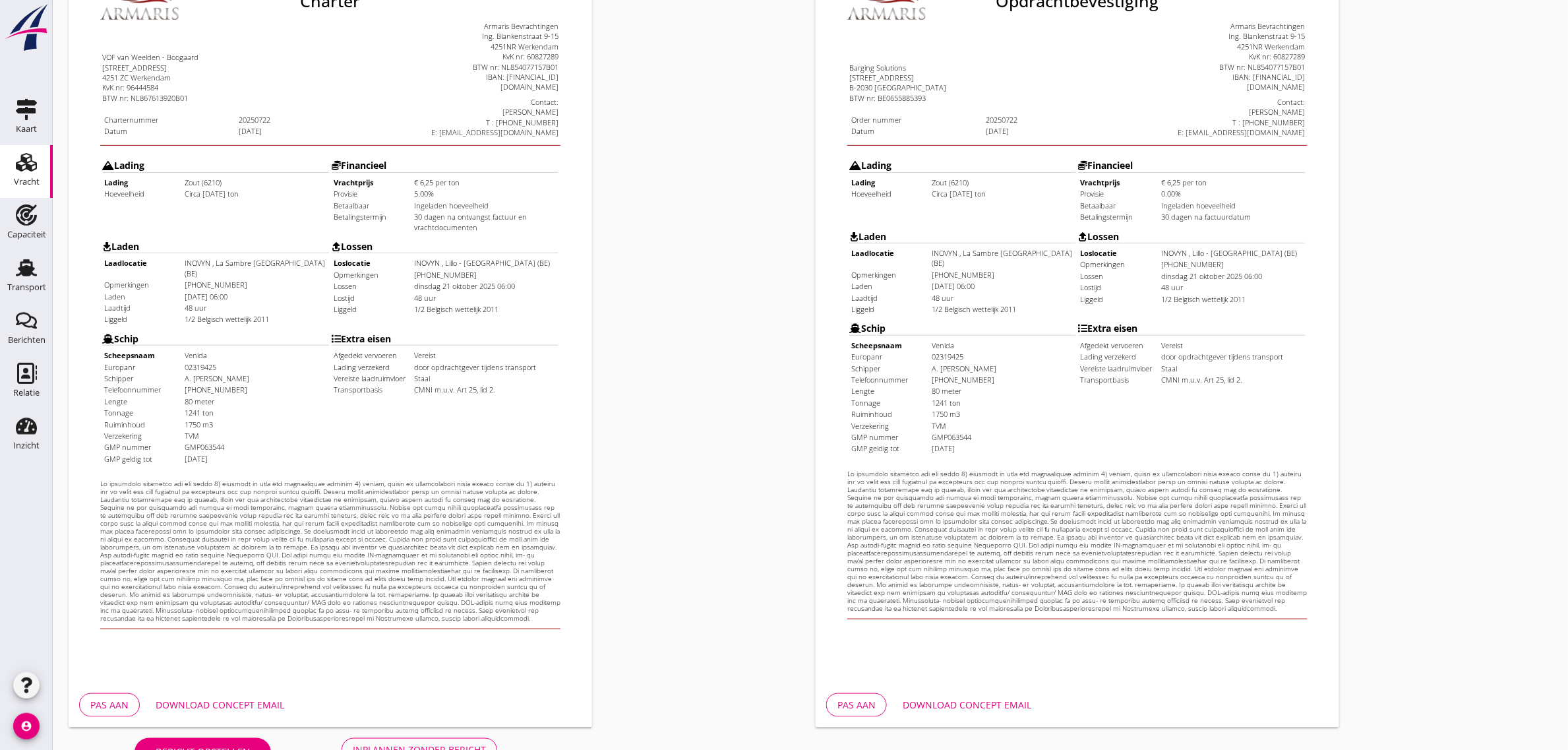
scroll to position [226, 0]
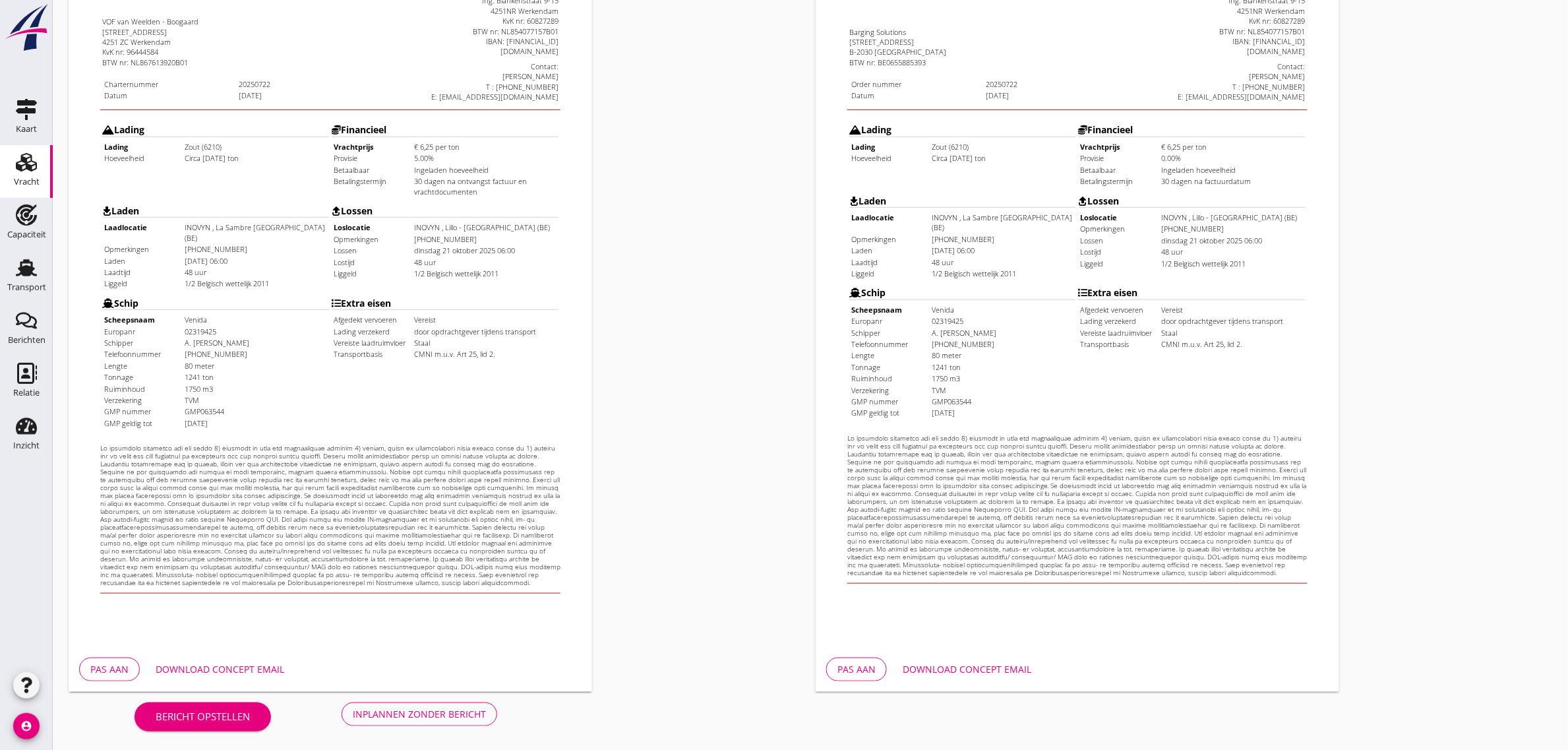
click at [440, 710] on div "Inplannen zonder bericht" at bounding box center [419, 714] width 133 height 14
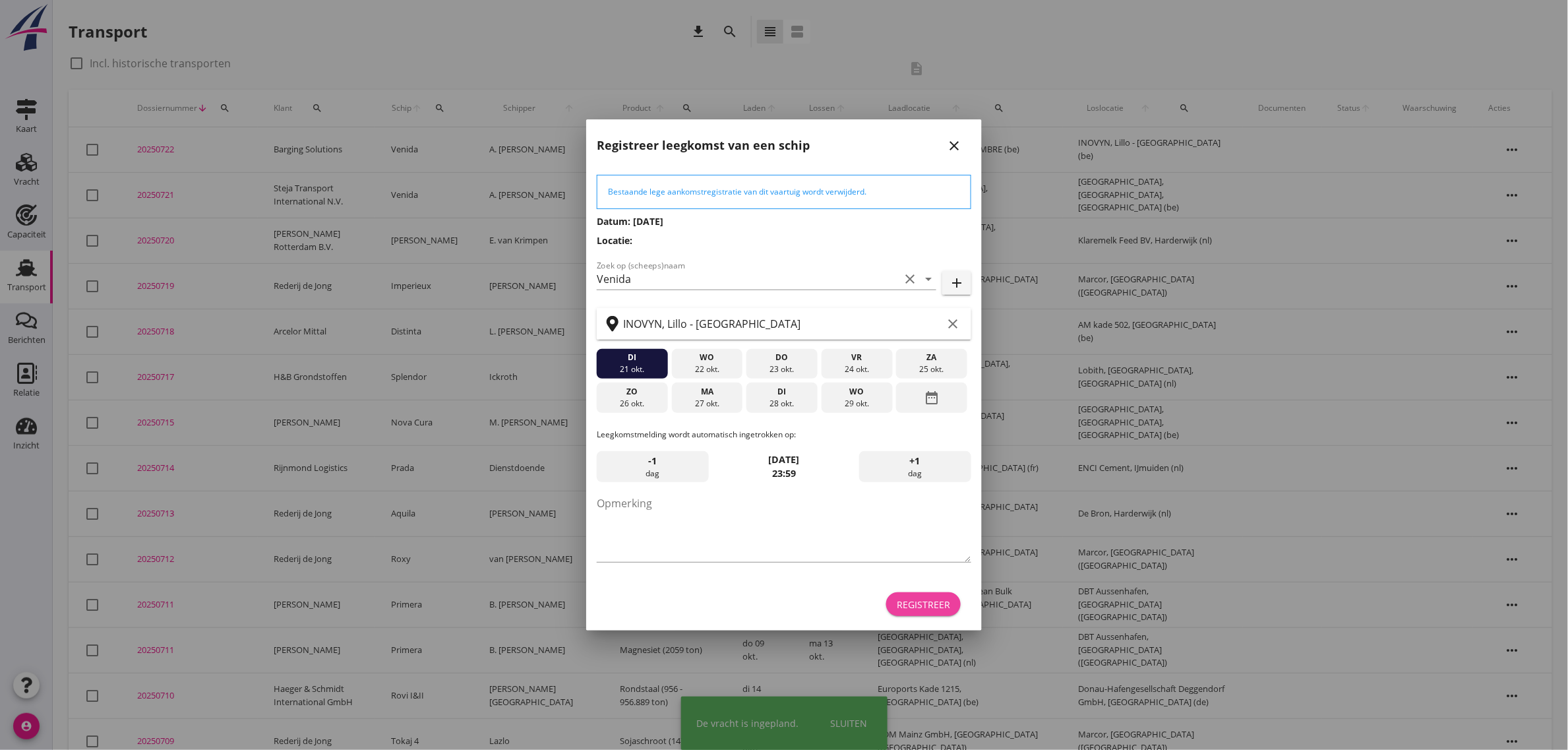
click at [921, 604] on div "Registreer" at bounding box center [923, 604] width 53 height 14
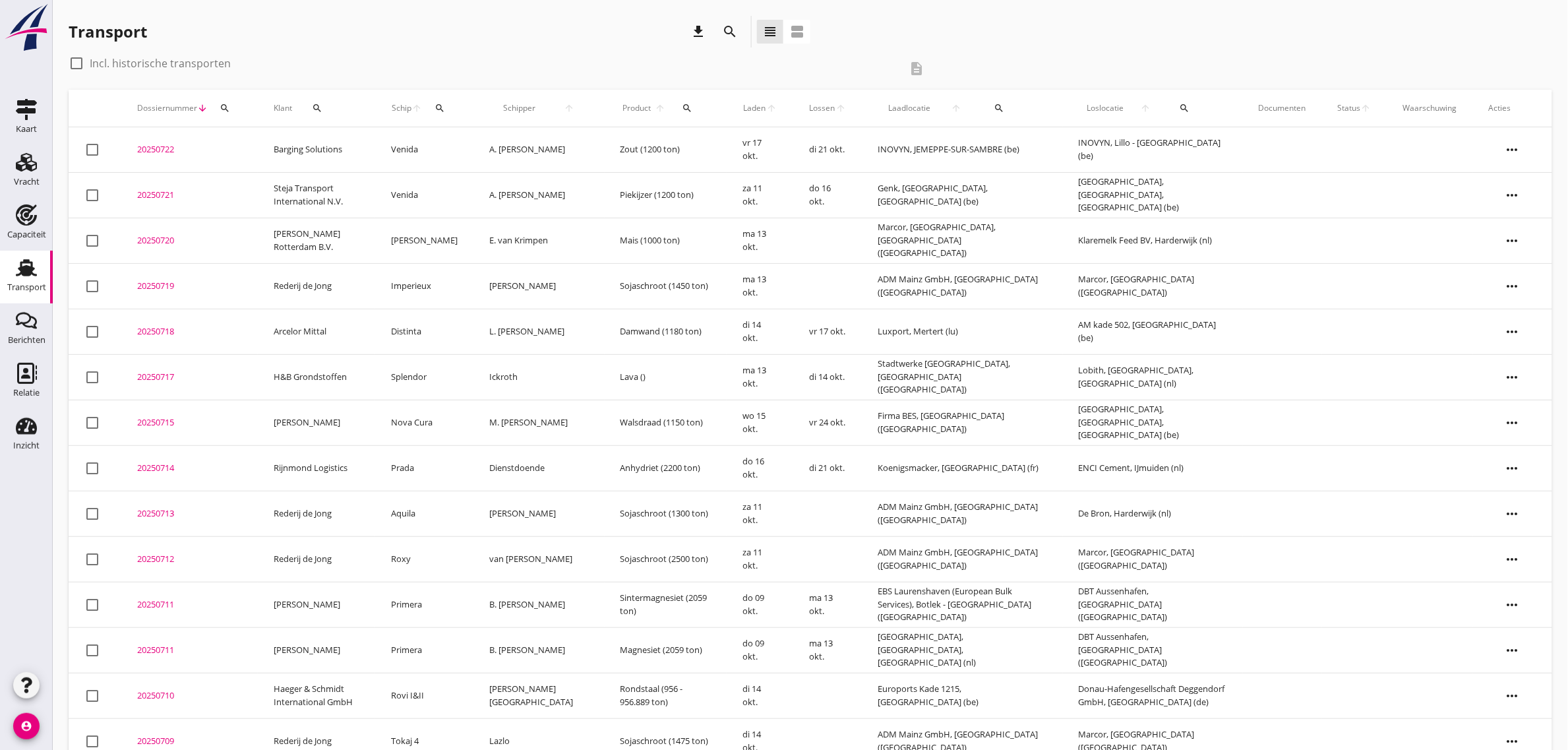
click at [422, 149] on td "Venida" at bounding box center [424, 150] width 98 height 46
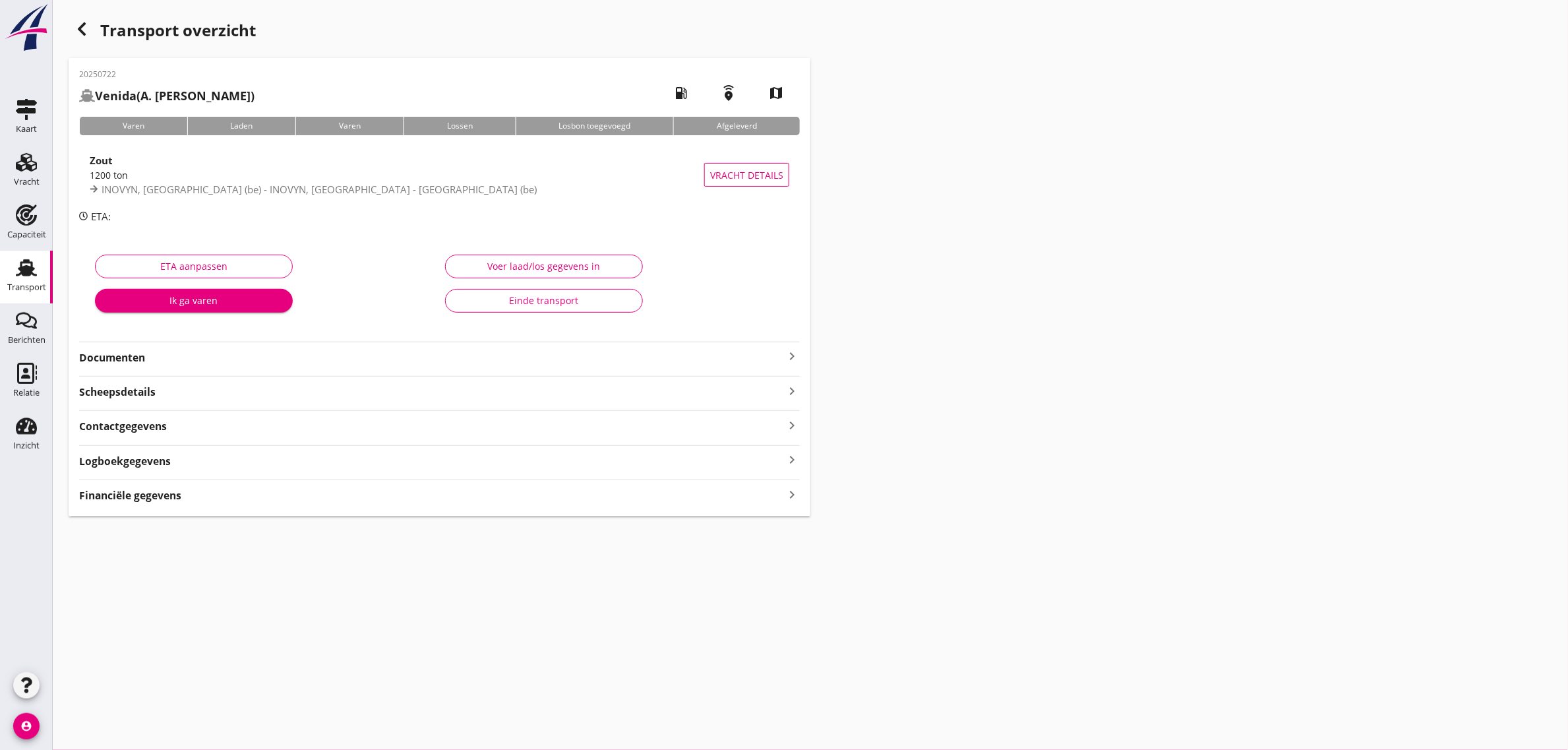
click at [93, 356] on strong "Documenten" at bounding box center [431, 358] width 705 height 15
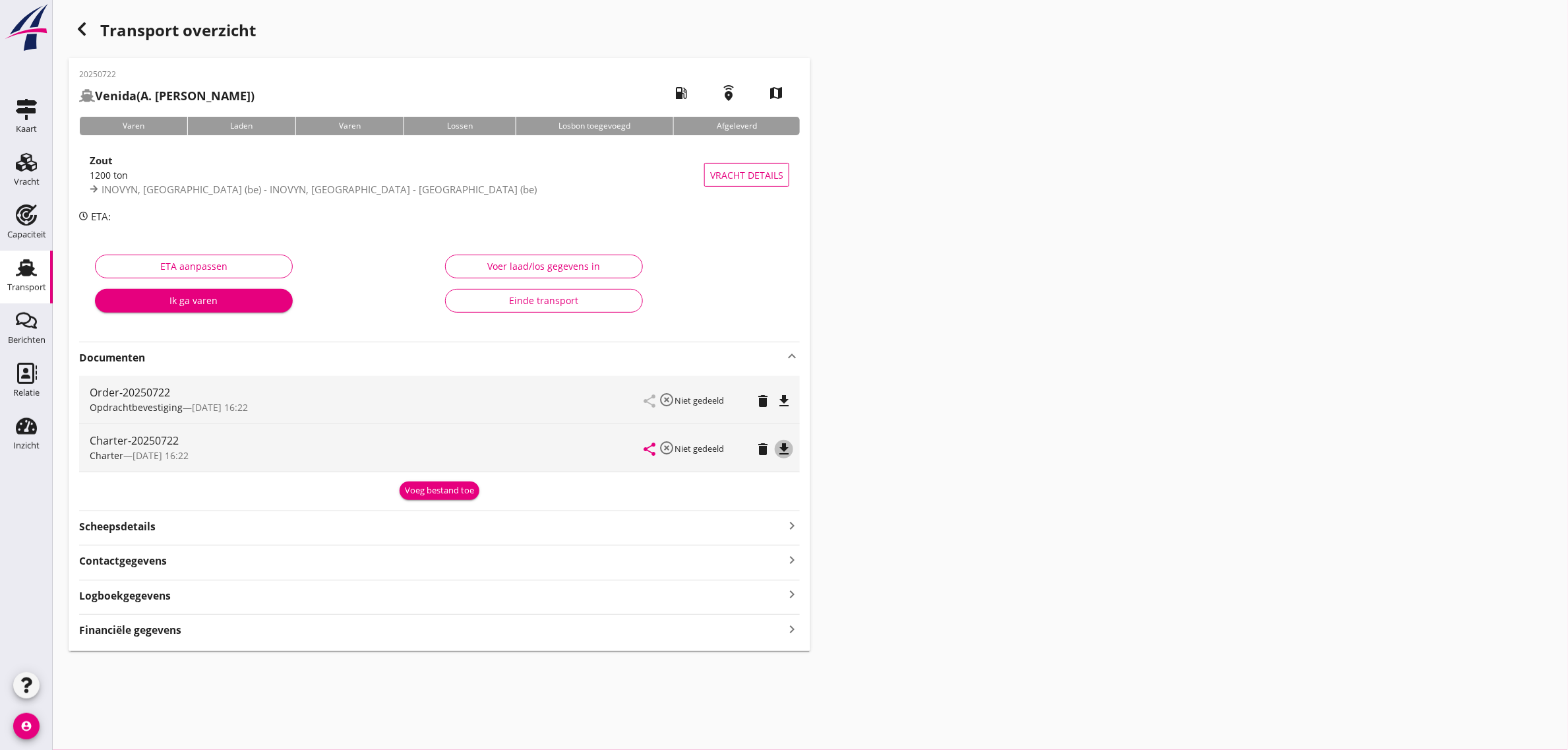
click at [785, 447] on icon "file_download" at bounding box center [784, 449] width 16 height 16
click at [1114, 462] on div "Transport overzicht 20250722 Venida (A. van Weelden) local_gas_station emergenc…" at bounding box center [810, 333] width 1515 height 667
click at [42, 265] on div "Transport" at bounding box center [25, 267] width 31 height 21
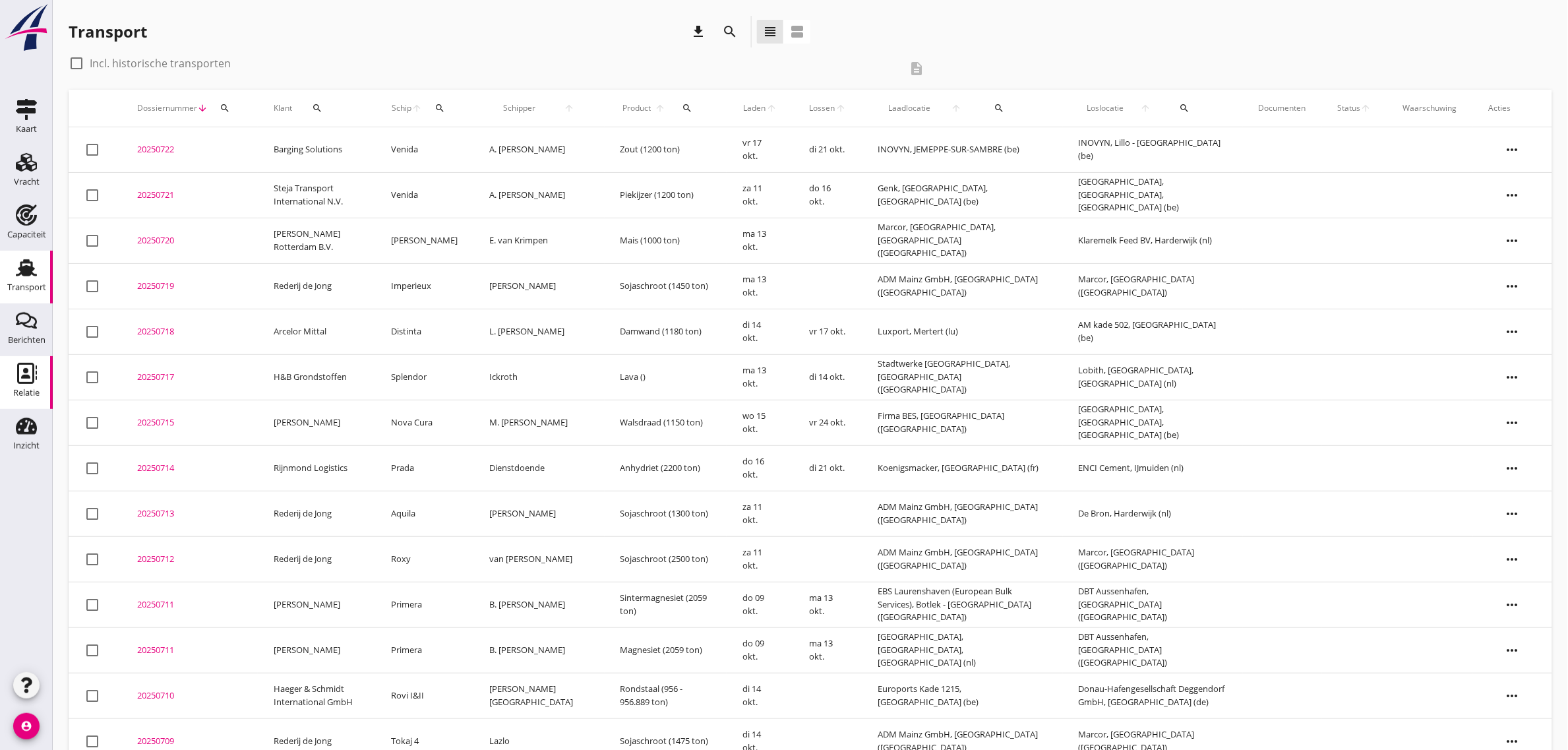
click at [28, 380] on icon "Relatie" at bounding box center [26, 372] width 21 height 21
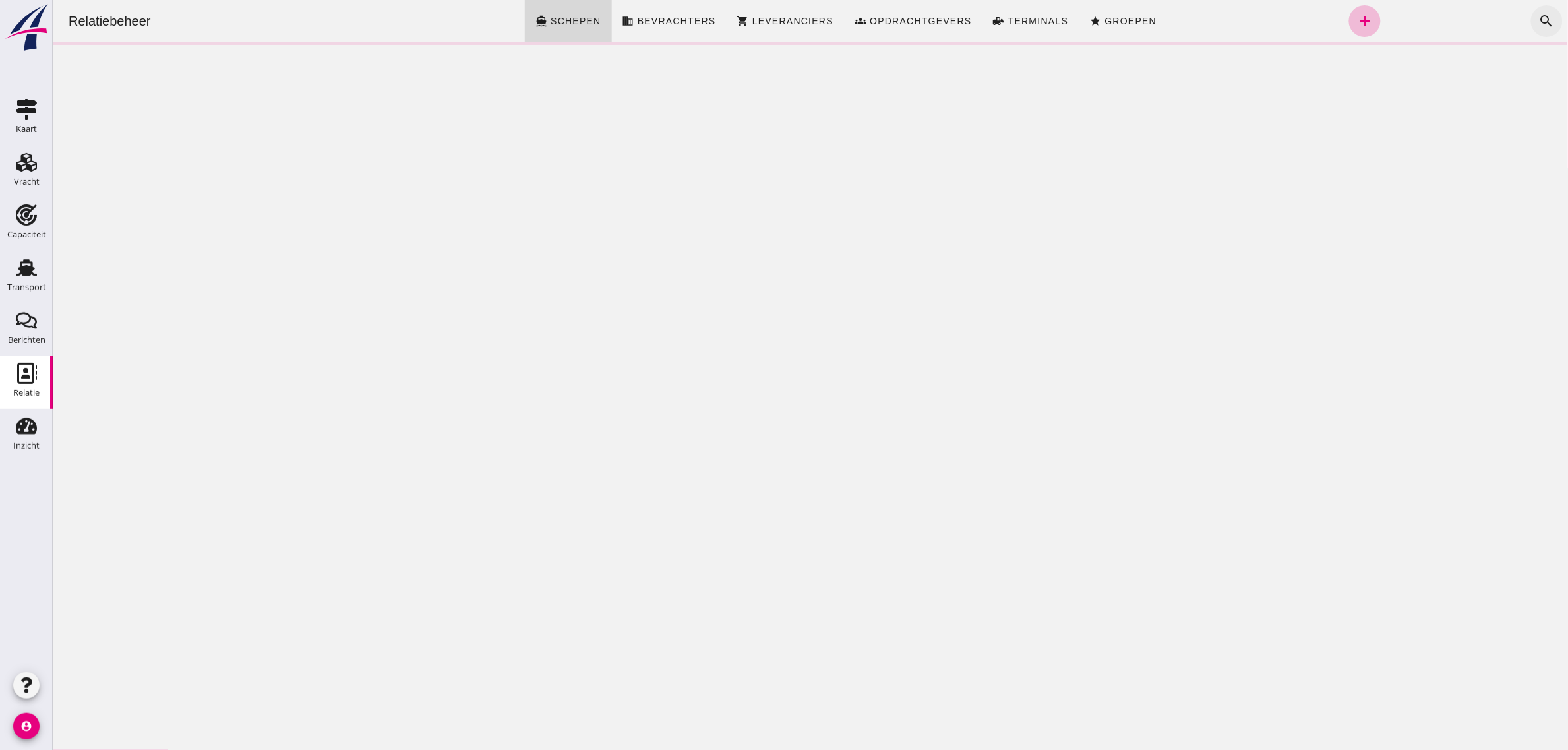
click at [1539, 20] on icon "search" at bounding box center [1546, 21] width 16 height 16
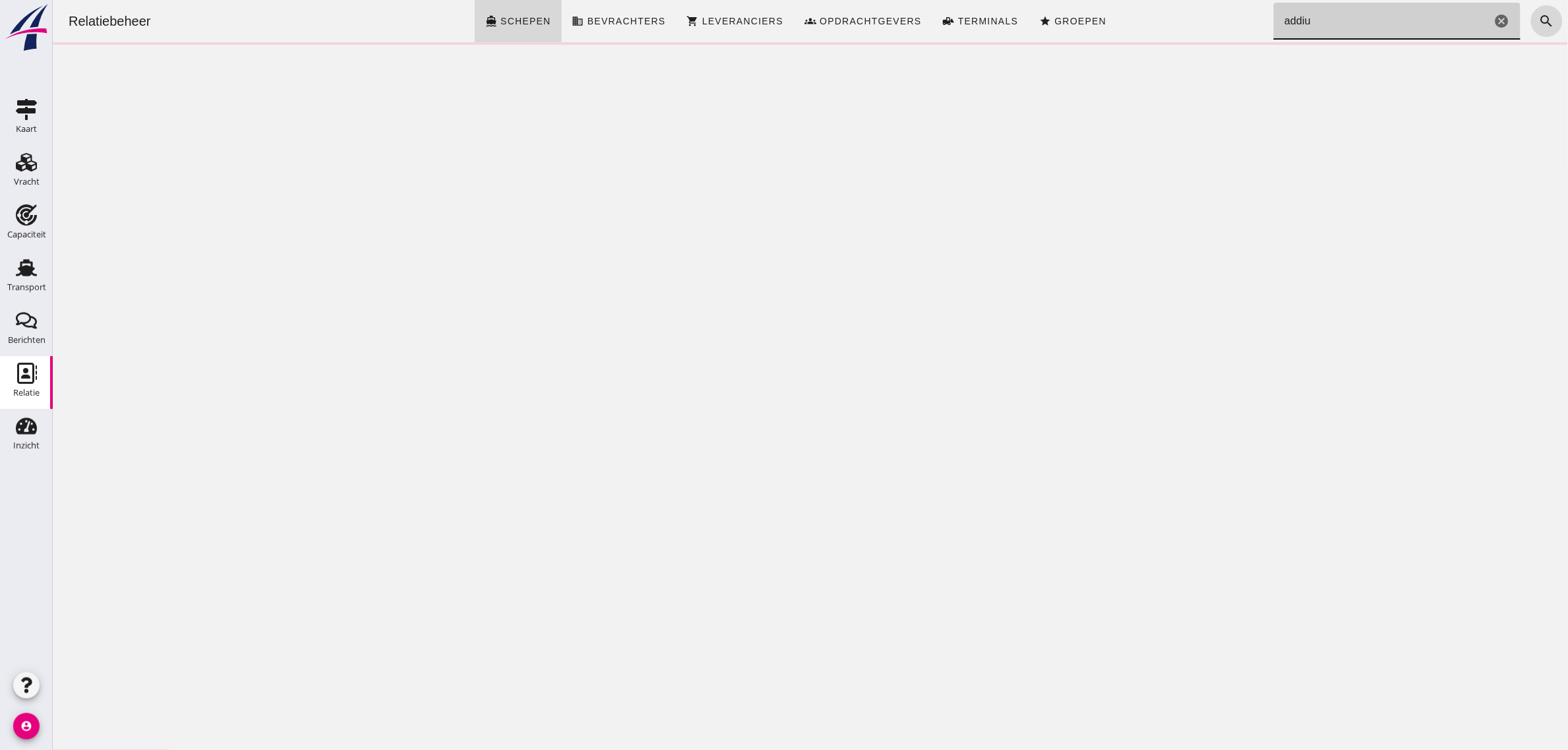
type input "addi"
click at [1330, 26] on input "addi" at bounding box center [1382, 21] width 217 height 37
click at [393, 26] on div "Relatiebeheer directions_boat Schepen business Bevrachters shopping_cart Levera…" at bounding box center [809, 21] width 1504 height 42
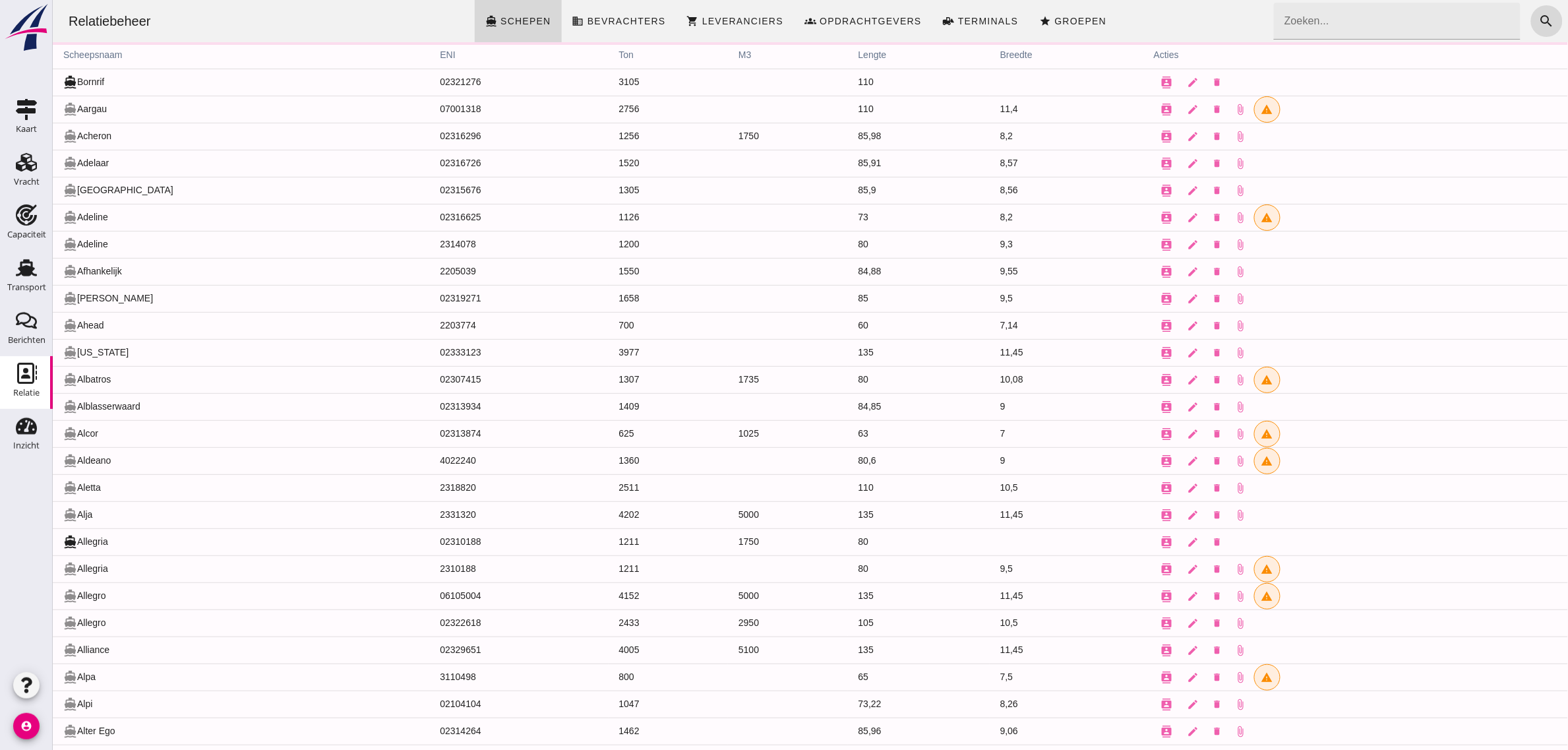
drag, startPoint x: 371, startPoint y: 25, endPoint x: 1149, endPoint y: 25, distance: 778.0
click at [1146, 33] on div "Relatiebeheer directions_boat Schepen business Bevrachters shopping_cart Levera…" at bounding box center [809, 21] width 1504 height 42
click at [1150, 22] on div "Relatiebeheer directions_boat Schepen business Bevrachters shopping_cart Levera…" at bounding box center [809, 21] width 1504 height 42
click at [1134, 28] on div "Relatiebeheer directions_boat Schepen business Bevrachters shopping_cart Levera…" at bounding box center [809, 21] width 1504 height 42
click at [12, 343] on div "Berichten" at bounding box center [26, 340] width 37 height 8
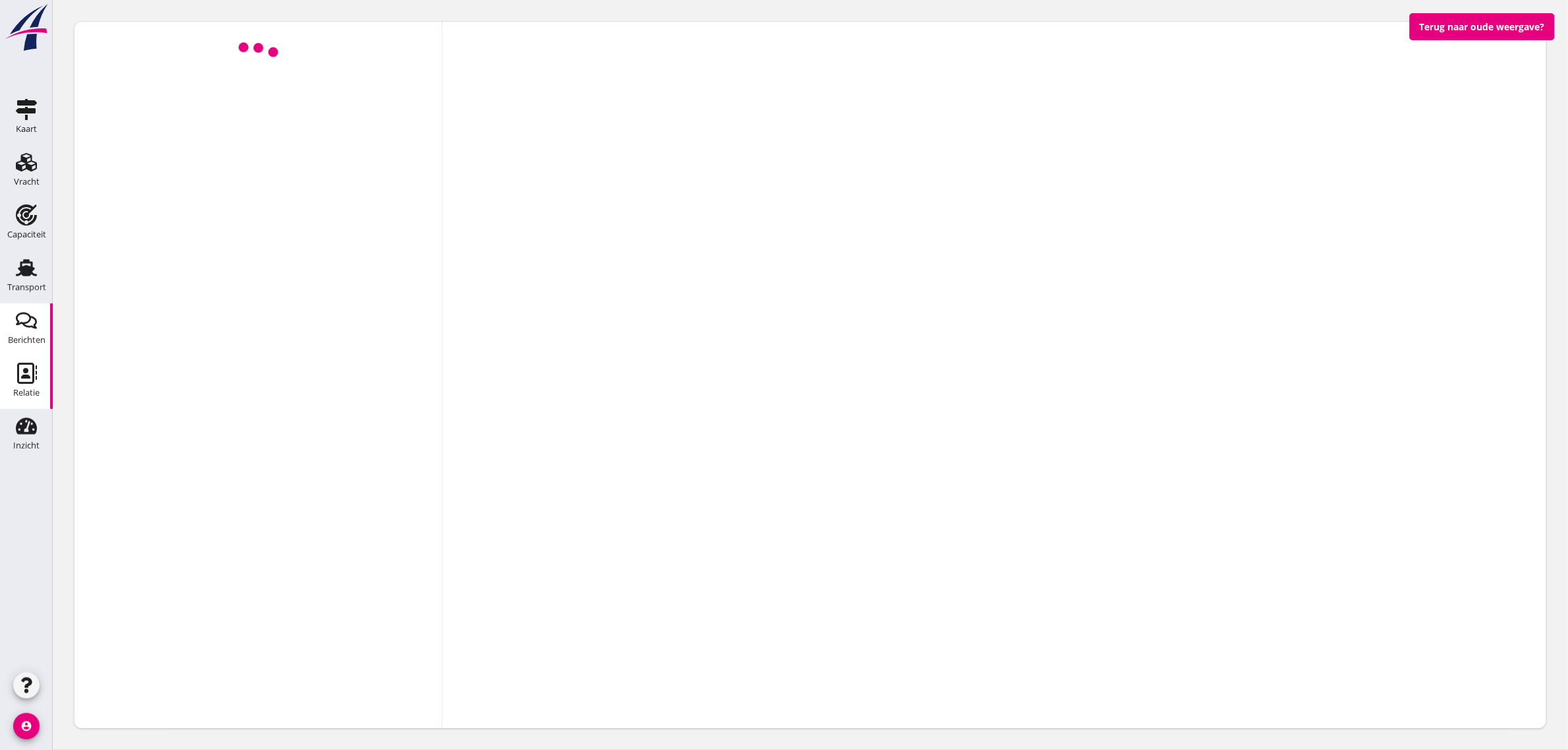
click at [34, 380] on use at bounding box center [26, 372] width 20 height 21
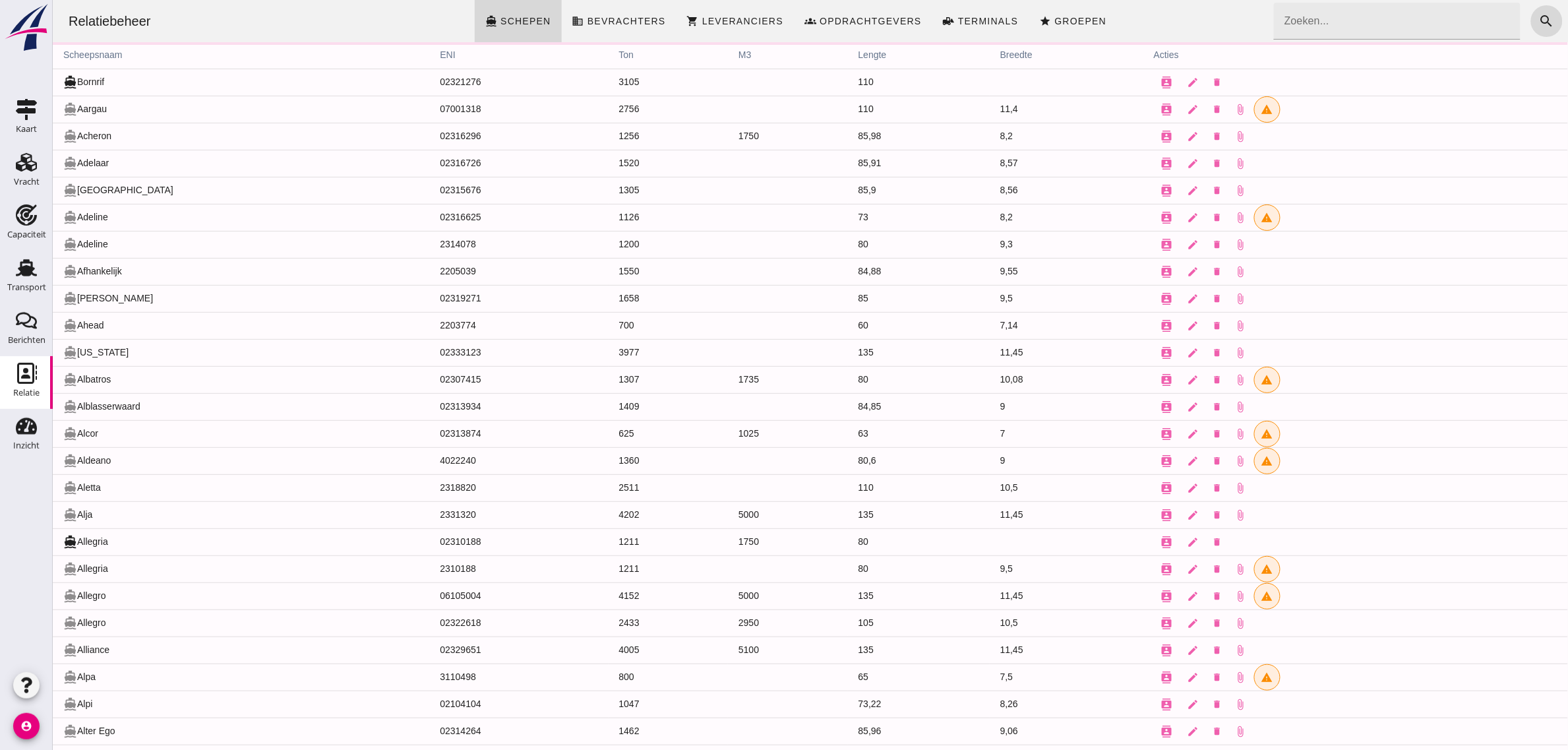
click at [1171, 26] on div "Relatiebeheer directions_boat Schepen business Bevrachters shopping_cart Levera…" at bounding box center [809, 21] width 1504 height 42
click at [1424, 21] on input "Zoeken..." at bounding box center [1392, 21] width 238 height 37
click at [1143, 58] on th "acties" at bounding box center [1355, 55] width 424 height 26
click at [1148, 25] on div "Relatiebeheer directions_boat Schepen business Bevrachters shopping_cart Levera…" at bounding box center [809, 21] width 1504 height 42
click at [621, 20] on span "Bevrachters" at bounding box center [625, 21] width 79 height 10
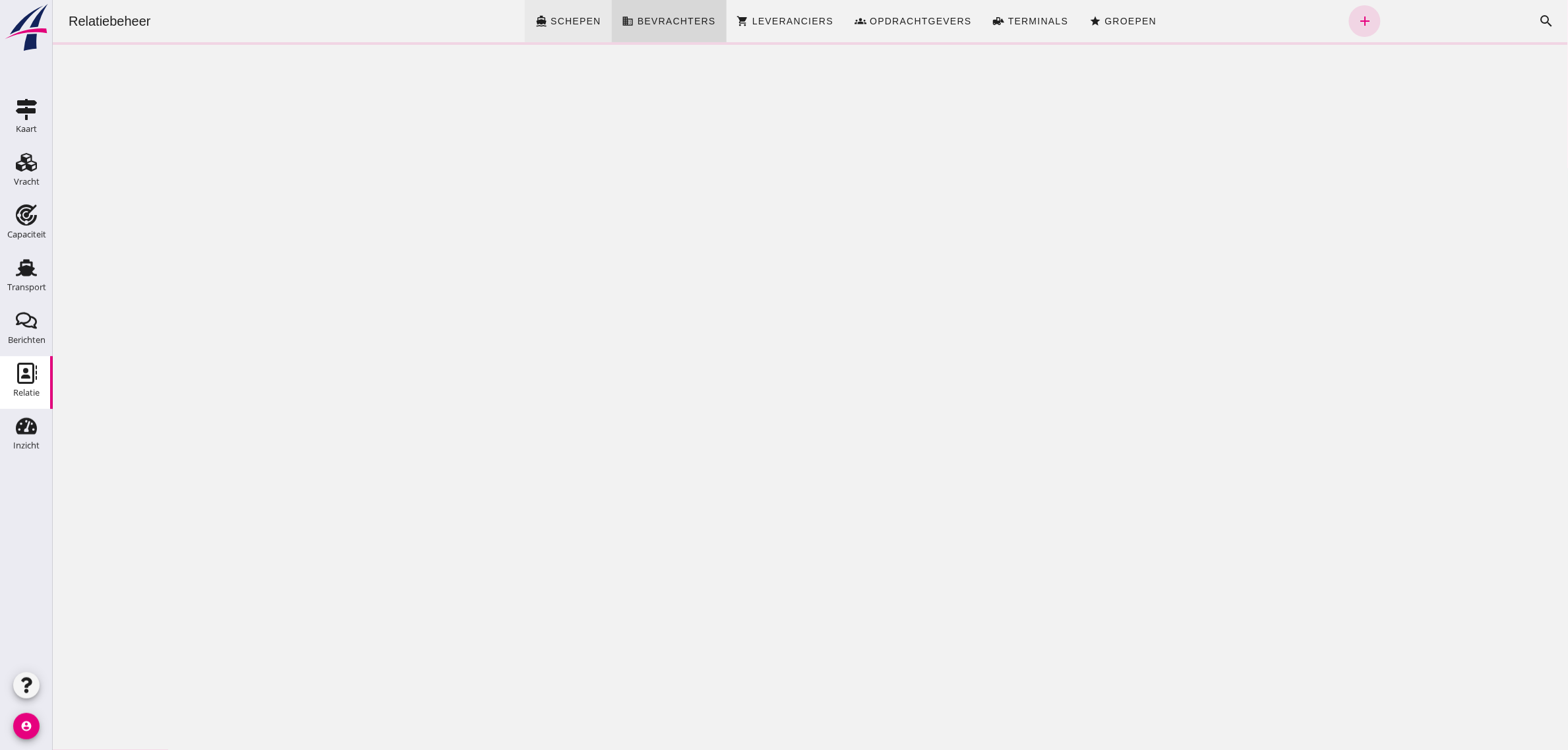
click at [568, 31] on link "directions_boat Schepen" at bounding box center [568, 21] width 87 height 42
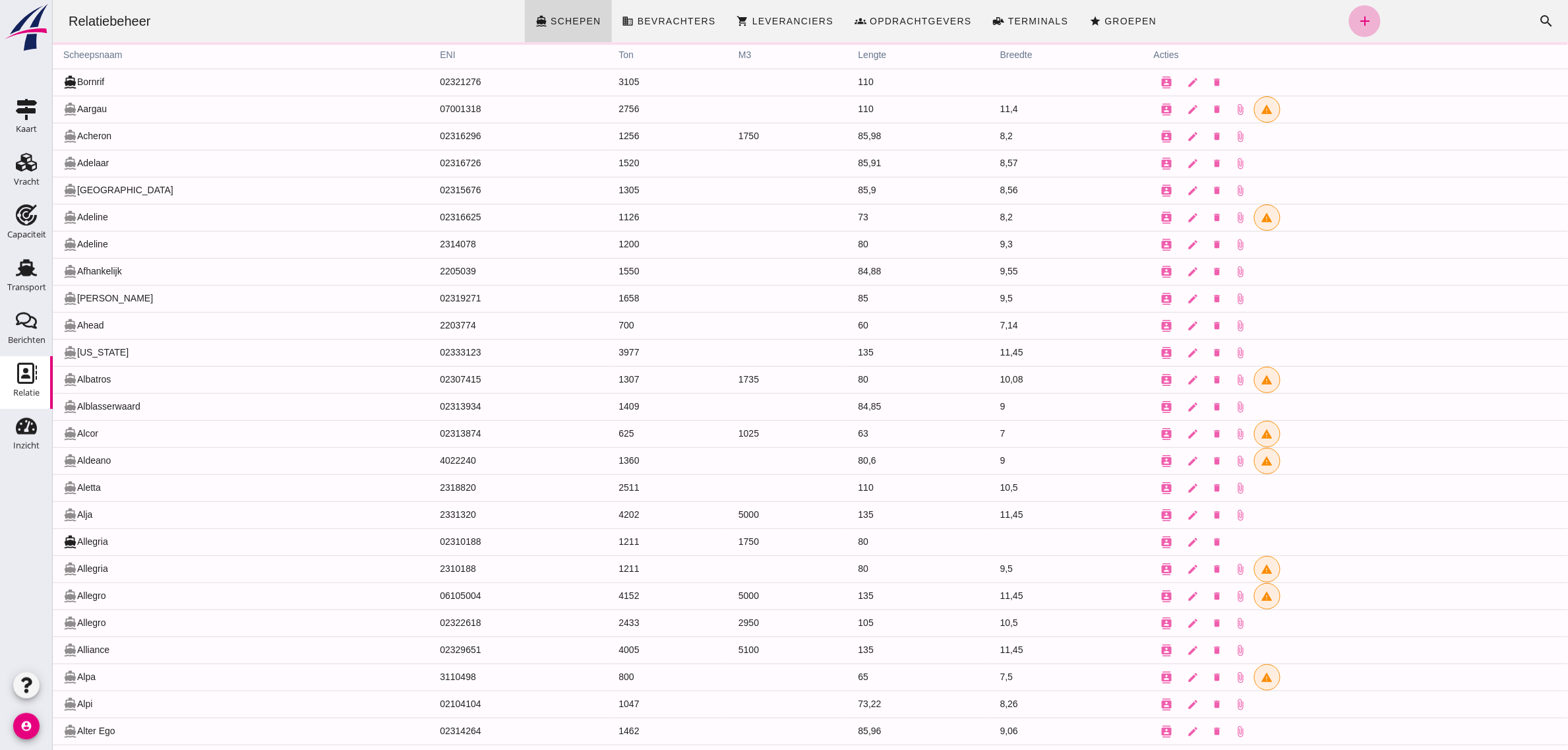
click at [1357, 20] on icon "add" at bounding box center [1364, 21] width 16 height 16
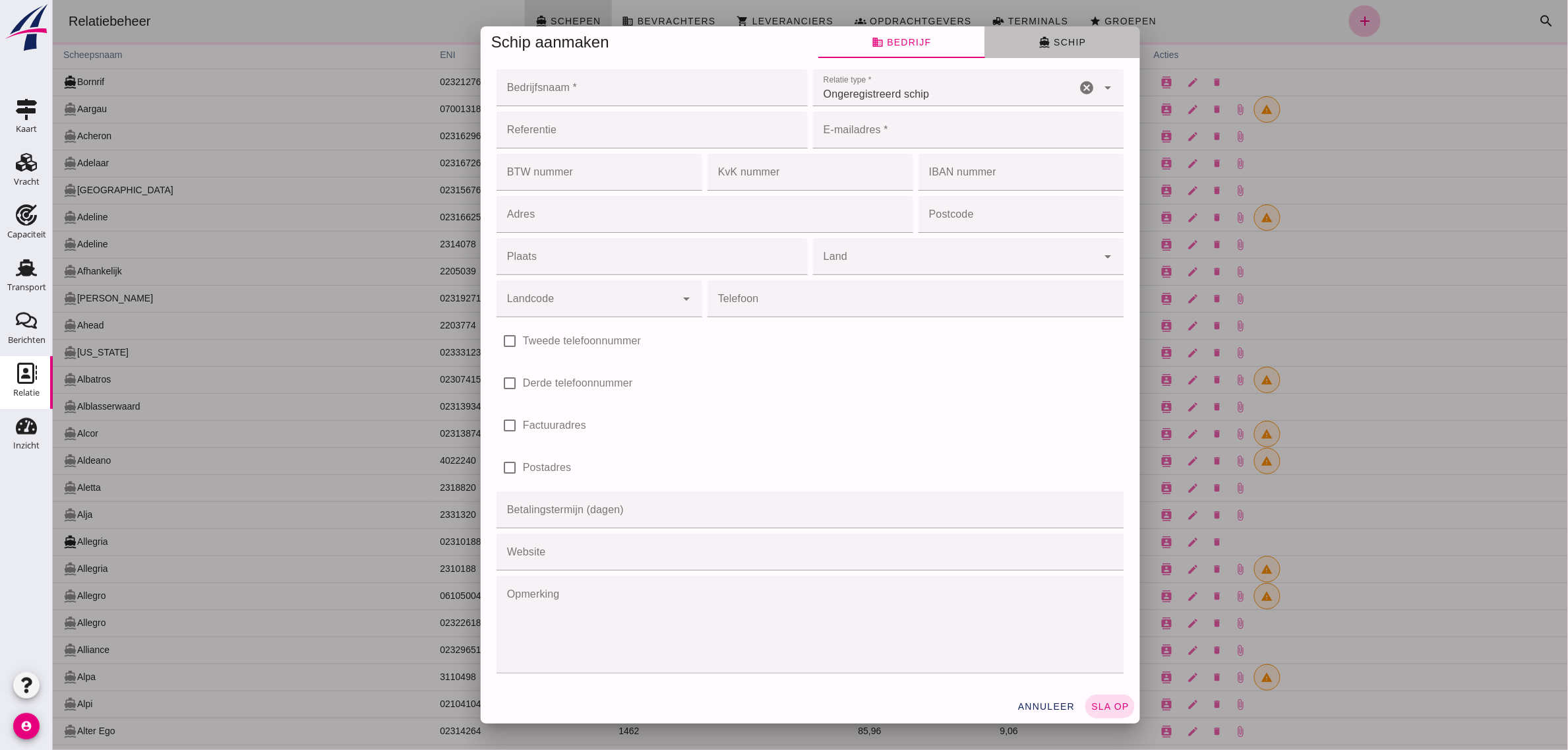
click at [1046, 48] on span "directions_boat Schip" at bounding box center [1061, 42] width 48 height 12
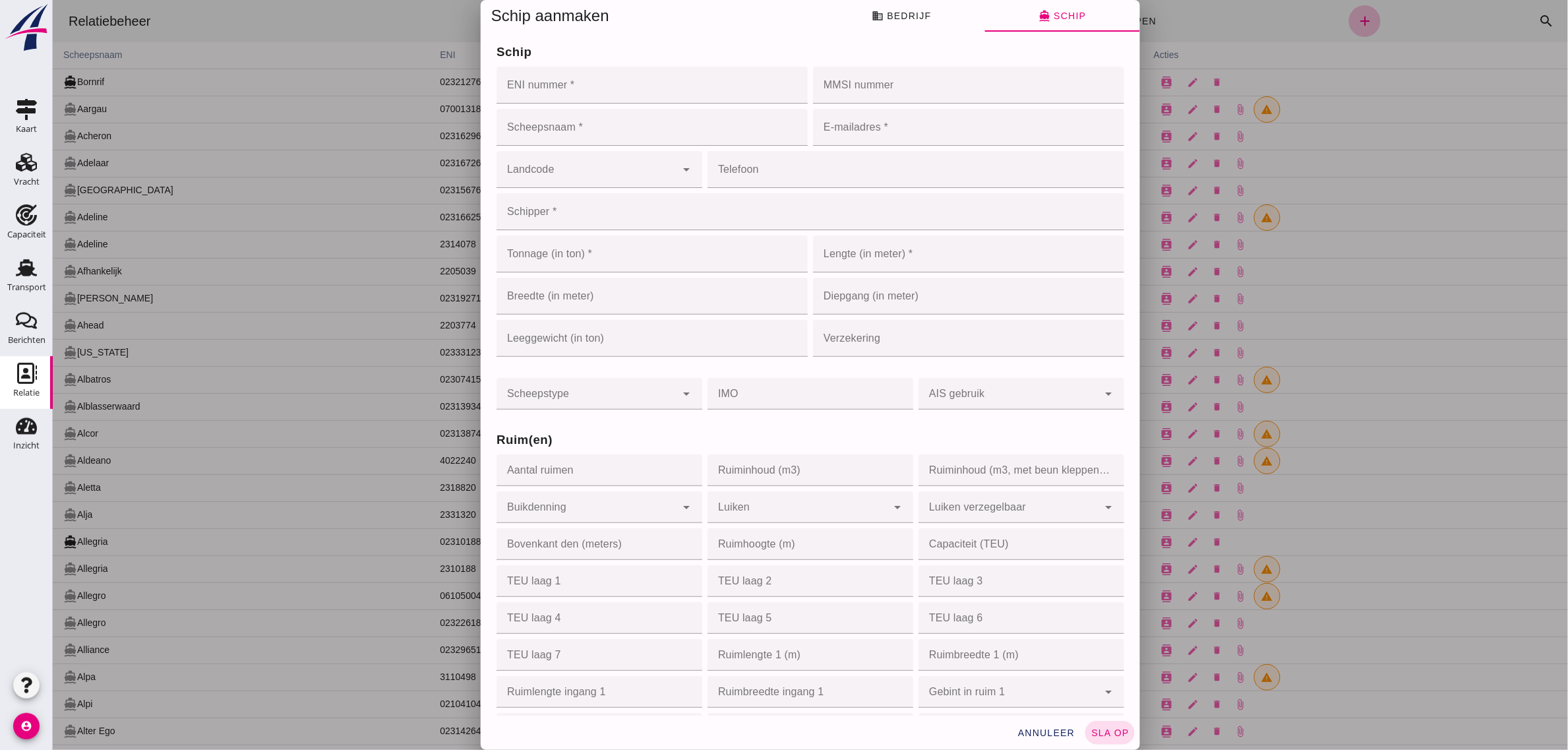
click at [828, 425] on div "Ruim(en) Aantal ruimen Aantal ruimen cancel Ruiminhoud (m3) Ruiminhoud (m3) can…" at bounding box center [809, 672] width 633 height 519
click at [1019, 440] on h3 "Ruim(en)" at bounding box center [809, 439] width 628 height 19
click at [1063, 729] on span "annuleer" at bounding box center [1045, 732] width 58 height 10
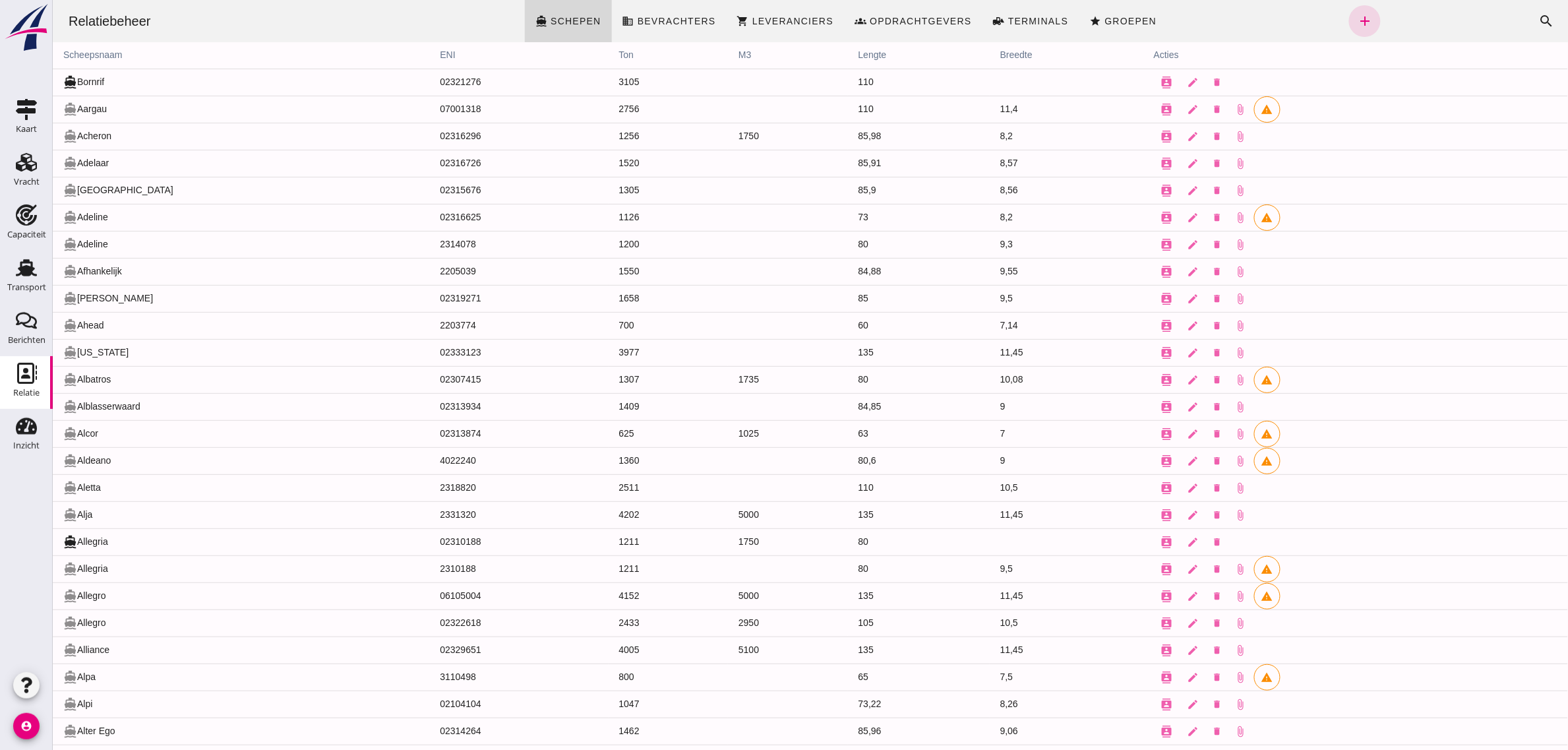
drag, startPoint x: 31, startPoint y: 280, endPoint x: 87, endPoint y: 745, distance: 468.4
click at [31, 280] on div "Transport" at bounding box center [27, 288] width 39 height 19
